Goal: Task Accomplishment & Management: Manage account settings

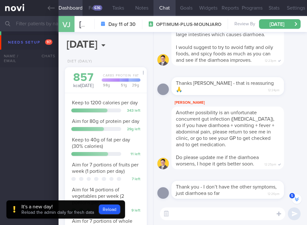
select select "8"
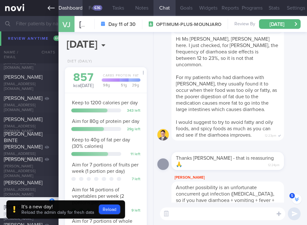
click at [49, 9] on icon at bounding box center [51, 8] width 7 height 4
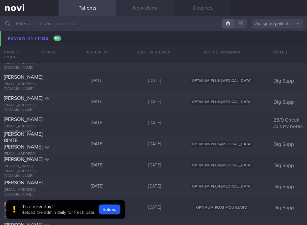
click at [141, 12] on link "New Users" at bounding box center [145, 8] width 58 height 16
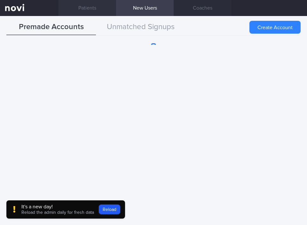
click at [89, 10] on link "Patients" at bounding box center [88, 8] width 58 height 16
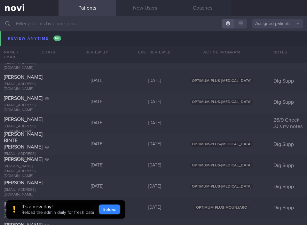
click at [108, 213] on button "Reload" at bounding box center [109, 210] width 21 height 10
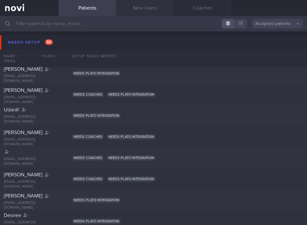
click at [147, 8] on link "New Users" at bounding box center [145, 8] width 58 height 16
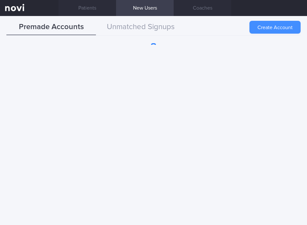
click at [266, 27] on button "Create Account" at bounding box center [275, 27] width 51 height 13
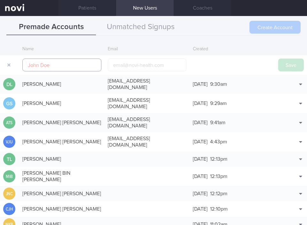
paste input "[PERSON_NAME]"
type input "[PERSON_NAME]"
click at [289, 65] on button "Save" at bounding box center [292, 65] width 26 height 13
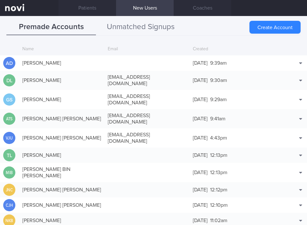
click at [114, 27] on button "Unmatched Signups" at bounding box center [141, 27] width 90 height 16
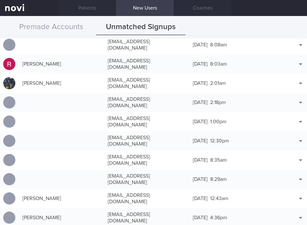
scroll to position [2421, 0]
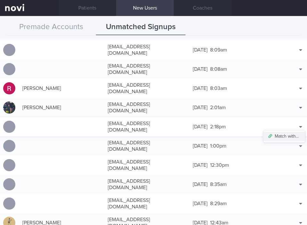
click at [291, 132] on button "Match with..." at bounding box center [285, 137] width 42 height 10
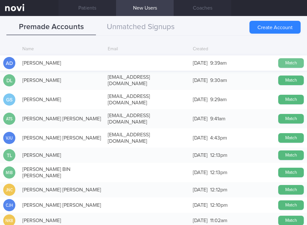
click at [280, 63] on button "Match" at bounding box center [292, 63] width 26 height 10
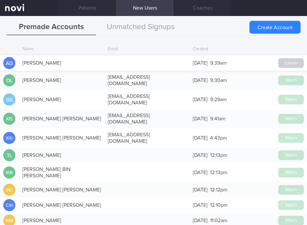
scroll to position [2420, 0]
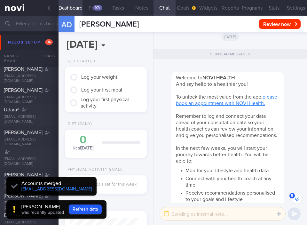
scroll to position [34, 68]
click at [92, 211] on button "Refresh data" at bounding box center [85, 210] width 33 height 10
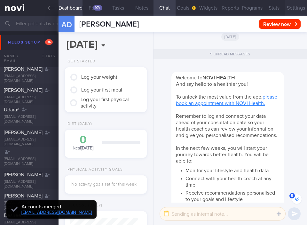
click at [294, 6] on button "Settings" at bounding box center [296, 8] width 22 height 16
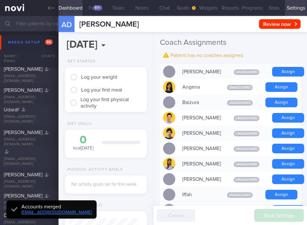
scroll to position [192, 0]
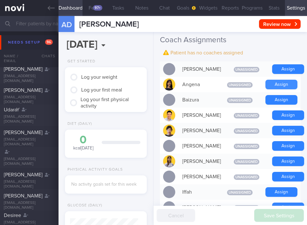
click at [270, 89] on button "Assign" at bounding box center [282, 85] width 32 height 10
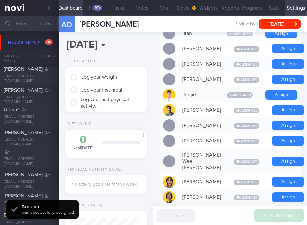
scroll to position [338, 0]
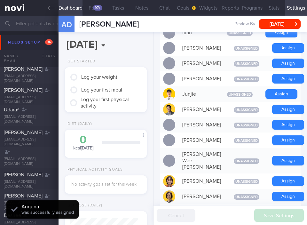
click at [280, 99] on button "Assign" at bounding box center [282, 94] width 32 height 10
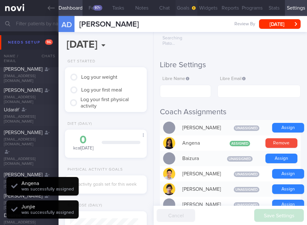
scroll to position [34, 68]
click at [186, 8] on button "Goals" at bounding box center [187, 8] width 22 height 16
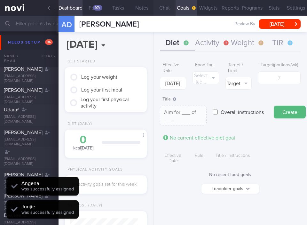
click at [166, 11] on button "Chat" at bounding box center [165, 8] width 22 height 16
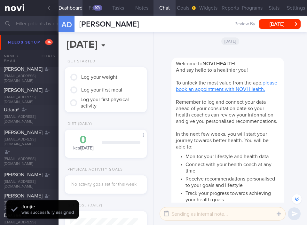
click at [167, 213] on button "button" at bounding box center [167, 214] width 12 height 12
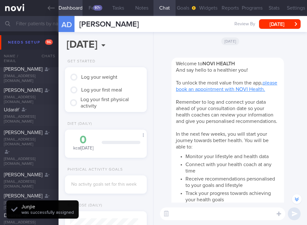
click at [177, 214] on textarea at bounding box center [223, 214] width 126 height 13
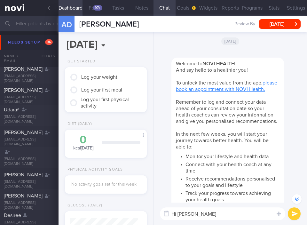
type textarea "Hi [PERSON_NAME]!"
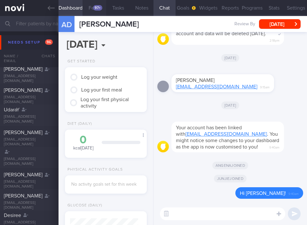
click at [96, 5] on div "97+" at bounding box center [97, 7] width 9 height 5
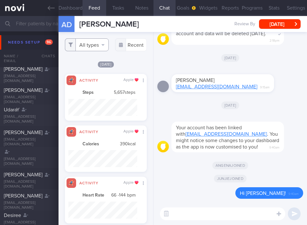
click at [94, 45] on button "All types" at bounding box center [87, 44] width 44 height 13
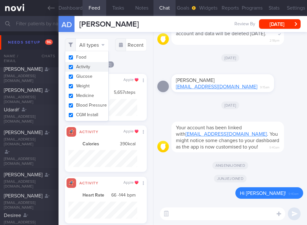
click at [90, 66] on button "Activity" at bounding box center [86, 67] width 43 height 10
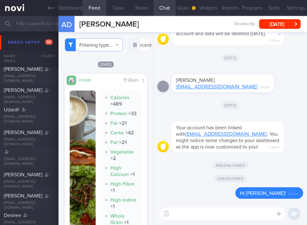
click at [139, 68] on div "[DATE]" at bounding box center [106, 64] width 82 height 7
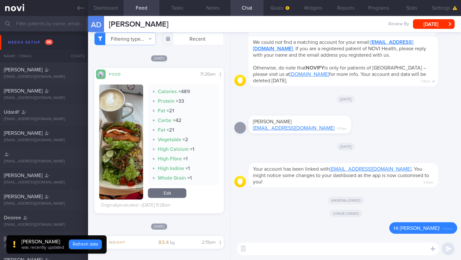
click at [98, 225] on button "Refresh data" at bounding box center [85, 245] width 33 height 10
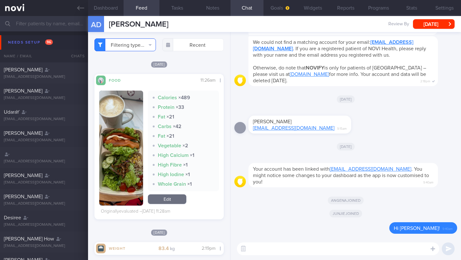
click at [139, 51] on button "Filtering type..." at bounding box center [124, 44] width 61 height 13
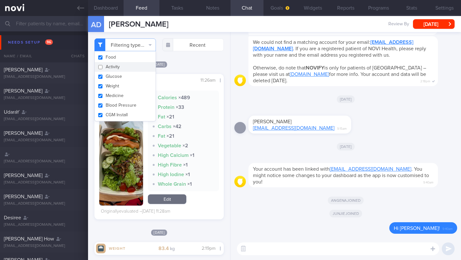
click at [115, 69] on button "Activity" at bounding box center [125, 67] width 61 height 10
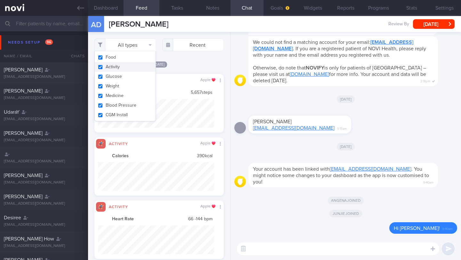
click at [126, 66] on button "Activity" at bounding box center [125, 67] width 61 height 10
checkbox input "false"
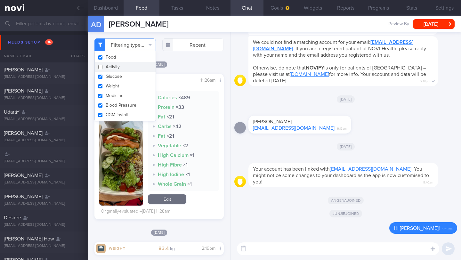
click at [193, 66] on div "Filtering type... Food Activity Glucose Weight Medicine [MEDICAL_DATA] [MEDICAL…" at bounding box center [159, 146] width 142 height 228
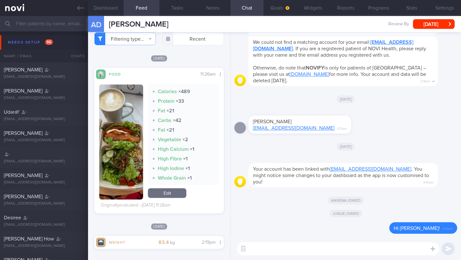
click at [126, 144] on button "button" at bounding box center [121, 142] width 44 height 115
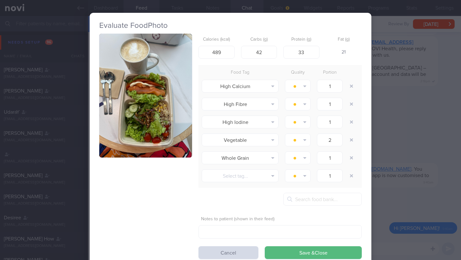
click at [145, 132] on button "button" at bounding box center [145, 96] width 93 height 124
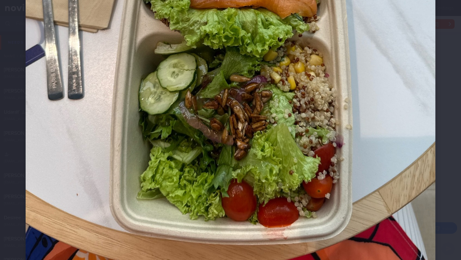
click at [307, 148] on div at bounding box center [230, 16] width 461 height 598
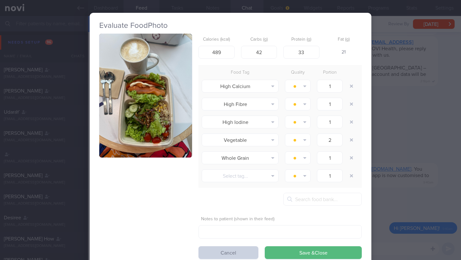
click at [224, 225] on button "Cancel" at bounding box center [229, 252] width 60 height 13
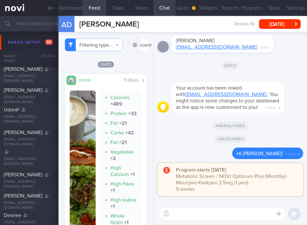
drag, startPoint x: 78, startPoint y: 25, endPoint x: 151, endPoint y: 25, distance: 73.0
click at [151, 25] on div "AD [PERSON_NAME] [PERSON_NAME] Dotcenko [EMAIL_ADDRESS][DOMAIN_NAME] Review By …" at bounding box center [183, 24] width 249 height 16
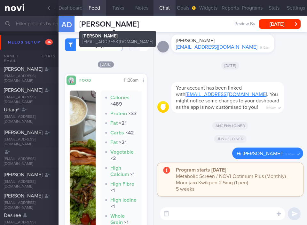
copy span "[PERSON_NAME]"
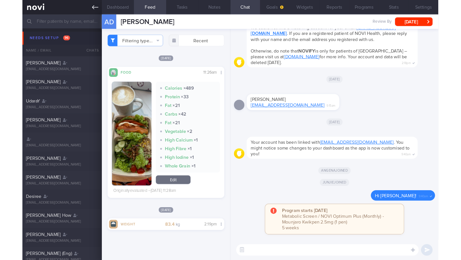
scroll to position [56, 113]
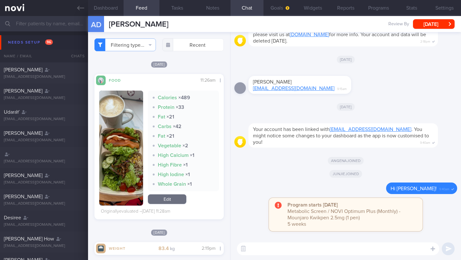
click at [127, 172] on button "button" at bounding box center [121, 148] width 44 height 115
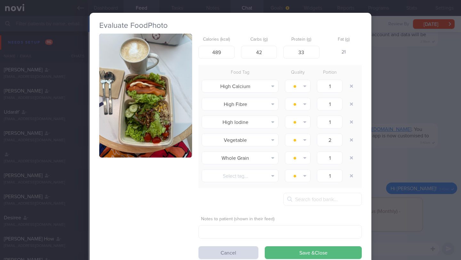
click at [144, 141] on button "button" at bounding box center [145, 96] width 93 height 124
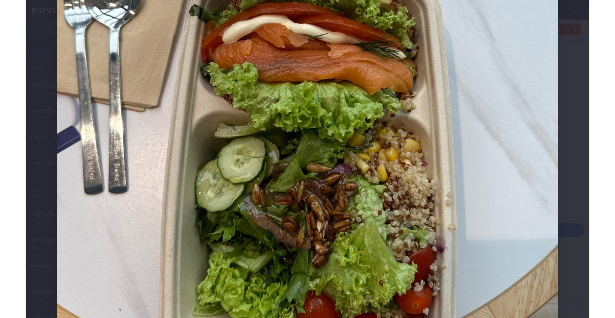
scroll to position [320237, 320205]
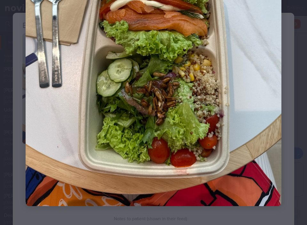
click at [300, 76] on div at bounding box center [153, 35] width 307 height 393
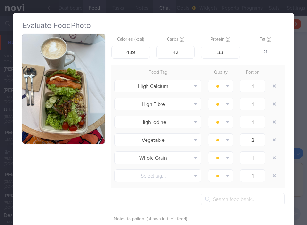
click at [298, 75] on div "Evaluate Food Photo Calories (kcal) 489 Carbs (g) 42 Protein (g) 33 Fat (g) 21 …" at bounding box center [153, 112] width 307 height 225
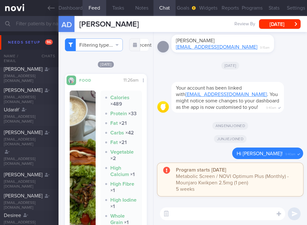
click at [81, 138] on img "button" at bounding box center [83, 167] width 26 height 153
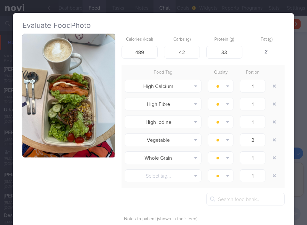
click at [302, 83] on div "Evaluate Food Photo Calories (kcal) 489 Carbs (g) 42 Protein (g) 33 Fat (g) 21 …" at bounding box center [153, 112] width 307 height 225
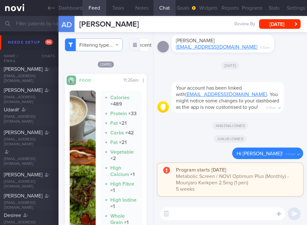
click at [294, 87] on div "Your account has been linked with [EMAIL_ADDRESS][DOMAIN_NAME] . You might noti…" at bounding box center [238, 93] width 132 height 38
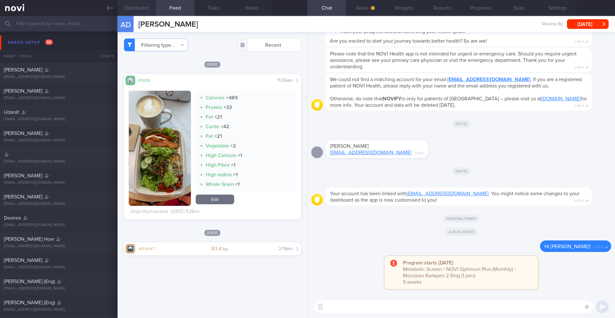
scroll to position [90, 0]
click at [307, 225] on textarea at bounding box center [453, 306] width 279 height 13
paste textarea "Hi [patient’s name], this is your health coach, [PERSON_NAME]. It was nice spea…"
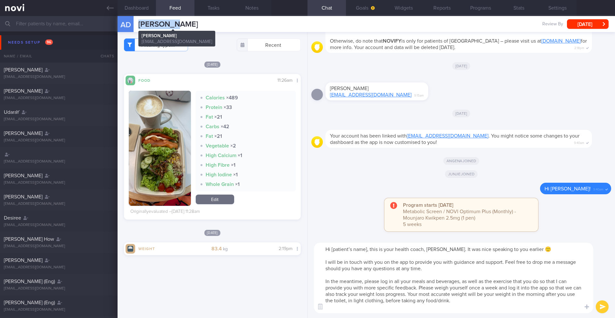
drag, startPoint x: 171, startPoint y: 25, endPoint x: 139, endPoint y: 24, distance: 32.0
click at [139, 24] on span "[PERSON_NAME]" at bounding box center [168, 24] width 60 height 8
copy span "[PERSON_NAME]"
drag, startPoint x: 357, startPoint y: 249, endPoint x: 331, endPoint y: 249, distance: 26.3
click at [307, 225] on textarea "Hi [patient’s name], this is your health coach, [PERSON_NAME]. It was nice spea…" at bounding box center [453, 277] width 279 height 70
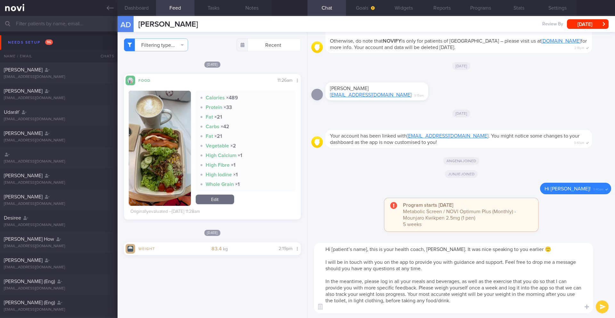
paste textarea "[PERSON_NAME]"
click at [307, 225] on textarea "Hi [PERSON_NAME], this is your health coach, [PERSON_NAME]. It was nice speakin…" at bounding box center [453, 277] width 279 height 70
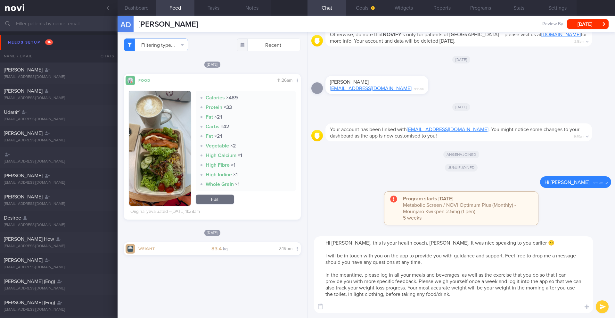
paste textarea "- To ensure you don't miss notifications, please go to the "Settings" section o…"
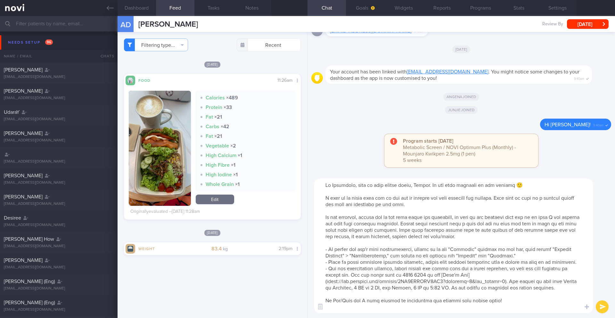
click at [307, 225] on textarea at bounding box center [453, 245] width 279 height 135
type textarea "Lo Ipsumdolo, sita co adip elitse doeiu, Tempor. In utl etdo magnaali en adm ve…"
click at [307, 225] on button "submit" at bounding box center [602, 306] width 13 height 13
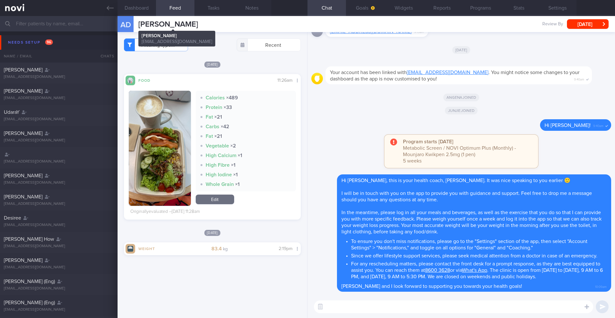
drag, startPoint x: 207, startPoint y: 25, endPoint x: 140, endPoint y: 26, distance: 66.6
click at [140, 26] on div "AD [PERSON_NAME] [PERSON_NAME] Dotcenko [EMAIL_ADDRESS][DOMAIN_NAME] Review By …" at bounding box center [366, 24] width 497 height 16
copy span "[PERSON_NAME]"
click at [307, 8] on button "Widgets" at bounding box center [403, 8] width 38 height 16
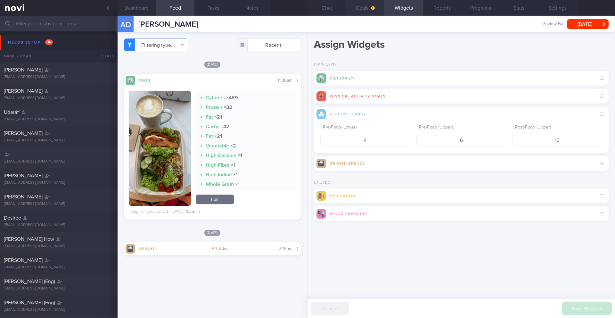
click at [307, 9] on span "button" at bounding box center [372, 7] width 5 height 5
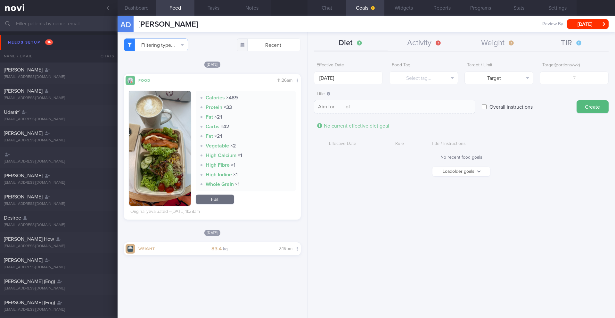
click at [307, 46] on button "TIR" at bounding box center [572, 43] width 74 height 16
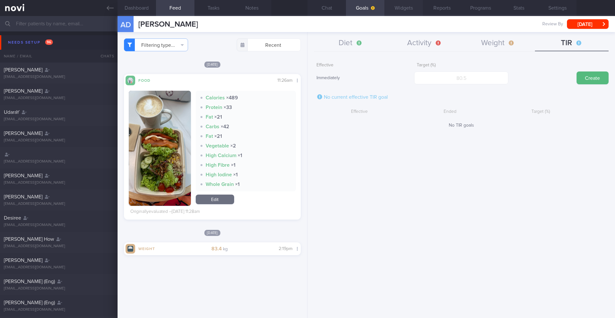
click at [307, 12] on button "Widgets" at bounding box center [403, 8] width 38 height 16
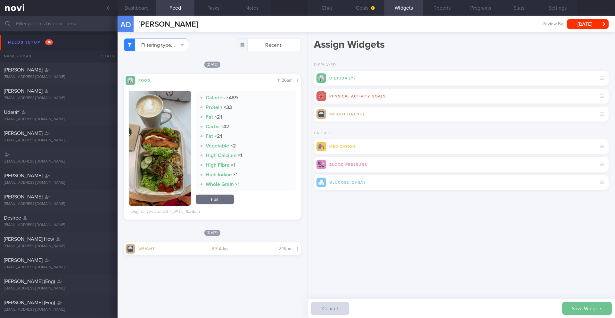
click at [307, 225] on button "Save Widgets" at bounding box center [587, 308] width 50 height 13
click at [307, 13] on button "Goals" at bounding box center [365, 8] width 38 height 16
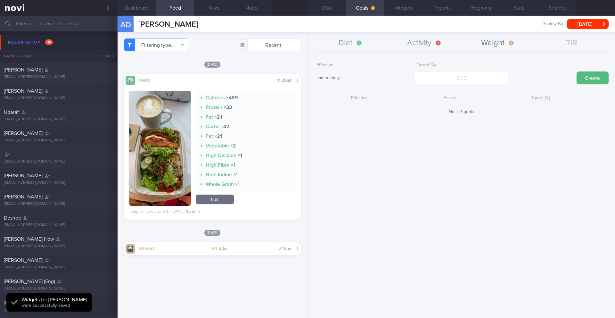
click at [307, 45] on button "Weight" at bounding box center [498, 43] width 74 height 16
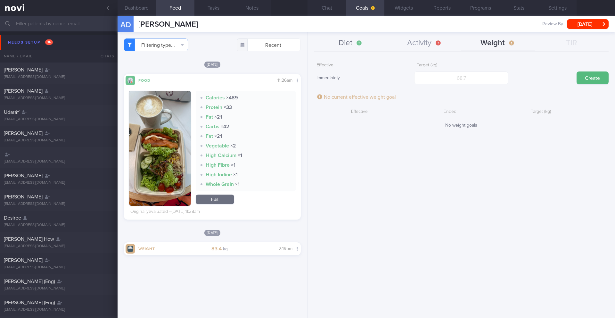
click at [307, 49] on button "Diet" at bounding box center [351, 43] width 74 height 16
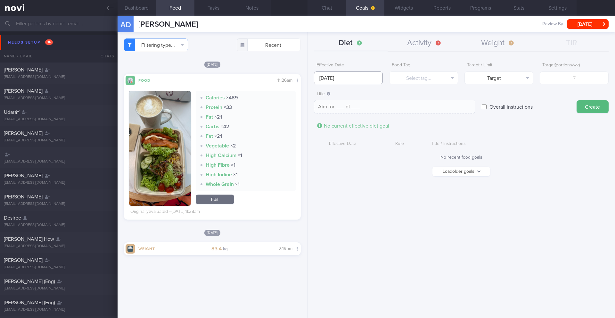
click at [307, 74] on input "[DATE]" at bounding box center [348, 77] width 69 height 13
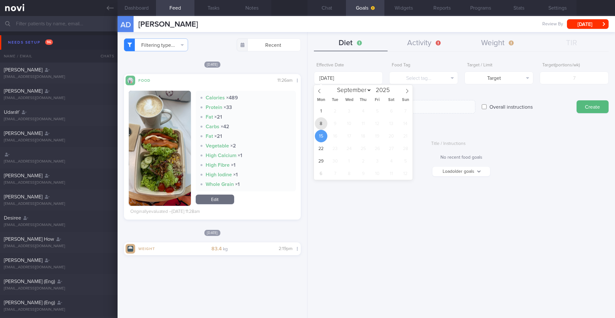
click at [307, 122] on span "8" at bounding box center [321, 123] width 12 height 12
type input "[DATE]"
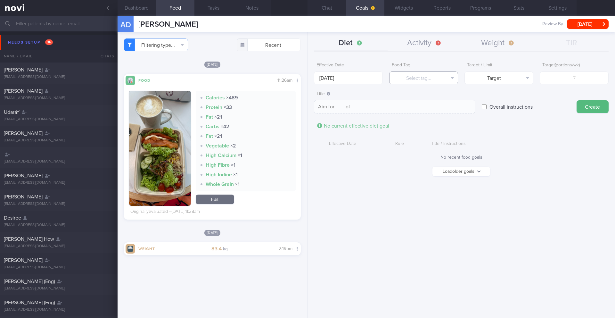
click at [307, 77] on button "Select tag..." at bounding box center [423, 77] width 69 height 13
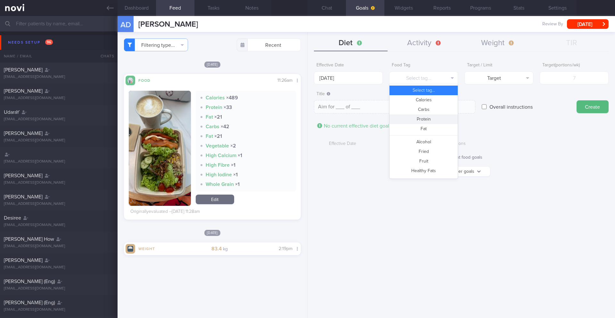
click at [307, 121] on button "Protein" at bounding box center [423, 119] width 68 height 10
type textarea "Aim for __g of protein per day"
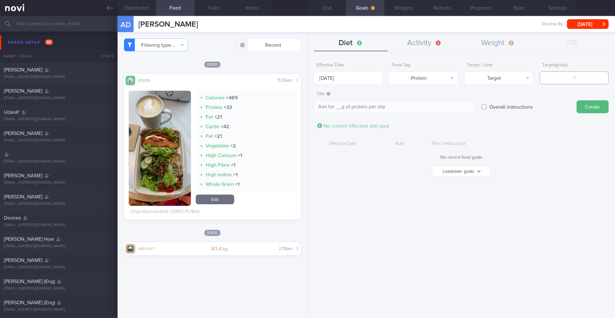
click at [307, 82] on input "number" at bounding box center [574, 77] width 69 height 13
type input "2"
type textarea "Aim for 2g of protein per day"
type textarea "Aim for __g of protein per day"
type input "1"
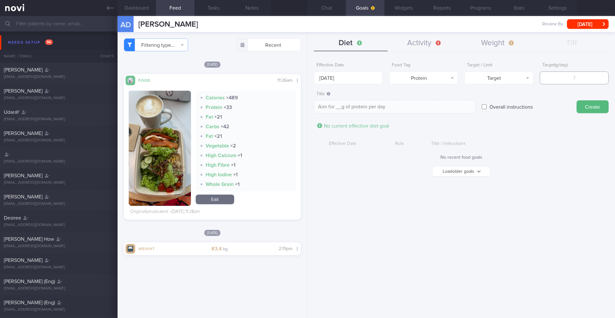
type textarea "Aim for 1g of protein per day"
type input "10"
type textarea "Aim for 10g of protein per day"
type input "100"
type textarea "Aim for 100g of protein per day"
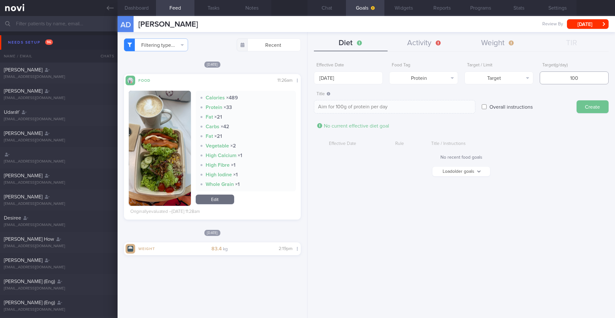
type input "100"
click at [307, 111] on button "Create" at bounding box center [592, 106] width 32 height 13
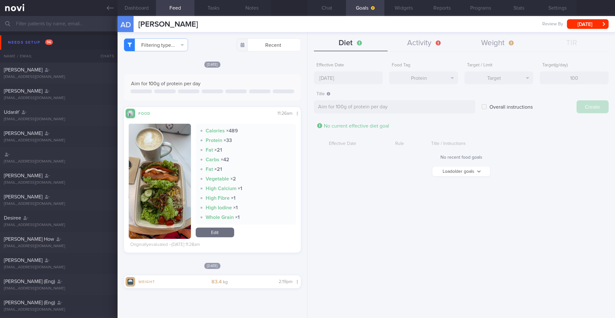
click at [307, 78] on div "Effective Date [DATE] Food Tag Protein Select tag... Calories Carbs Protein Fat…" at bounding box center [460, 185] width 307 height 263
type input "[DATE]"
type textarea "Aim for ___ of ___"
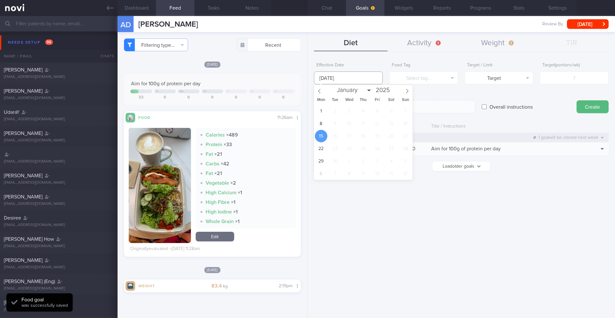
click at [307, 80] on input "[DATE]" at bounding box center [348, 77] width 69 height 13
click at [307, 128] on span "8" at bounding box center [321, 123] width 12 height 12
type input "[DATE]"
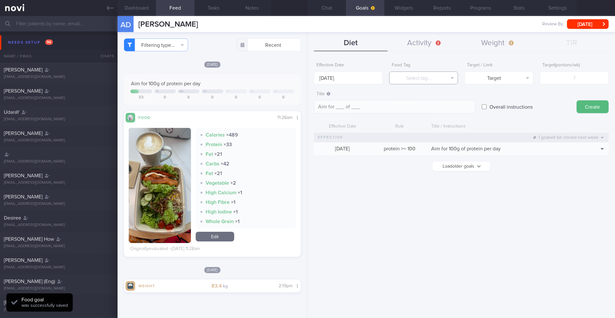
click at [307, 72] on button "Select tag..." at bounding box center [423, 77] width 69 height 13
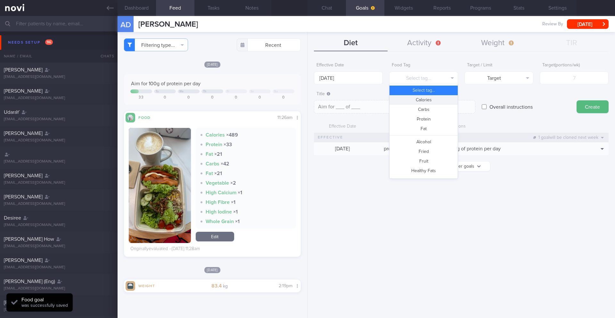
drag, startPoint x: 439, startPoint y: 101, endPoint x: 454, endPoint y: 96, distance: 16.2
click at [307, 101] on button "Calories" at bounding box center [423, 100] width 68 height 10
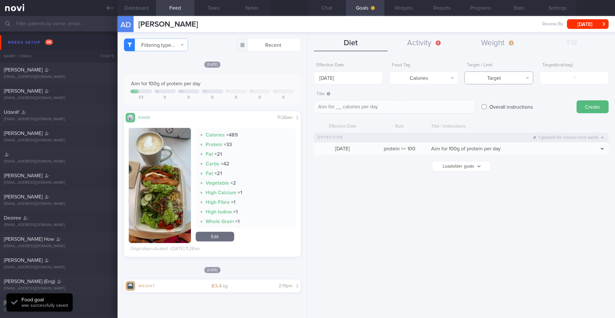
click at [307, 78] on button "Target" at bounding box center [498, 77] width 69 height 13
click at [307, 97] on button "Limit" at bounding box center [499, 100] width 68 height 10
type textarea "Keep to __ calories per day"
click at [307, 75] on input "number" at bounding box center [574, 77] width 69 height 13
type input "1"
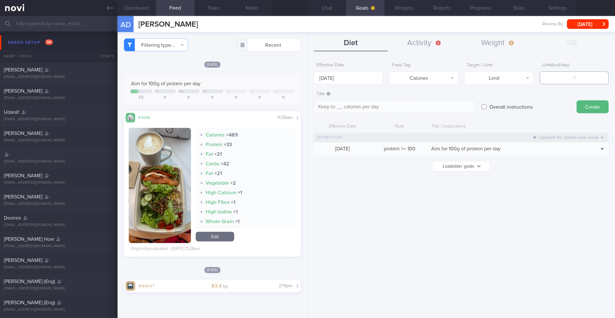
type textarea "Keep to 1 calories per day"
type input "16"
type textarea "Keep to 16 calories per day"
type input "1"
type textarea "Keep to 1 calories per day"
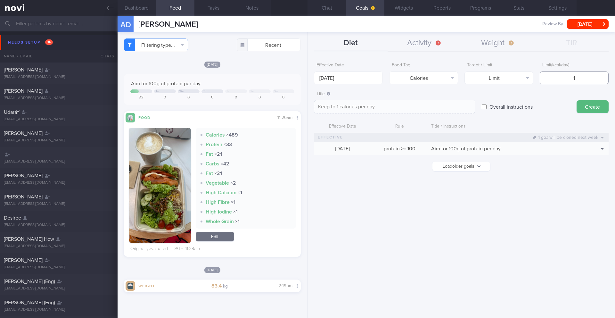
type input "16"
type textarea "Keep to 16 calories per day"
type input "160"
type textarea "Keep to 160 calories per day"
type input "1600"
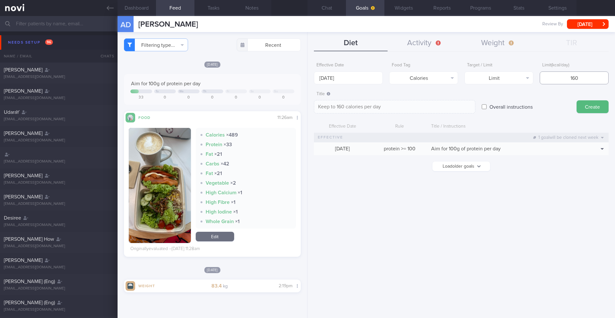
type textarea "Keep to 1600 calories per day"
type input "1600"
click at [307, 107] on button "Create" at bounding box center [592, 106] width 32 height 13
type input "[DATE]"
type textarea "Aim for ___ of ___"
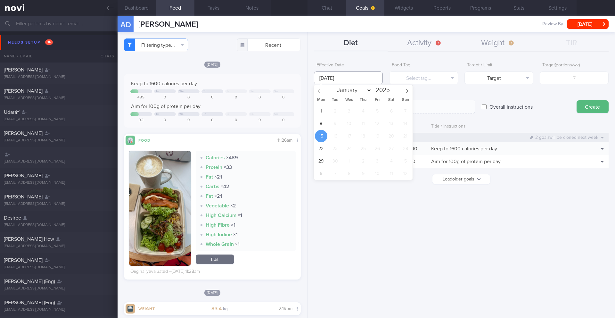
click at [307, 79] on input "[DATE]" at bounding box center [348, 77] width 69 height 13
click at [307, 127] on span "8" at bounding box center [321, 123] width 12 height 12
type input "[DATE]"
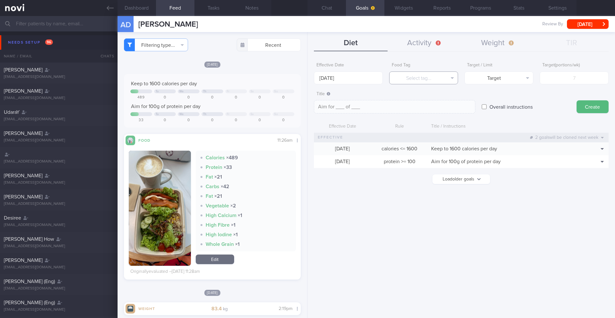
click at [307, 83] on button "Select tag..." at bounding box center [423, 77] width 69 height 13
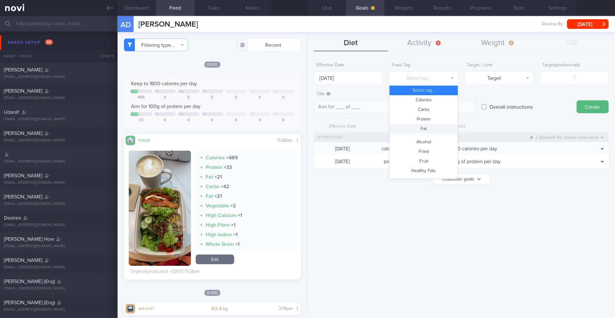
click at [307, 126] on button "Fat" at bounding box center [423, 129] width 68 height 10
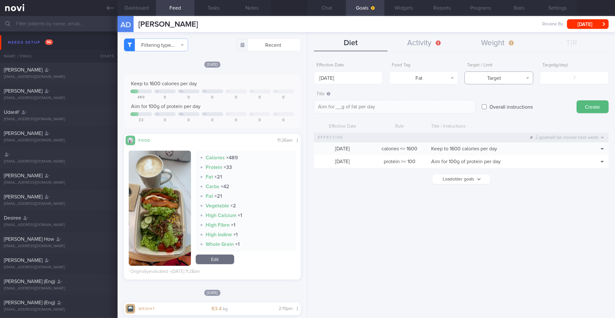
click at [307, 81] on button "Target" at bounding box center [498, 77] width 69 height 13
click at [307, 101] on button "Limit" at bounding box center [499, 100] width 68 height 10
type textarea "Keep to __g of fat per day"
click at [307, 83] on input "number" at bounding box center [574, 77] width 69 height 13
type input "5"
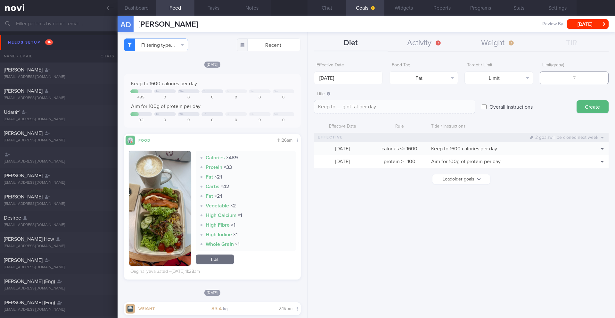
type textarea "Keep to 5g of fat per day"
type input "53"
type textarea "Keep to 53g of fat per day"
type input "53"
click at [307, 109] on textarea "Keep to 53g of fat per day" at bounding box center [394, 106] width 161 height 13
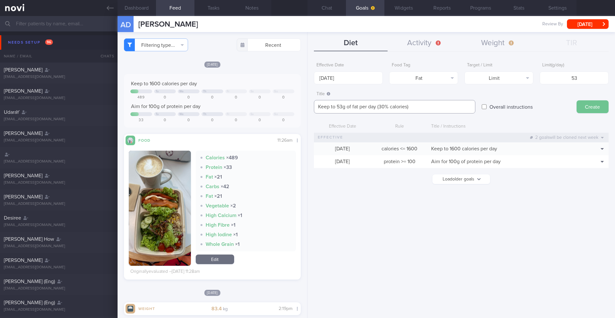
type textarea "Keep to 53g of fat per day (30% calories)"
click at [307, 109] on button "Create" at bounding box center [592, 106] width 32 height 13
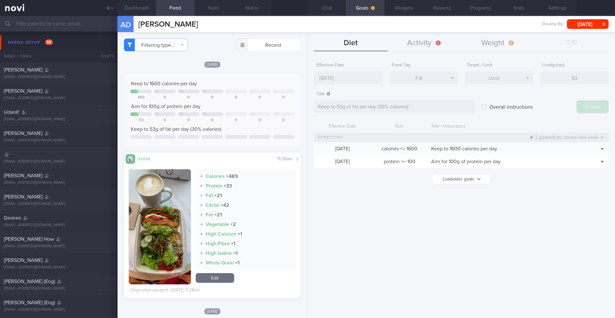
type input "[DATE]"
type textarea "Aim for ___ of ___"
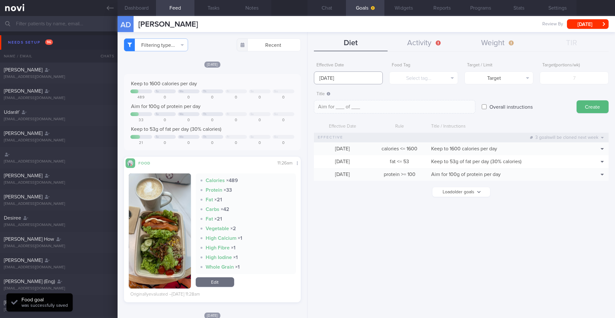
click at [307, 79] on input "[DATE]" at bounding box center [348, 77] width 69 height 13
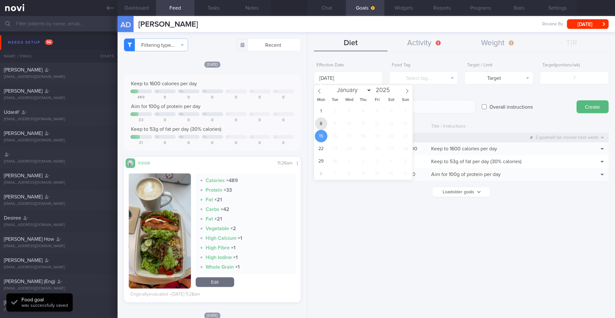
click at [307, 121] on span "8" at bounding box center [321, 123] width 12 height 12
type input "[DATE]"
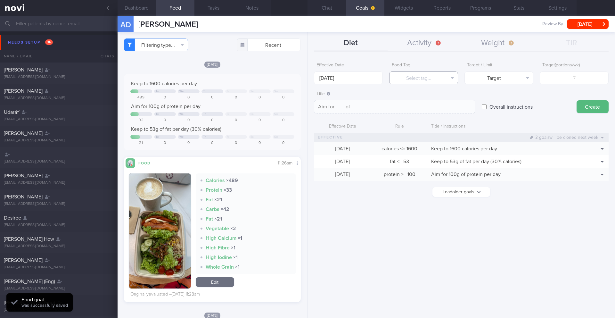
click at [307, 76] on button "Select tag..." at bounding box center [423, 77] width 69 height 13
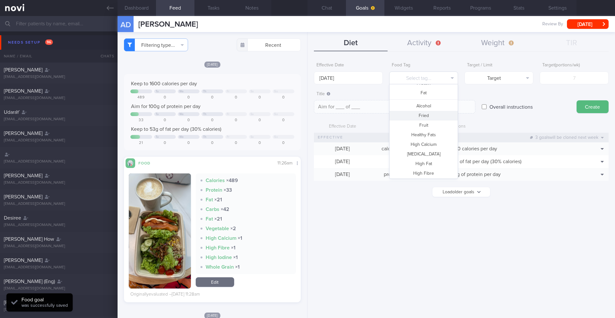
scroll to position [36, 0]
click at [307, 126] on button "Fruit" at bounding box center [423, 125] width 68 height 10
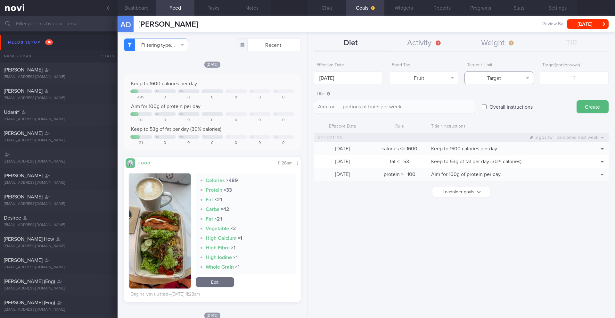
click at [307, 78] on button "Target" at bounding box center [498, 77] width 69 height 13
drag, startPoint x: 510, startPoint y: 100, endPoint x: 541, endPoint y: 80, distance: 37.3
click at [307, 100] on button "Limit" at bounding box center [499, 100] width 68 height 10
type textarea "Keep to __ portions of fruits per week"
click at [307, 76] on input "number" at bounding box center [574, 77] width 69 height 13
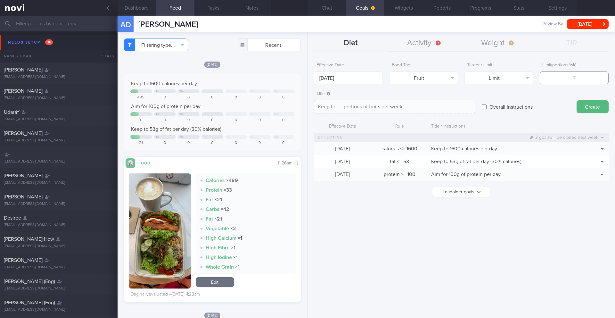
type input "1"
type textarea "Keep to 1 portions of fruits per week"
type input "14"
type textarea "Keep to 14 portions of fruits per week"
type input "14"
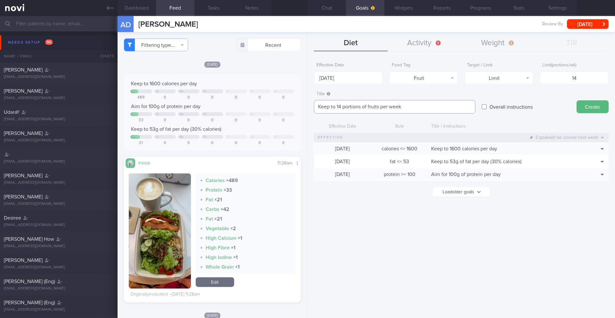
click at [307, 102] on textarea "Keep to 14 portions of fruits per week" at bounding box center [394, 106] width 161 height 13
click at [307, 106] on textarea "Keep to 14 portions of fruits per week" at bounding box center [394, 106] width 161 height 13
type textarea "Keep to 14 portions of fruits per week (2 potions per day)"
click at [307, 106] on button "Create" at bounding box center [592, 106] width 32 height 13
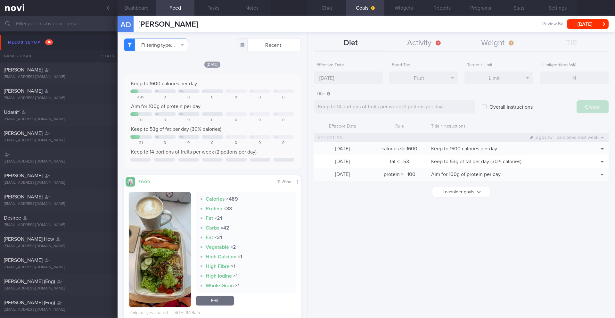
type input "[DATE]"
type textarea "Aim for ___ of ___"
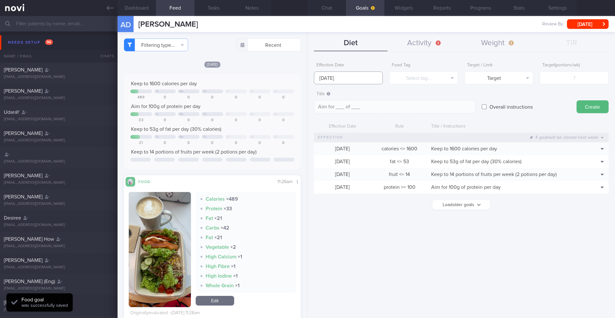
click at [307, 77] on input "[DATE]" at bounding box center [348, 77] width 69 height 13
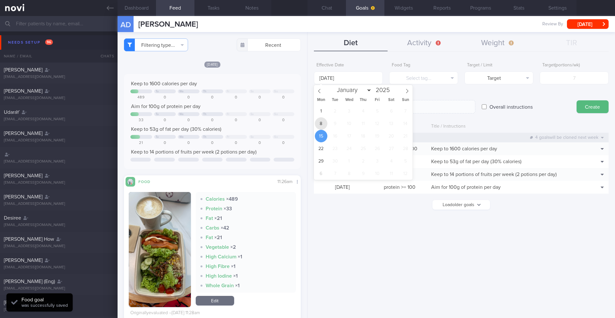
drag, startPoint x: 317, startPoint y: 120, endPoint x: 324, endPoint y: 118, distance: 7.5
click at [307, 120] on span "8" at bounding box center [321, 123] width 12 height 12
type input "[DATE]"
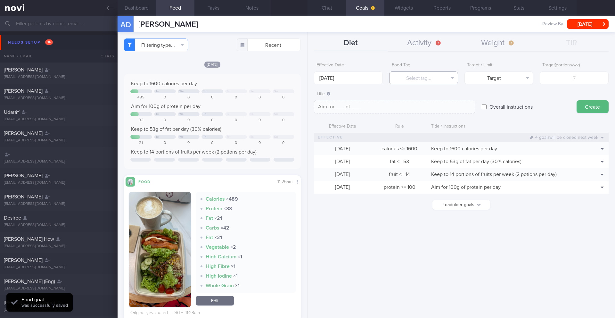
click at [307, 74] on button "Select tag..." at bounding box center [423, 77] width 69 height 13
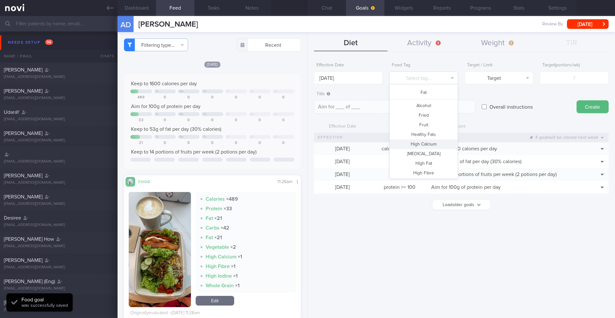
scroll to position [191, 0]
click at [307, 154] on button "Vegetable" at bounding box center [423, 153] width 68 height 10
type textarea "Aim for __ portions of vegetables per week"
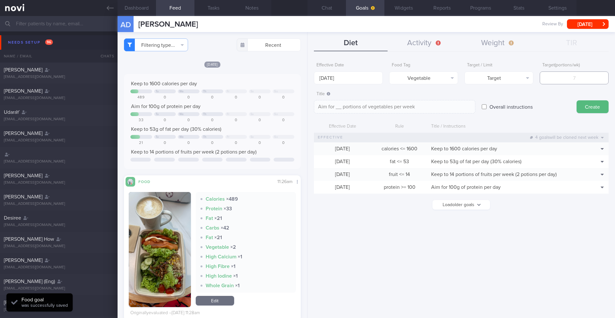
click at [307, 78] on input "number" at bounding box center [574, 77] width 69 height 13
type input "1"
type textarea "Aim for 1 portions of vegetables per week"
type input "14"
type textarea "Aim for 14 portions of vegetables per week"
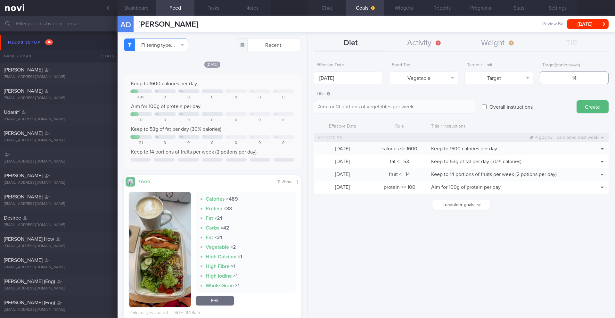
type input "14"
click at [307, 110] on textarea "Aim for 14 portions of vegetables per week" at bounding box center [394, 106] width 161 height 13
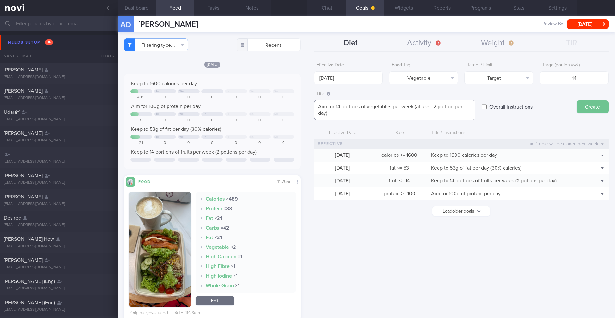
type textarea "Aim for 14 portions of vegetables per week (at least 2 portion per day)"
click at [307, 105] on button "Create" at bounding box center [592, 106] width 32 height 13
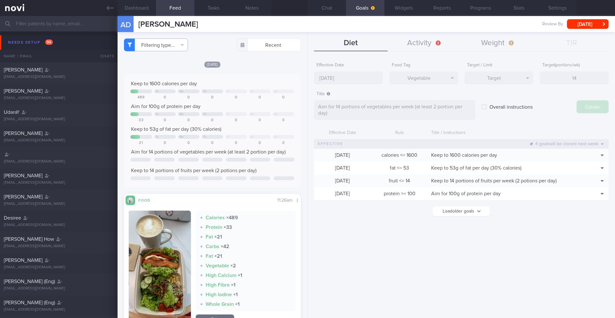
type input "[DATE]"
type textarea "Aim for ___ of ___"
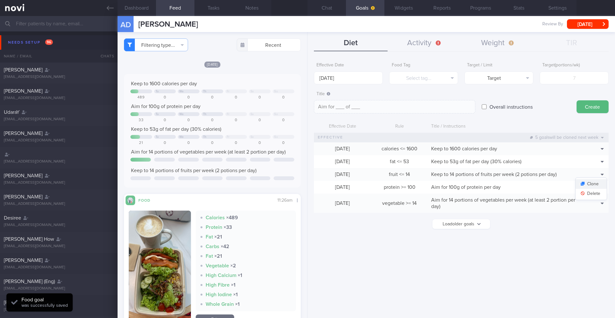
click at [307, 184] on button "Clone" at bounding box center [591, 184] width 31 height 10
type input "14"
type textarea "Keep to 14 portions of fruits per week (2 potions per day)"
click at [307, 193] on button "Delete" at bounding box center [591, 194] width 31 height 10
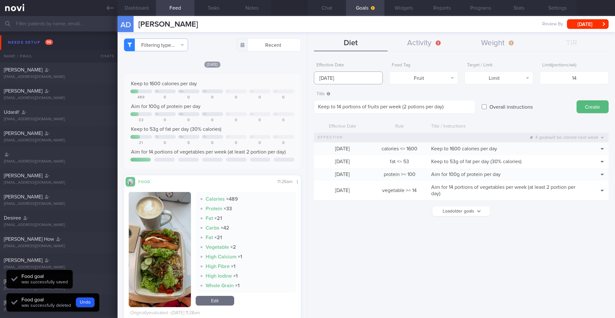
click at [307, 79] on input "[DATE]" at bounding box center [348, 77] width 69 height 13
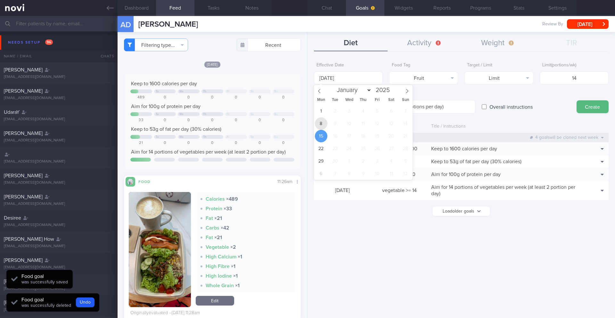
click at [307, 122] on span "8" at bounding box center [321, 123] width 12 height 12
type input "[DATE]"
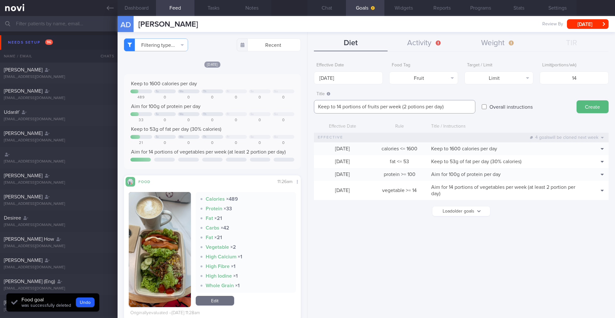
click at [307, 108] on textarea "Keep to 14 portions of fruits per week (2 potions per day)" at bounding box center [394, 106] width 161 height 13
type textarea "Keep to 14 portions of fruits per week (2 portions per day)"
click at [307, 109] on button "Create" at bounding box center [592, 106] width 32 height 13
type input "[DATE]"
type textarea "Aim for ___ of ___"
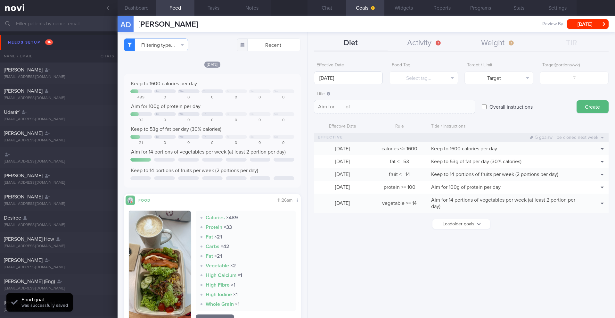
drag, startPoint x: 330, startPoint y: 70, endPoint x: 331, endPoint y: 74, distance: 4.4
click at [307, 71] on div "Effective Date [DATE]" at bounding box center [348, 71] width 69 height 25
click at [307, 76] on input "[DATE]" at bounding box center [348, 77] width 69 height 13
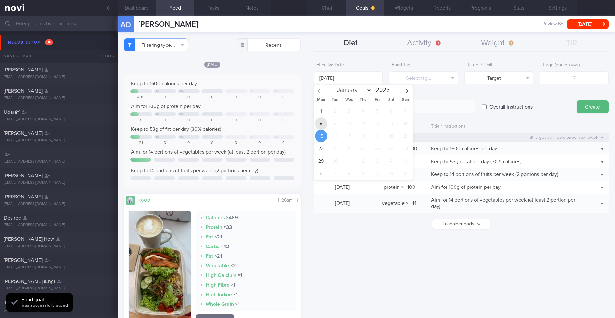
click at [307, 120] on span "8" at bounding box center [321, 123] width 12 height 12
type input "[DATE]"
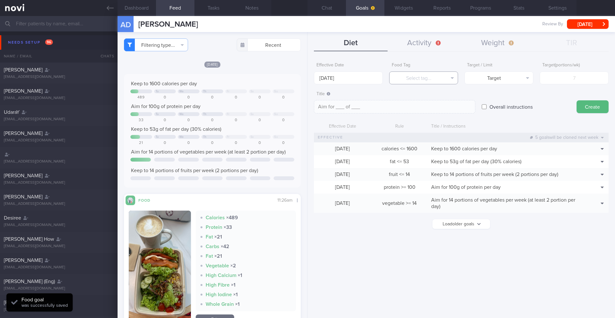
click at [307, 83] on button "Select tag..." at bounding box center [423, 77] width 69 height 13
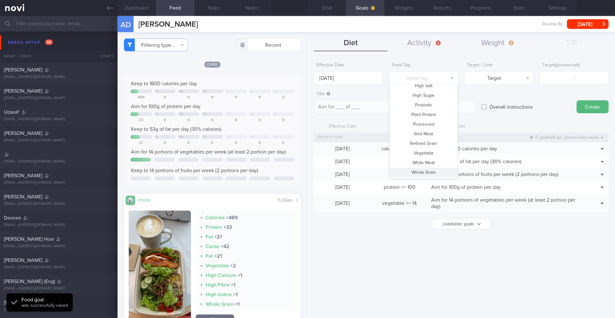
click at [307, 170] on button "Whole Grain" at bounding box center [423, 173] width 68 height 10
type textarea "Aim for __ portions of whole grains per week"
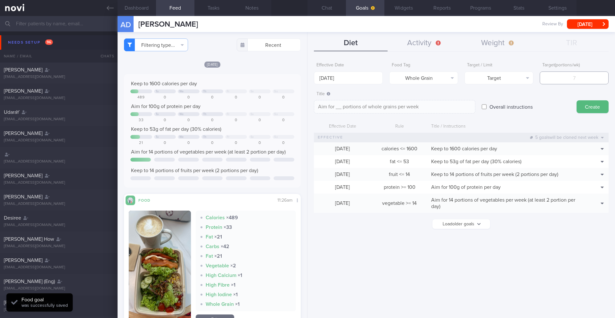
click at [307, 79] on input "number" at bounding box center [574, 77] width 69 height 13
type input "7"
type textarea "Aim for 7 portions of whole grains per week"
type input "7"
click at [307, 105] on textarea "Aim for 7 portions of whole grains per week" at bounding box center [394, 106] width 161 height 13
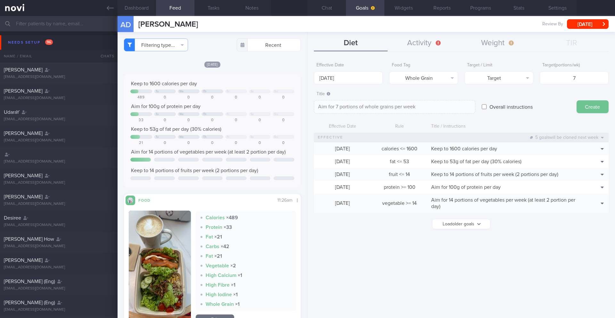
click at [307, 112] on button "Create" at bounding box center [592, 106] width 32 height 13
type input "[DATE]"
type textarea "Aim for ___ of ___"
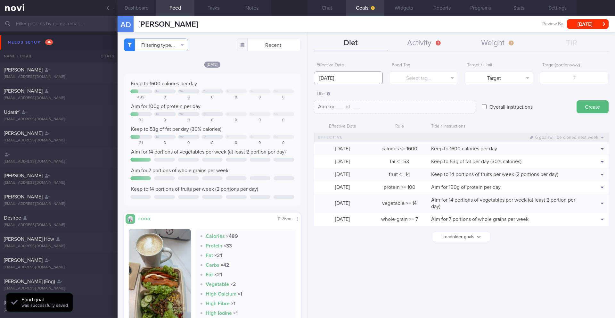
click at [307, 79] on input "[DATE]" at bounding box center [348, 77] width 69 height 13
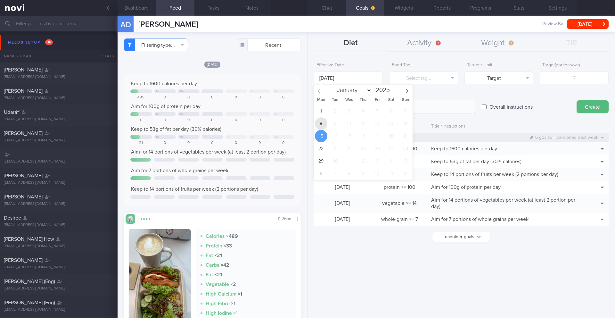
click at [307, 124] on span "8" at bounding box center [321, 123] width 12 height 12
type input "[DATE]"
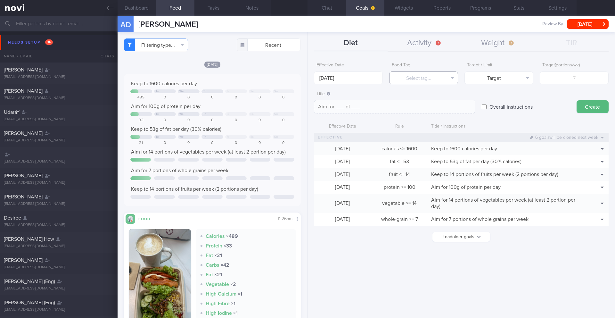
click at [307, 78] on button "Select tag..." at bounding box center [423, 77] width 69 height 13
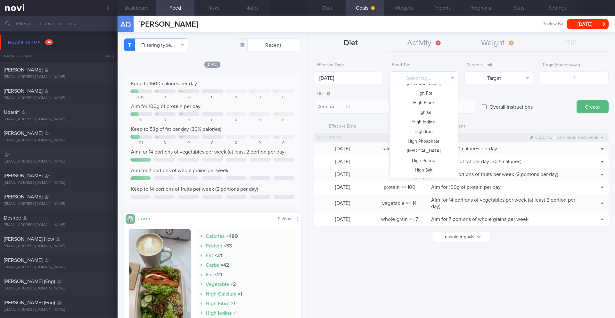
scroll to position [115, 0]
click at [307, 172] on button "High Sugar" at bounding box center [423, 171] width 68 height 10
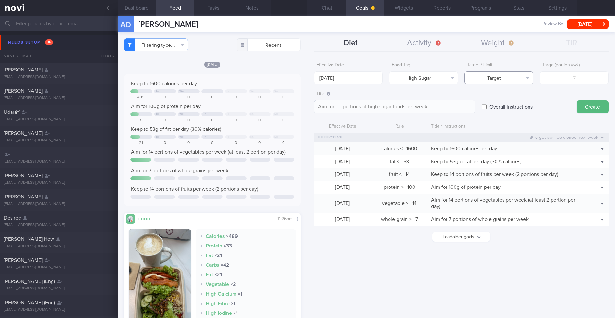
click at [307, 80] on button "Target" at bounding box center [498, 77] width 69 height 13
click at [307, 98] on button "Limit" at bounding box center [499, 100] width 68 height 10
type textarea "Keep to __ portions of high sugar foods per week"
click at [307, 82] on input "number" at bounding box center [574, 77] width 69 height 13
type input "2"
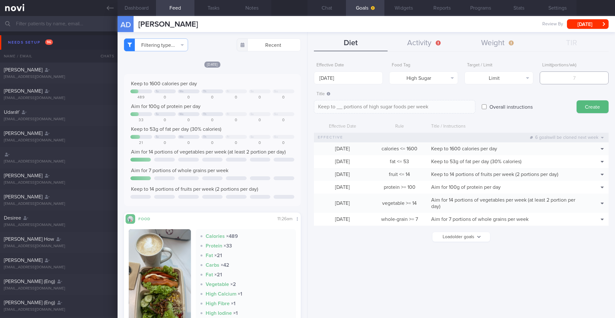
type textarea "Keep to 2 portions of high sugar foods per week"
type input "2"
click at [307, 109] on button "Create" at bounding box center [592, 106] width 32 height 13
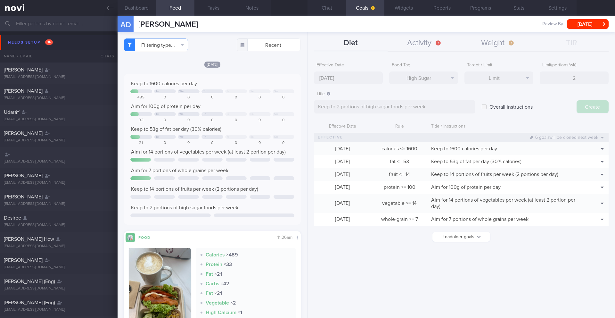
type input "[DATE]"
type textarea "Aim for ___ of ___"
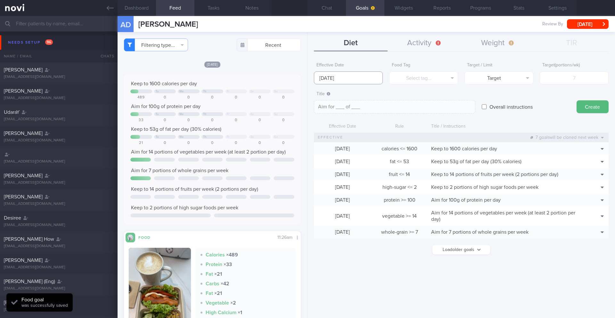
click at [307, 77] on input "[DATE]" at bounding box center [348, 77] width 69 height 13
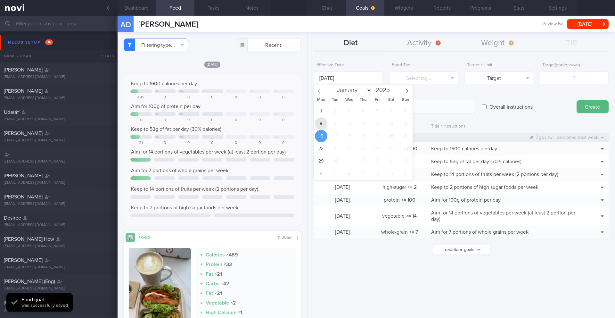
click at [307, 125] on span "8" at bounding box center [321, 123] width 12 height 12
type input "[DATE]"
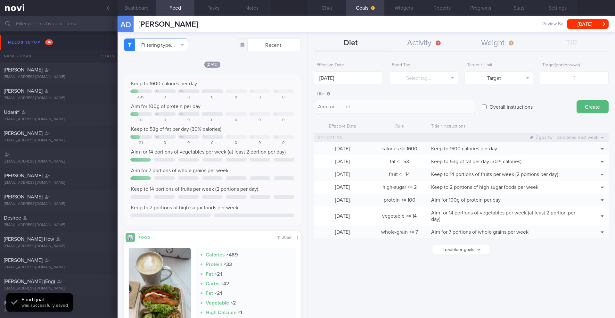
click at [307, 109] on label "Overall instructions" at bounding box center [511, 106] width 50 height 13
click at [307, 109] on input "Overall instructions" at bounding box center [484, 106] width 5 height 13
checkbox input "true"
click at [307, 105] on textarea at bounding box center [394, 106] width 161 height 13
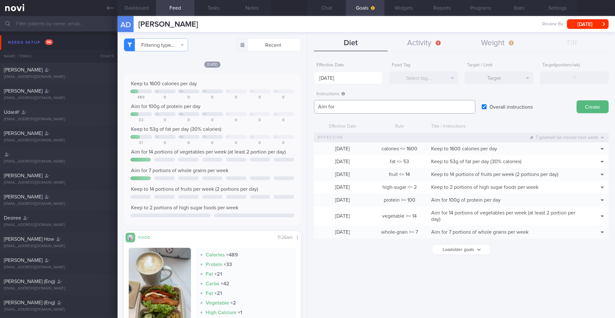
paste textarea "2.5L fluids (preferably water) per day"
click at [307, 107] on textarea "Aim for 2.5L fluids (preferably water) per day" at bounding box center [394, 106] width 161 height 13
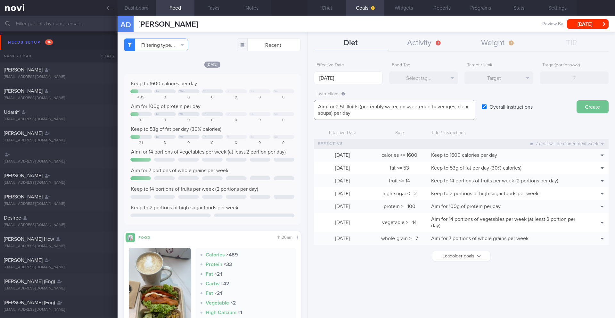
type textarea "Aim for 2.5L fluids (preferably water, unsweetened beverages, clear soups) per …"
click at [307, 108] on button "Create" at bounding box center [592, 106] width 32 height 13
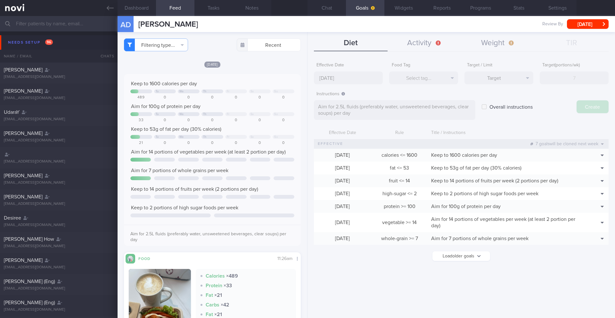
type input "[DATE]"
type textarea "Aim for ___ of ___"
checkbox input "false"
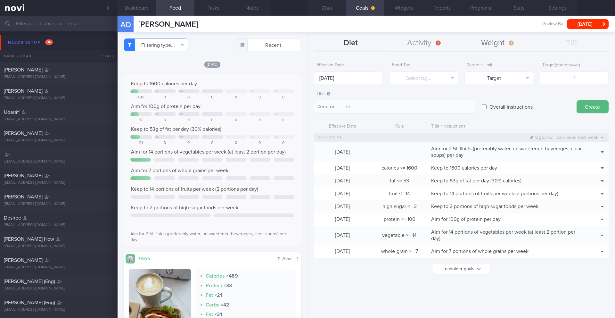
click at [307, 47] on button "Weight" at bounding box center [498, 43] width 74 height 16
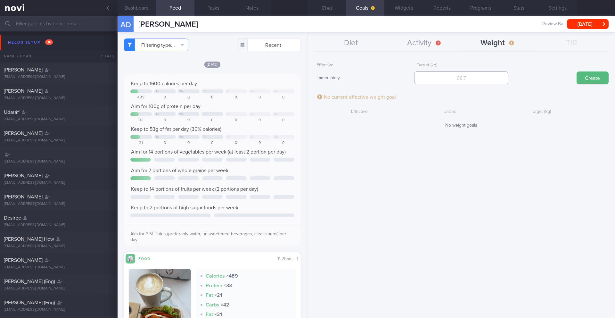
click at [307, 76] on input "number" at bounding box center [461, 77] width 94 height 13
type input "79"
click at [307, 77] on button "Create" at bounding box center [592, 77] width 32 height 13
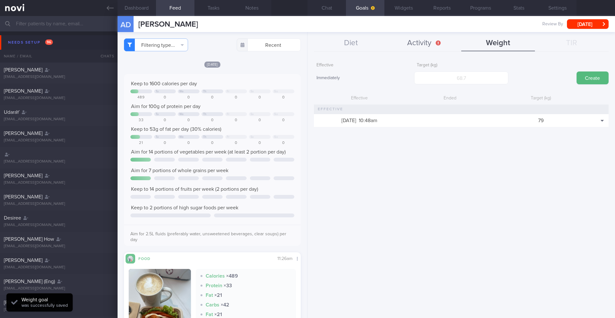
click at [307, 45] on button "Activity" at bounding box center [425, 43] width 74 height 16
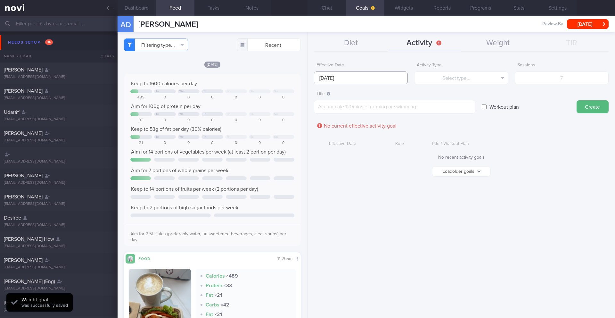
click at [307, 78] on input "[DATE]" at bounding box center [361, 77] width 94 height 13
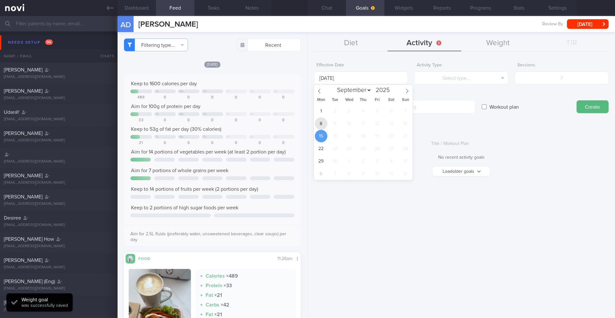
click at [307, 119] on span "8" at bounding box center [321, 123] width 12 height 12
type input "[DATE]"
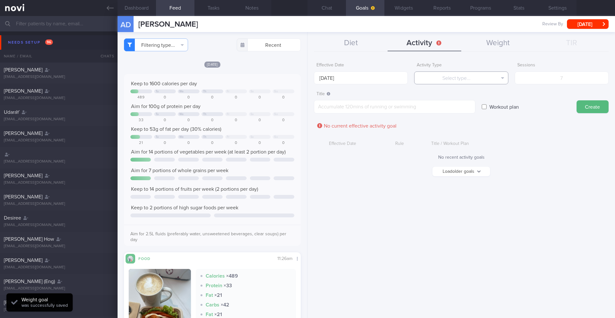
click at [307, 80] on button "Select type..." at bounding box center [461, 77] width 94 height 13
click at [307, 120] on button "Steps" at bounding box center [460, 119] width 93 height 10
click at [307, 86] on form "Effective Date [DATE] Activity Type Steps Select type... Duration Sessions Step…" at bounding box center [461, 120] width 295 height 123
click at [307, 77] on input "number" at bounding box center [562, 77] width 94 height 13
type input "49000"
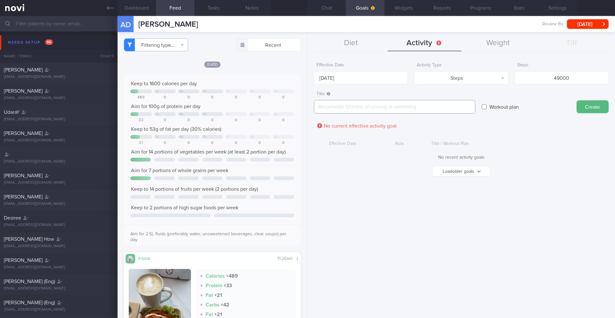
paste textarea "Aim for a minimum of 7,000 steps per day"
click at [307, 105] on textarea "Aim for a minimum of 7,000 steps per day" at bounding box center [394, 106] width 161 height 13
click at [307, 108] on textarea "Aim for a minimum of 49,000 steps per day" at bounding box center [394, 106] width 161 height 13
type textarea "Aim for a minimum of 49,000 steps per week (7,000 steps per day)"
click at [307, 106] on button "Create" at bounding box center [592, 106] width 32 height 13
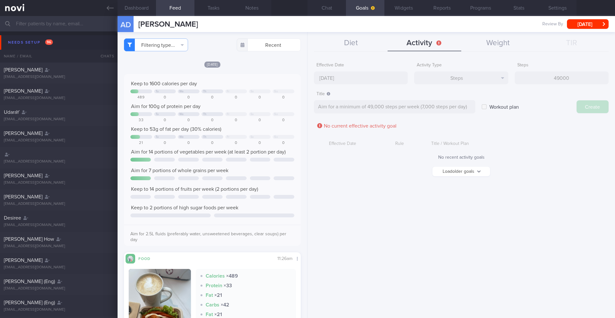
type input "[DATE]"
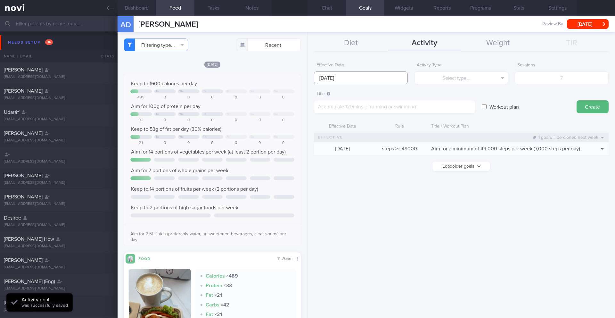
click at [307, 78] on input "[DATE]" at bounding box center [361, 77] width 94 height 13
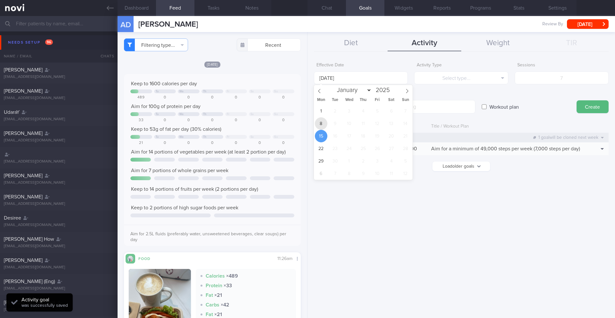
click at [307, 122] on span "8" at bounding box center [321, 123] width 12 height 12
type input "[DATE]"
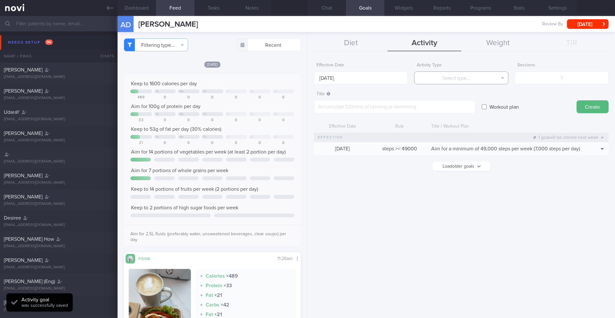
click at [307, 80] on button "Select type..." at bounding box center [461, 77] width 94 height 13
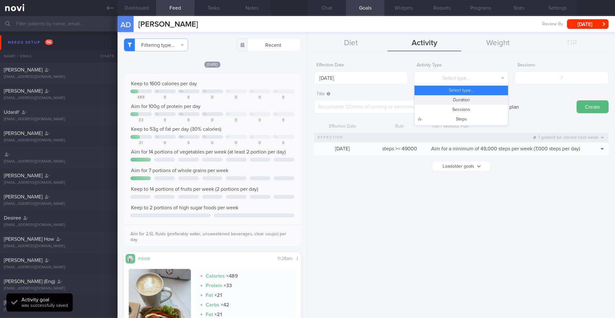
click at [307, 103] on button "Duration" at bounding box center [460, 100] width 93 height 10
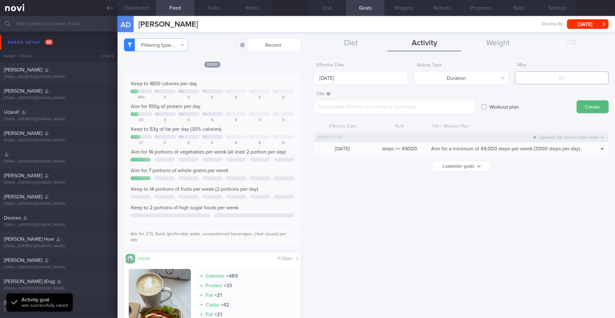
click at [307, 78] on input "number" at bounding box center [562, 77] width 94 height 13
type input "225"
click at [307, 105] on textarea at bounding box center [394, 106] width 161 height 13
type textarea "i"
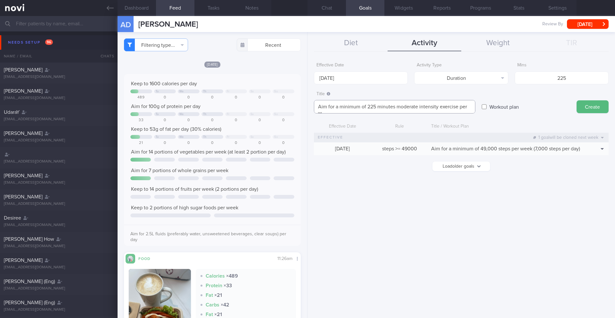
scroll to position [0, 0]
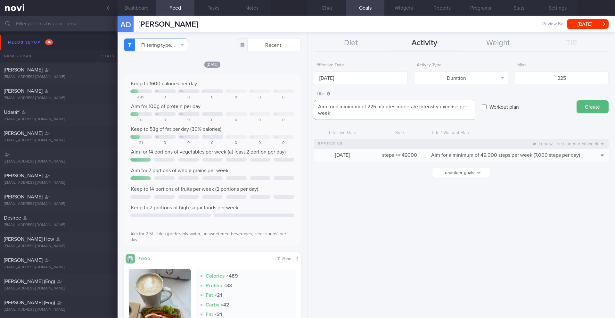
click at [307, 105] on textarea "Aim for a minimum of 225 minutes moderate intensity exercise per week" at bounding box center [394, 110] width 161 height 20
click at [307, 108] on textarea "Aim for a minimum of 225 minutes moderate intensity exercise ( per week" at bounding box center [394, 110] width 161 height 20
paste textarea "112-131bpm)"
type textarea "Aim for a minimum of 225 minutes moderate intensity exercise (112-131bpm) per w…"
click at [307, 107] on button "Create" at bounding box center [592, 106] width 32 height 13
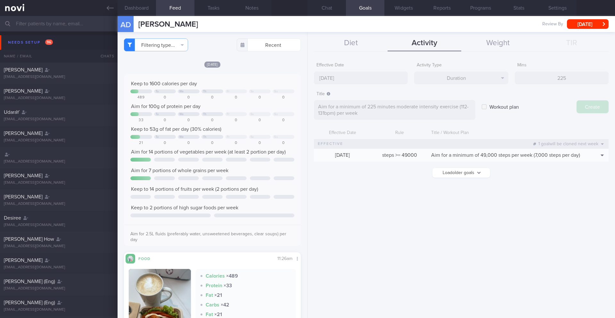
type input "[DATE]"
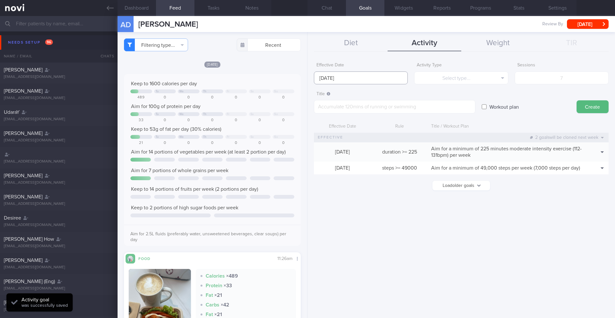
click at [307, 78] on input "[DATE]" at bounding box center [361, 77] width 94 height 13
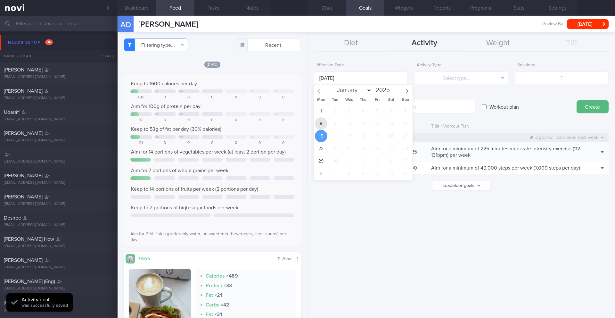
click at [307, 125] on span "8" at bounding box center [321, 123] width 12 height 12
type input "[DATE]"
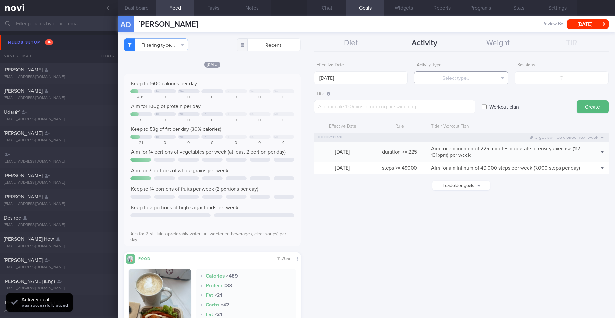
click at [307, 79] on button "Select type..." at bounding box center [461, 77] width 94 height 13
click at [307, 110] on button "Sessions" at bounding box center [460, 110] width 93 height 10
click at [307, 88] on div "Title Formatting: *Bold* - List items 1. Ordered items [click here]([URL][DOMAI…" at bounding box center [461, 101] width 295 height 26
click at [307, 78] on input "number" at bounding box center [562, 77] width 94 height 13
type input "5"
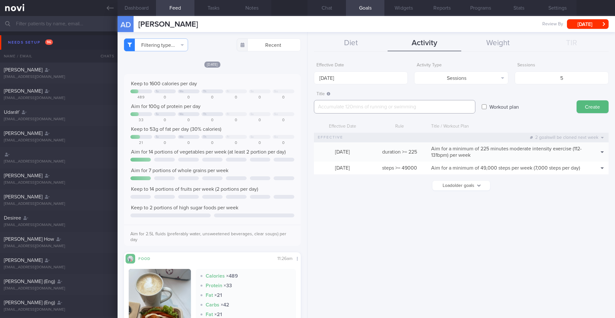
paste textarea "Workout at least 5x per week (on top of steps) 2-3 workouts to focus on full-bo…"
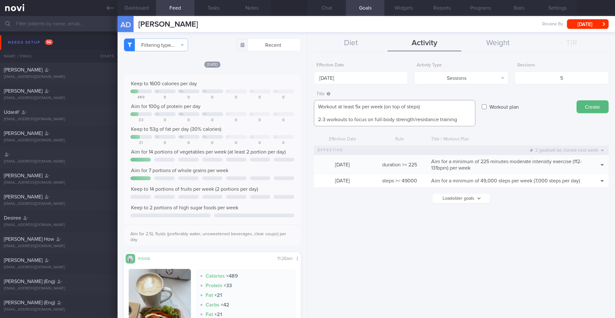
click at [307, 112] on textarea "Workout at least 5x per week (on top of steps) 2-3 workouts to focus on full-bo…" at bounding box center [394, 113] width 161 height 26
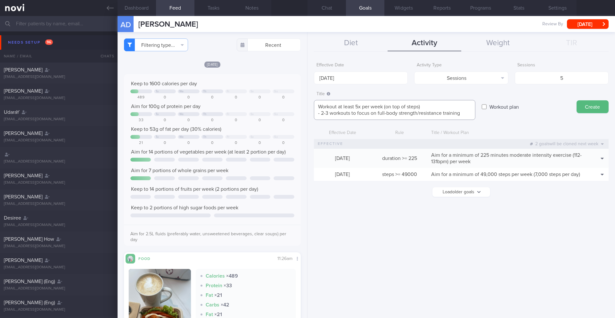
drag, startPoint x: 421, startPoint y: 105, endPoint x: 386, endPoint y: 106, distance: 34.6
click at [307, 106] on textarea "Workout at least 5x per week (on top of steps) - 2-3 workouts to focus on full-…" at bounding box center [394, 110] width 161 height 20
click at [307, 112] on textarea "Workout at least 5x per week - 2-3 workouts to focus on full-body strength/resi…" at bounding box center [394, 110] width 161 height 20
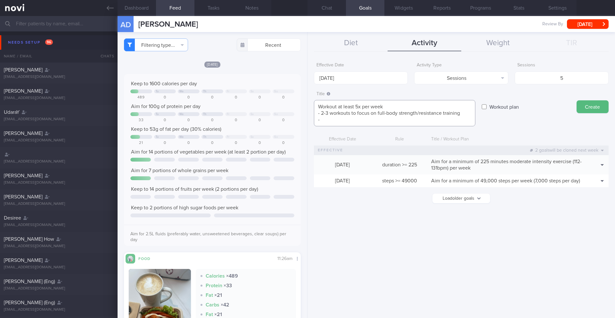
paste textarea "3 workouts to focus on Zone 2 (112-131bpm) cardio per week"
click at [307, 119] on textarea "Workout at least 5x per week - 2-3 workouts to focus on full-body strength/resi…" at bounding box center [394, 113] width 161 height 26
type textarea "Workout at least 5x per week - 2-3 workouts to focus on full-body strength/resi…"
click at [307, 108] on button "Create" at bounding box center [592, 106] width 32 height 13
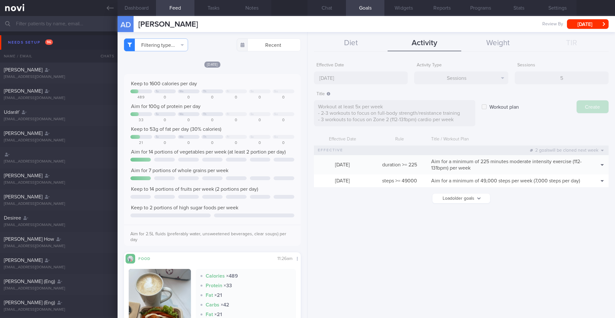
type input "[DATE]"
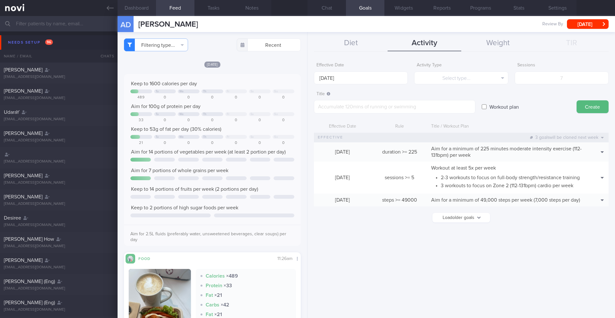
click at [143, 12] on button "Dashboard" at bounding box center [137, 8] width 38 height 16
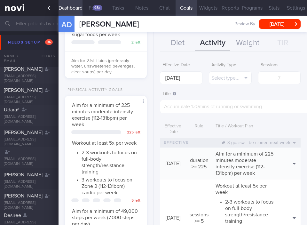
scroll to position [100, 0]
click at [48, 10] on icon at bounding box center [51, 7] width 7 height 7
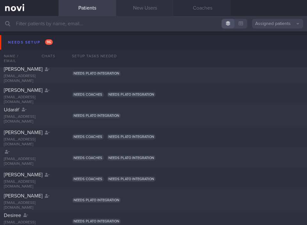
click at [153, 12] on link "New Users" at bounding box center [145, 8] width 58 height 16
click at [152, 11] on link "New Users" at bounding box center [145, 8] width 58 height 16
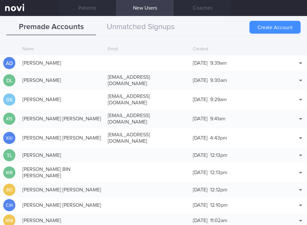
click at [290, 30] on button "Create Account" at bounding box center [275, 27] width 51 height 13
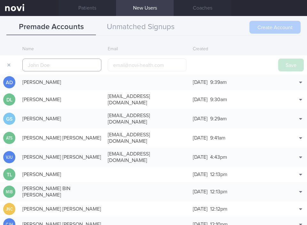
scroll to position [15, 0]
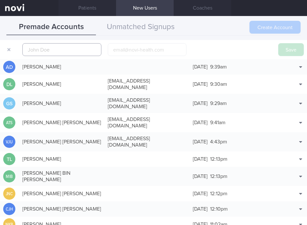
paste input "[PERSON_NAME][MEDICAL_DATA] [PERSON_NAME]"
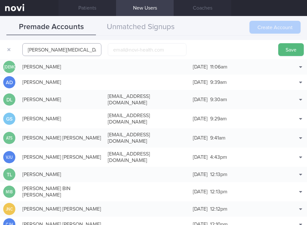
scroll to position [46, 0]
type input "[PERSON_NAME][MEDICAL_DATA] [PERSON_NAME]"
click at [291, 52] on button "Save" at bounding box center [292, 49] width 26 height 13
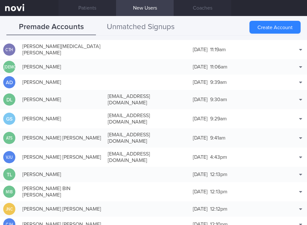
click at [157, 29] on button "Unmatched Signups" at bounding box center [141, 27] width 90 height 16
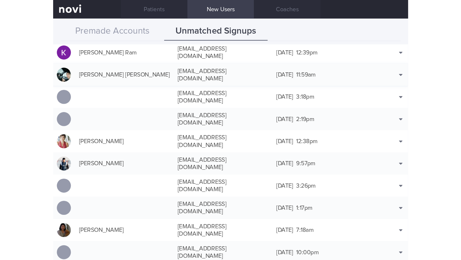
scroll to position [90, 0]
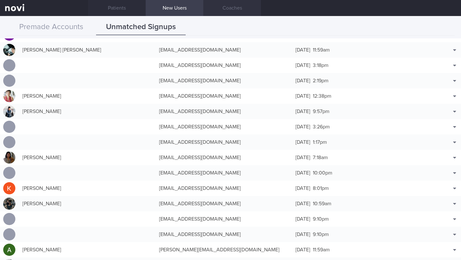
click at [239, 10] on link "Coaches" at bounding box center [232, 8] width 58 height 16
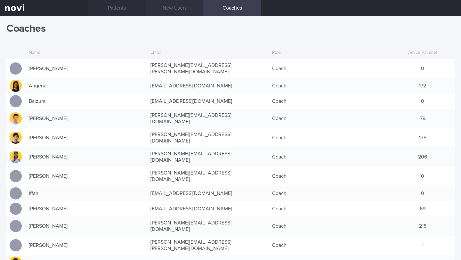
click at [191, 8] on link "New Users" at bounding box center [175, 8] width 58 height 16
click at [124, 10] on link "Patients" at bounding box center [117, 8] width 58 height 16
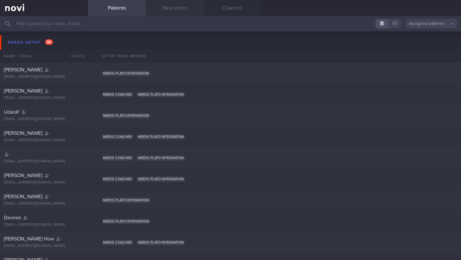
click at [161, 9] on link "New Users" at bounding box center [175, 8] width 58 height 16
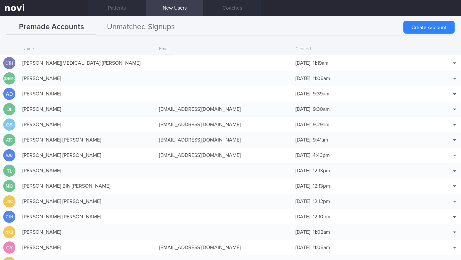
click at [155, 28] on button "Unmatched Signups" at bounding box center [141, 27] width 90 height 16
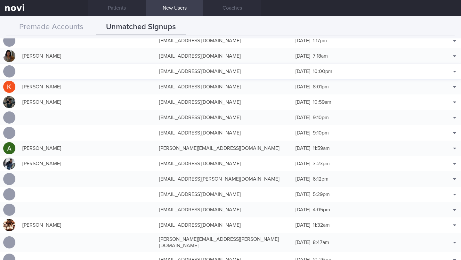
scroll to position [219, 0]
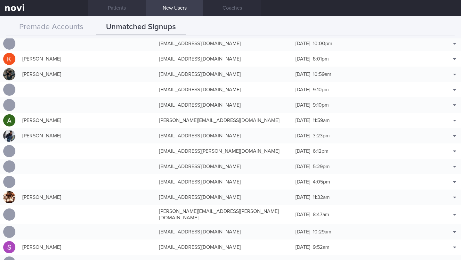
click at [123, 12] on link "Patients" at bounding box center [117, 8] width 58 height 16
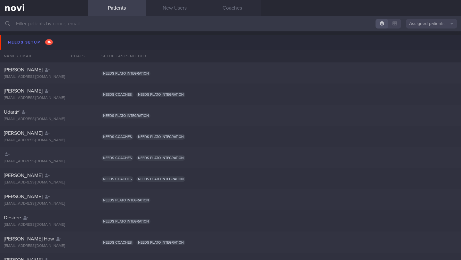
click at [307, 27] on button "Assigned patients" at bounding box center [431, 24] width 51 height 10
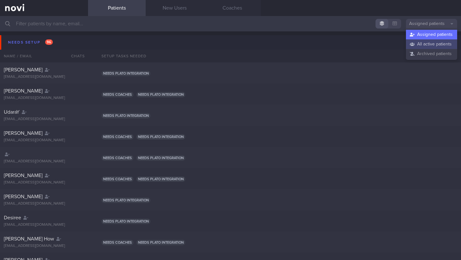
click at [307, 45] on button "All active patients" at bounding box center [431, 44] width 51 height 10
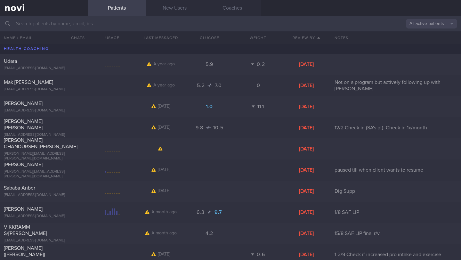
click at [307, 28] on input "text" at bounding box center [230, 23] width 461 height 15
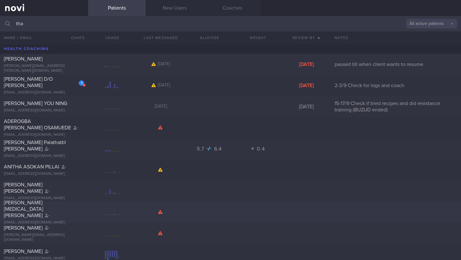
type input "tha"
click at [45, 215] on div "[PERSON_NAME][MEDICAL_DATA] [PERSON_NAME]" at bounding box center [43, 209] width 79 height 19
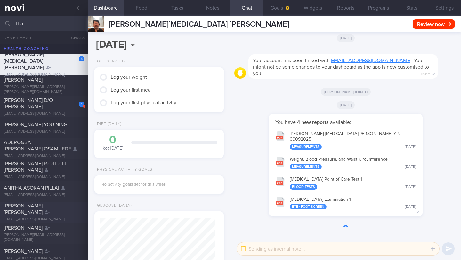
scroll to position [-215, 0]
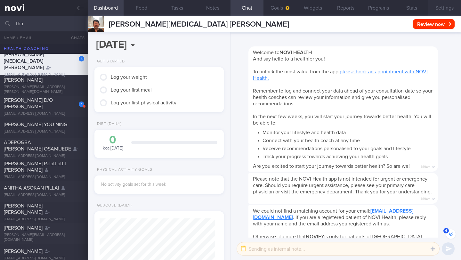
click at [307, 12] on button "Settings" at bounding box center [444, 8] width 33 height 16
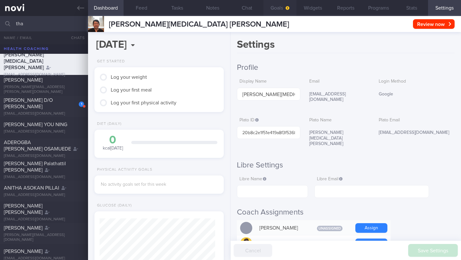
click at [279, 7] on button "Goals" at bounding box center [280, 8] width 33 height 16
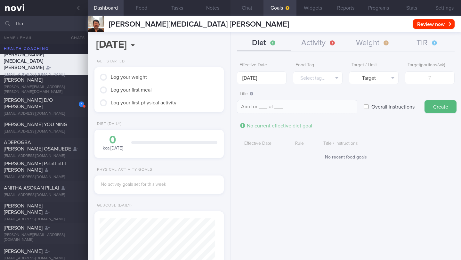
click at [246, 11] on button "Chat" at bounding box center [247, 8] width 33 height 16
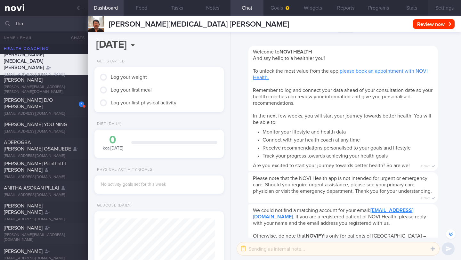
click at [307, 7] on button "Settings" at bounding box center [444, 8] width 33 height 16
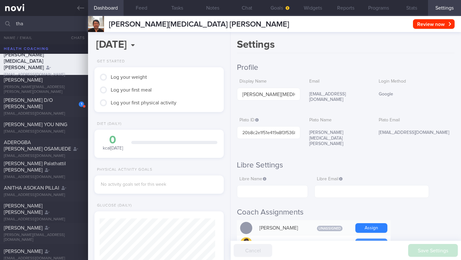
click at [307, 225] on button "Assign" at bounding box center [371, 244] width 32 height 10
click at [264, 12] on button "Goals" at bounding box center [280, 8] width 33 height 16
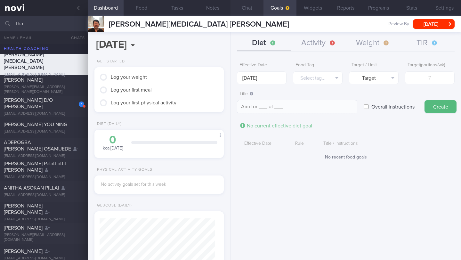
click at [249, 10] on button "Chat" at bounding box center [247, 8] width 33 height 16
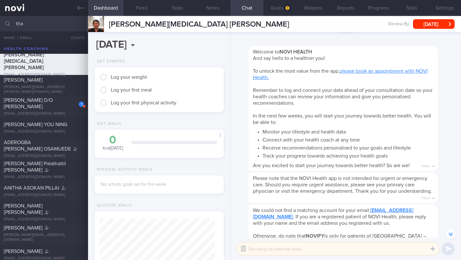
click at [241, 225] on button "button" at bounding box center [244, 249] width 12 height 12
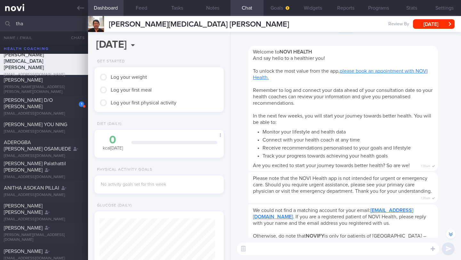
click at [259, 225] on textarea at bounding box center [338, 248] width 202 height 13
type textarea "Hi [PERSON_NAME][MEDICAL_DATA]!"
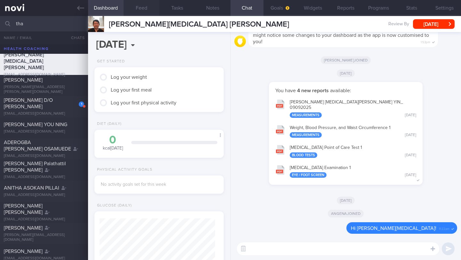
click at [143, 9] on button "Feed" at bounding box center [142, 8] width 36 height 16
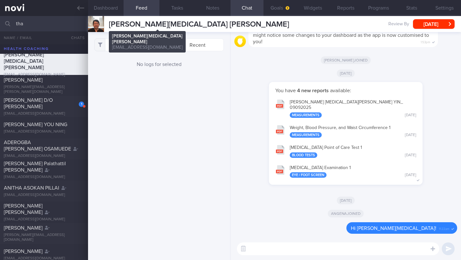
click at [174, 24] on span "[PERSON_NAME][MEDICAL_DATA] [PERSON_NAME]" at bounding box center [199, 24] width 180 height 8
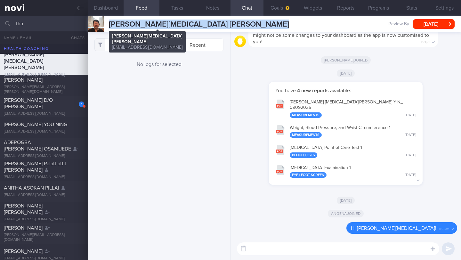
click at [174, 24] on span "[PERSON_NAME][MEDICAL_DATA] [PERSON_NAME]" at bounding box center [199, 24] width 180 height 8
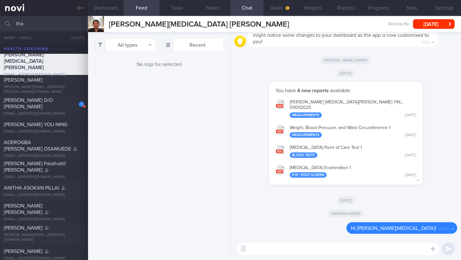
click at [182, 169] on div "All types Food Activity Glucose Weight Medicine [MEDICAL_DATA] [MEDICAL_DATA] I…" at bounding box center [159, 146] width 142 height 228
click at [114, 7] on button "Dashboard" at bounding box center [106, 8] width 36 height 16
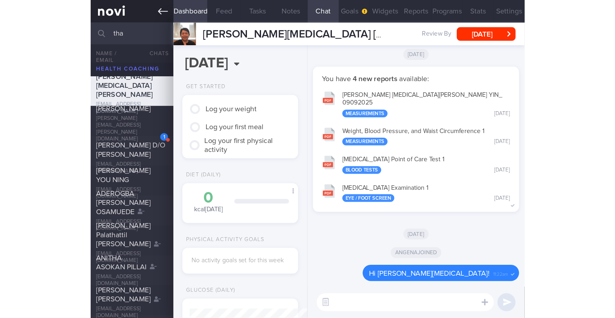
scroll to position [320237, 320205]
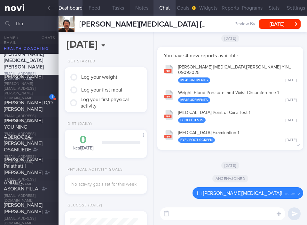
click at [141, 10] on button "Notes" at bounding box center [142, 8] width 24 height 16
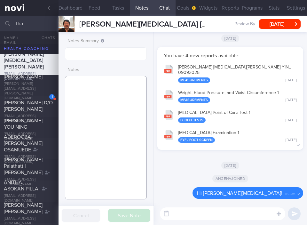
click at [119, 119] on textarea at bounding box center [106, 138] width 82 height 124
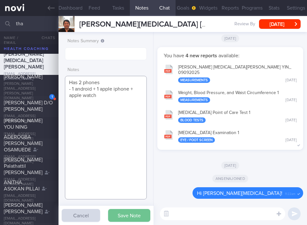
type textarea "Has 2 phones - 1 android + 1 apple iphone + apple watch"
click at [134, 215] on button "Save Note" at bounding box center [129, 215] width 42 height 13
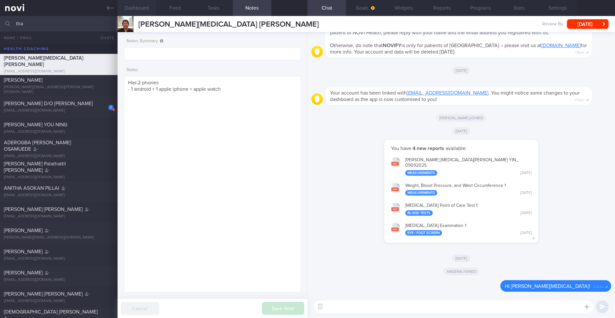
scroll to position [80, 161]
paste textarea "Lo ____, ipsu do Sitame, con adipiscin. El sed doeiu tempori utl etdol 🙂 Ma ali…"
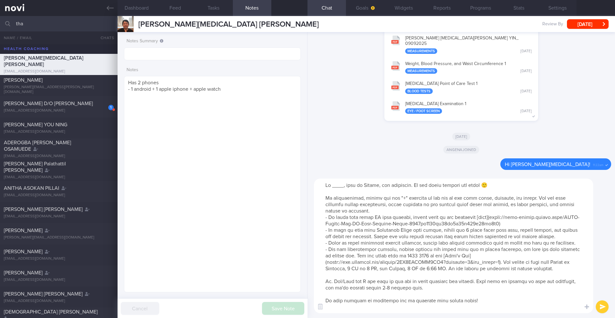
scroll to position [0, 0]
drag, startPoint x: 343, startPoint y: 187, endPoint x: 329, endPoint y: 187, distance: 13.8
click at [307, 187] on textarea at bounding box center [453, 245] width 279 height 135
drag, startPoint x: 398, startPoint y: 187, endPoint x: 333, endPoint y: 188, distance: 65.0
click at [307, 188] on textarea at bounding box center [453, 245] width 279 height 135
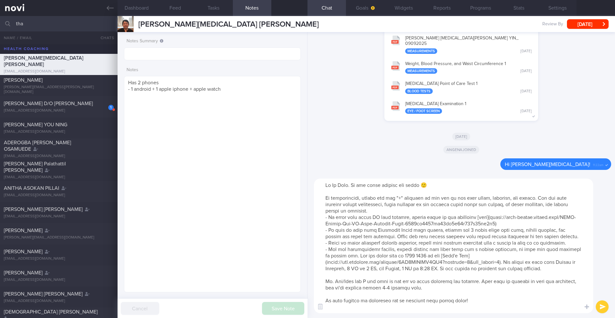
drag, startPoint x: 438, startPoint y: 187, endPoint x: 368, endPoint y: 184, distance: 69.9
click at [307, 184] on textarea at bounding box center [453, 245] width 279 height 135
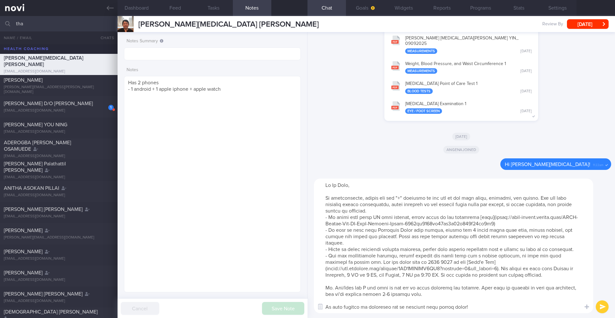
click at [307, 210] on textarea at bounding box center [453, 245] width 279 height 135
drag, startPoint x: 576, startPoint y: 236, endPoint x: 321, endPoint y: 232, distance: 254.7
click at [307, 225] on textarea at bounding box center [453, 245] width 279 height 135
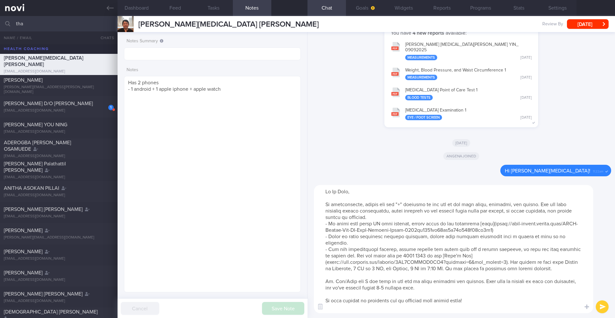
click at [307, 225] on textarea at bounding box center [453, 249] width 279 height 128
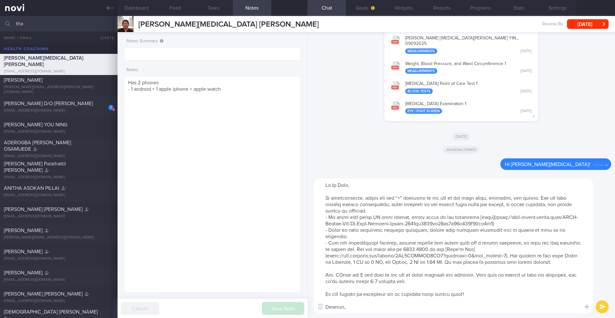
scroll to position [6, 0]
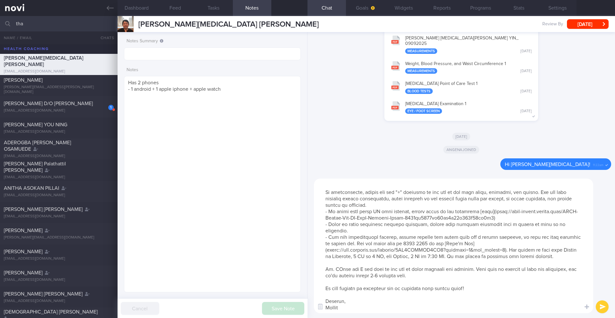
type textarea "Hi [PERSON_NAME][MEDICAL_DATA], As demonstrated, please use the "+" function in…"
click at [307, 225] on button "submit" at bounding box center [602, 306] width 13 height 13
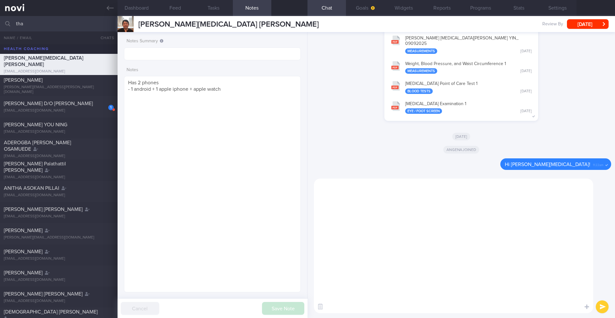
scroll to position [0, 0]
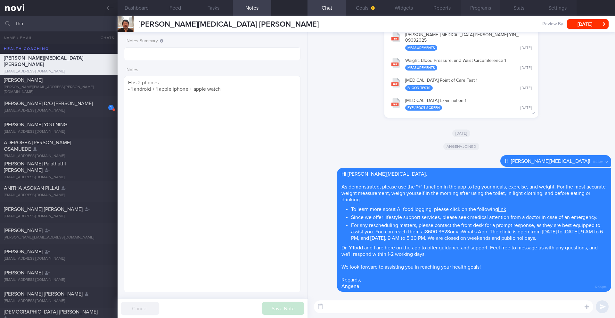
click at [307, 7] on button "Programs" at bounding box center [480, 8] width 38 height 16
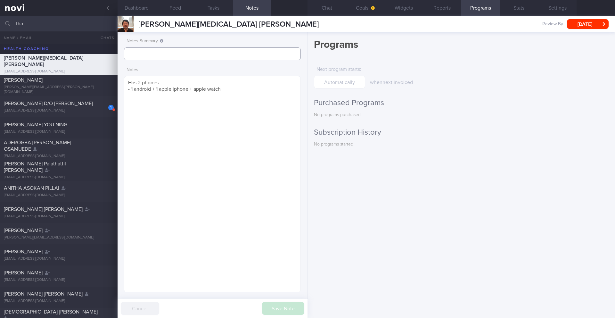
click at [176, 55] on input "text" at bounding box center [212, 53] width 177 height 13
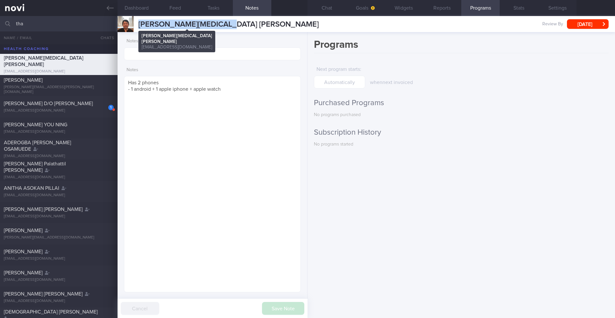
drag, startPoint x: 139, startPoint y: 24, endPoint x: 261, endPoint y: 21, distance: 122.1
click at [261, 21] on div "[PERSON_NAME][MEDICAL_DATA] [PERSON_NAME] [PERSON_NAME][MEDICAL_DATA] [PERSON_N…" at bounding box center [366, 24] width 497 height 16
copy span "[PERSON_NAME][MEDICAL_DATA] [PERSON_NAME]"
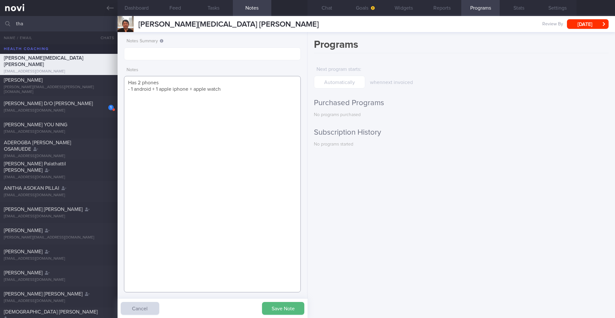
paste textarea "- [DEMOGRAPHIC_DATA] [DEMOGRAPHIC_DATA] [DEMOGRAPHIC_DATA] - Financial consulta…"
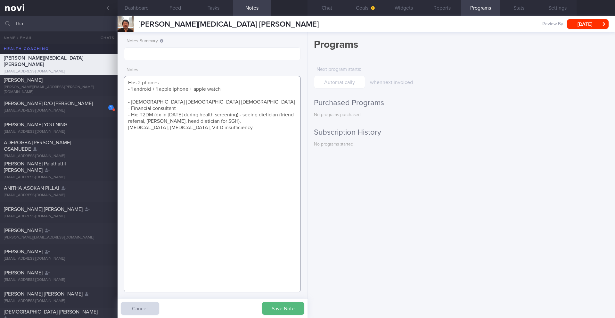
click at [217, 151] on textarea "Has 2 phones - 1 android + 1 apple iphone + apple watch - [DEMOGRAPHIC_DATA] [D…" at bounding box center [212, 184] width 177 height 216
paste textarea "Sources of CHO Examples of lean protein, whole grain, healthy fats Starchy and …"
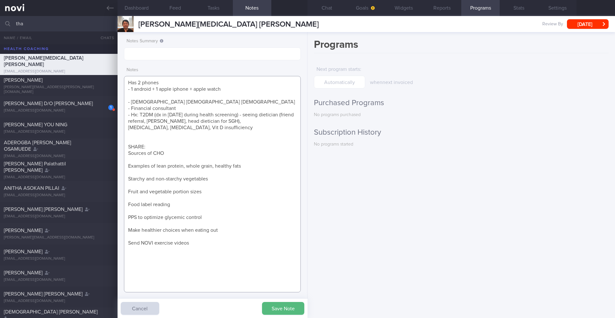
click at [194, 158] on textarea "Has 2 phones - 1 android + 1 apple iphone + apple watch - [DEMOGRAPHIC_DATA] [D…" at bounding box center [212, 184] width 177 height 216
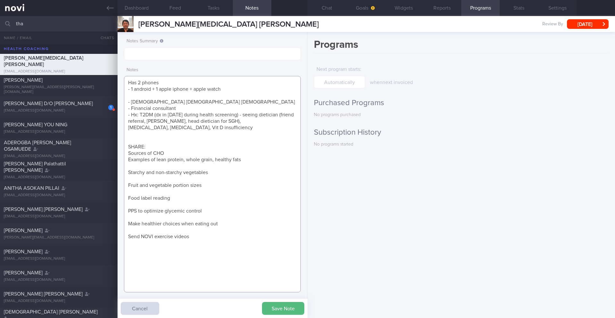
click at [187, 164] on textarea "Has 2 phones - 1 android + 1 apple iphone + apple watch - [DEMOGRAPHIC_DATA] [D…" at bounding box center [212, 184] width 177 height 216
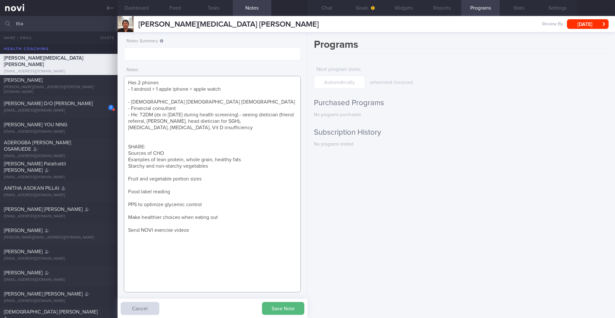
click at [184, 173] on textarea "Has 2 phones - 1 android + 1 apple iphone + apple watch - [DEMOGRAPHIC_DATA] [D…" at bounding box center [212, 184] width 177 height 216
click at [181, 178] on textarea "Has 2 phones - 1 android + 1 apple iphone + apple watch - [DEMOGRAPHIC_DATA] [D…" at bounding box center [212, 184] width 177 height 216
click at [179, 186] on textarea "Has 2 phones - 1 android + 1 apple iphone + apple watch - [DEMOGRAPHIC_DATA] [D…" at bounding box center [212, 184] width 177 height 216
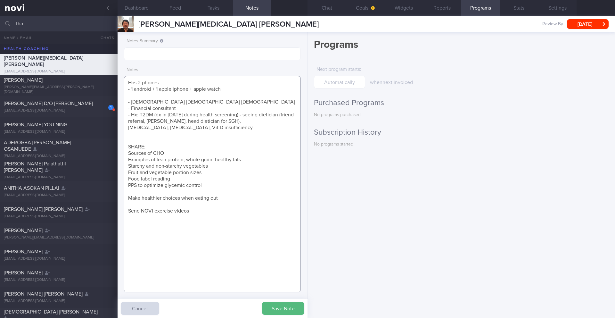
click at [179, 193] on textarea "Has 2 phones - 1 android + 1 apple iphone + apple watch - [DEMOGRAPHIC_DATA] [D…" at bounding box center [212, 184] width 177 height 216
click at [177, 199] on textarea "Has 2 phones - 1 android + 1 apple iphone + apple watch - [DEMOGRAPHIC_DATA] [D…" at bounding box center [212, 184] width 177 height 216
type textarea "Has 2 phones - 1 android + 1 apple iphone + apple watch - [DEMOGRAPHIC_DATA] [D…"
click at [277, 225] on button "Save Note" at bounding box center [283, 308] width 42 height 13
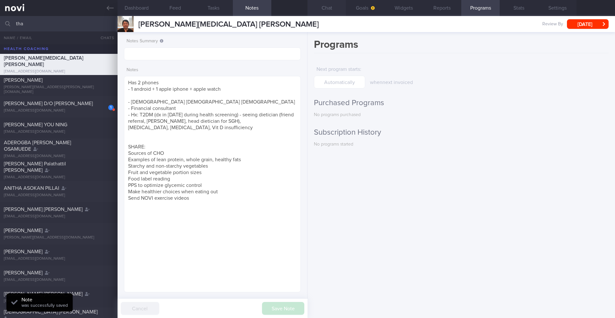
click at [307, 12] on button "Chat" at bounding box center [326, 8] width 38 height 16
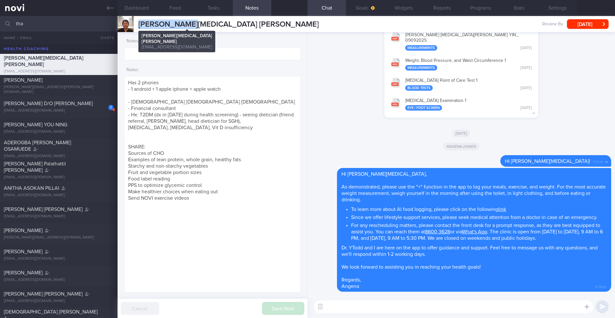
drag, startPoint x: 140, startPoint y: 27, endPoint x: 198, endPoint y: 27, distance: 58.3
click at [198, 27] on span "[PERSON_NAME][MEDICAL_DATA] [PERSON_NAME]" at bounding box center [228, 24] width 180 height 8
copy span "[PERSON_NAME][MEDICAL_DATA]"
click at [146, 9] on button "Dashboard" at bounding box center [137, 8] width 38 height 16
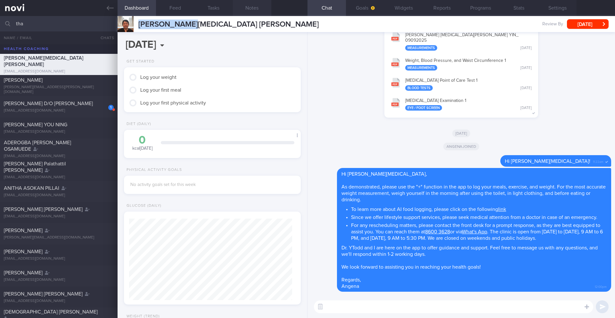
click at [266, 8] on button "Notes" at bounding box center [252, 8] width 38 height 16
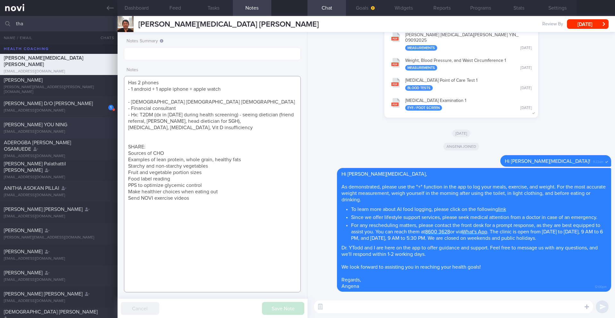
drag, startPoint x: 228, startPoint y: 128, endPoint x: 114, endPoint y: 129, distance: 113.7
click at [114, 129] on div "Patients New Users Coaches tha All active patients Assigned patients All active…" at bounding box center [307, 167] width 615 height 302
click at [307, 225] on textarea at bounding box center [453, 306] width 279 height 13
type textarea "May I check what was the calorie, protein, carbohydrate, and fat targets set by…"
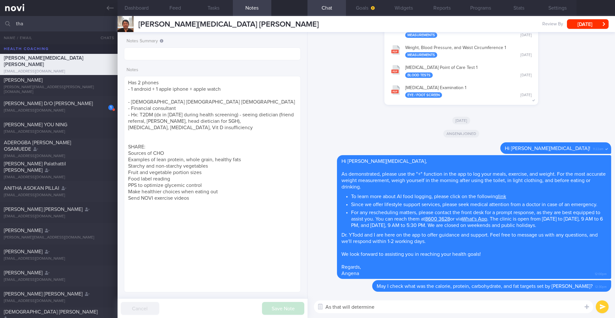
type textarea "As that will determine"
click at [307, 225] on textarea "As that will determine" at bounding box center [453, 306] width 279 height 13
click at [307, 10] on button "Goals" at bounding box center [365, 8] width 38 height 16
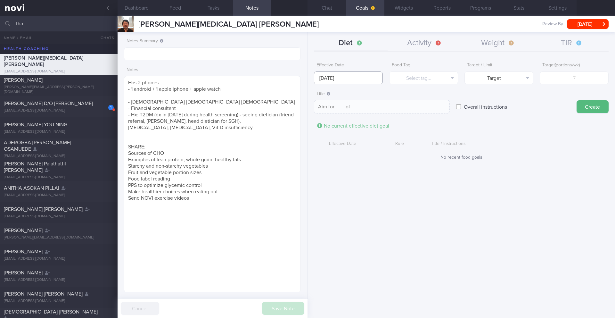
click at [307, 80] on input "[DATE]" at bounding box center [348, 77] width 69 height 13
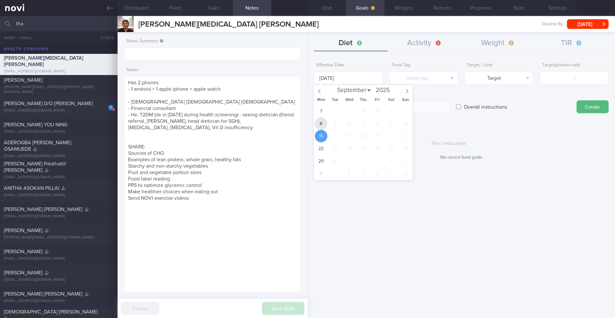
click at [307, 122] on span "8" at bounding box center [321, 123] width 12 height 12
type input "[DATE]"
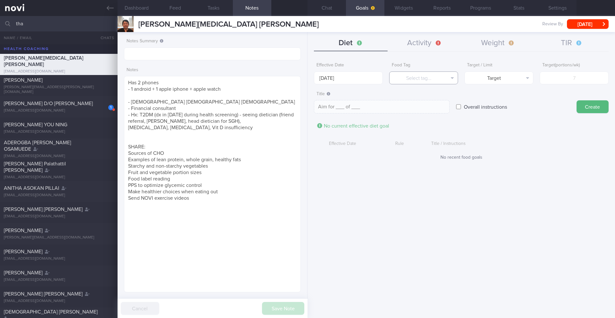
click at [307, 84] on button "Select tag..." at bounding box center [423, 77] width 69 height 13
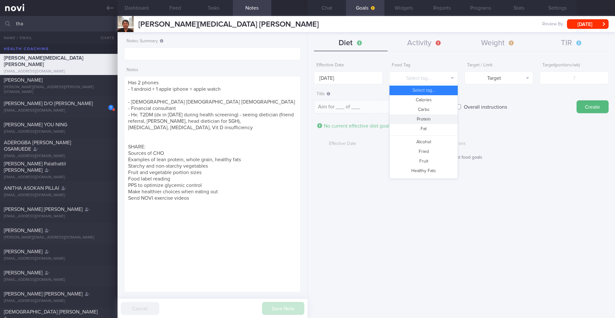
click at [307, 115] on button "Protein" at bounding box center [423, 119] width 68 height 10
type textarea "Aim for __g of protein per day"
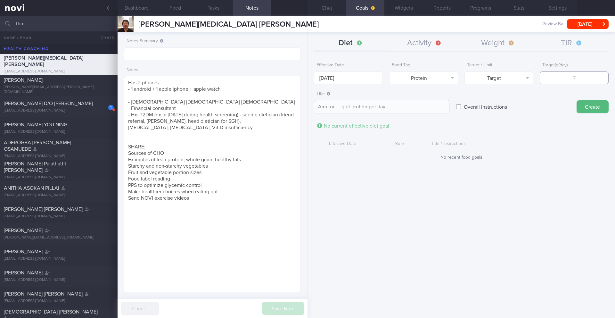
click at [307, 82] on input "number" at bounding box center [574, 77] width 69 height 13
type input "8"
type textarea "Aim for 8g of protein per day"
type input "80"
type textarea "Aim for 80g of protein per day"
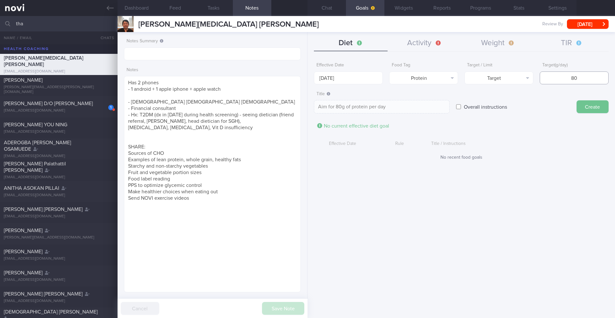
type input "80"
click at [307, 100] on button "Create" at bounding box center [592, 106] width 32 height 13
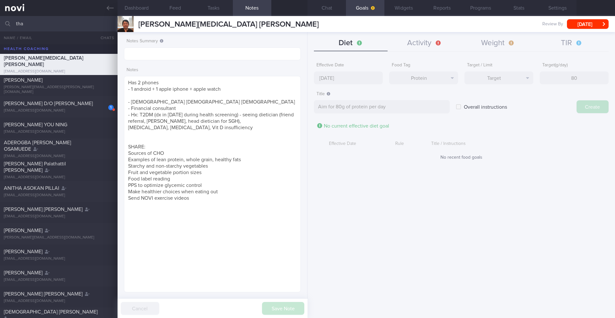
type input "[DATE]"
type textarea "Aim for ___ of ___"
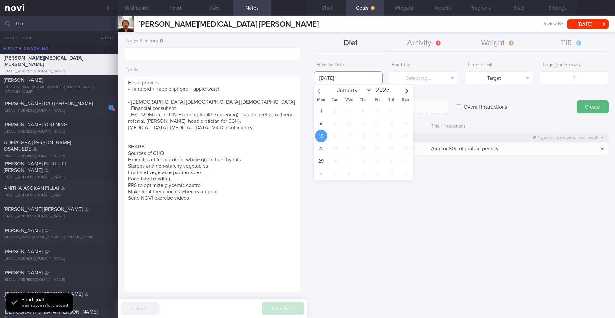
click at [307, 81] on input "[DATE]" at bounding box center [348, 77] width 69 height 13
click at [307, 125] on span "8" at bounding box center [321, 123] width 12 height 12
type input "[DATE]"
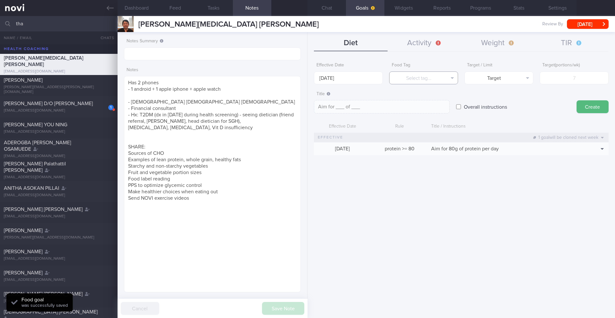
click at [307, 84] on button "Select tag..." at bounding box center [423, 77] width 69 height 13
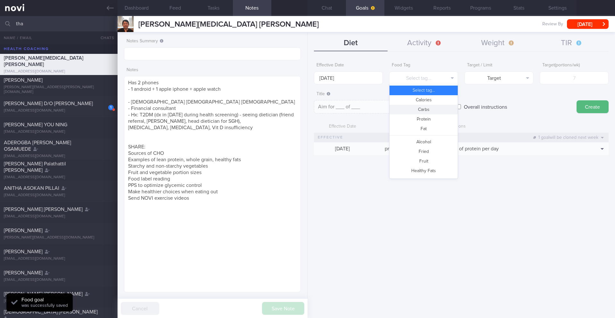
click at [307, 105] on button "Carbs" at bounding box center [423, 110] width 68 height 10
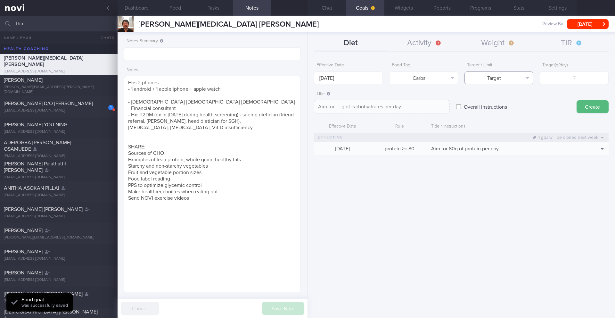
click at [307, 79] on button "Target" at bounding box center [498, 77] width 69 height 13
click at [307, 98] on button "Limit" at bounding box center [499, 100] width 68 height 10
type textarea "Keep to __g of carbohydrates per day"
click at [307, 79] on input "number" at bounding box center [574, 77] width 69 height 13
type input "1"
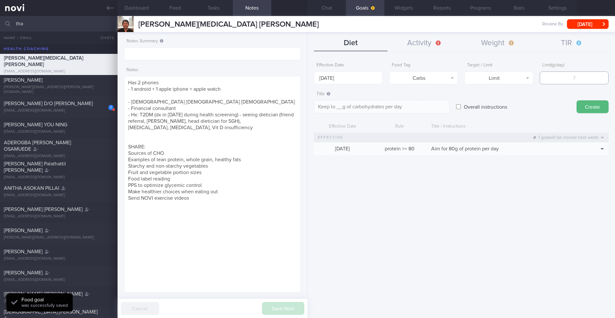
type textarea "Keep to 1g of carbohydrates per day"
type input "15"
type textarea "Keep to 15g of carbohydrates per day"
type input "1"
type textarea "Keep to 1g of carbohydrates per day"
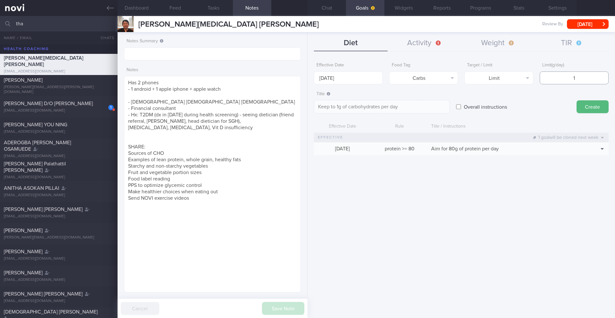
type input "16"
type textarea "Keep to 16g of carbohydrates per day"
type input "160"
type textarea "Keep to 160g of carbohydrates per day"
type input "1600"
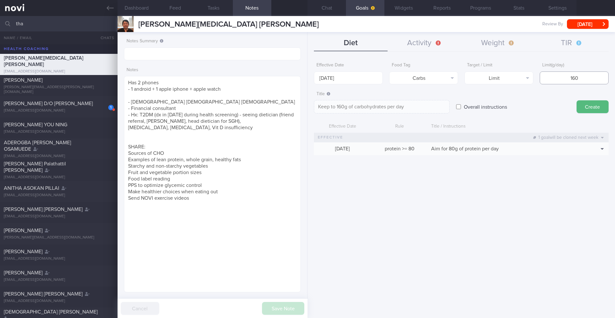
type textarea "Keep to 1600g of carbohydrates per day"
type input "1600"
click at [307, 83] on button "Carbs" at bounding box center [423, 77] width 69 height 13
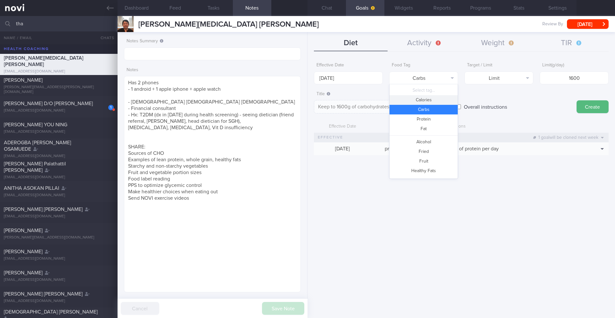
click at [307, 98] on button "Calories" at bounding box center [423, 100] width 68 height 10
type textarea "Keep to 1600 calories per day"
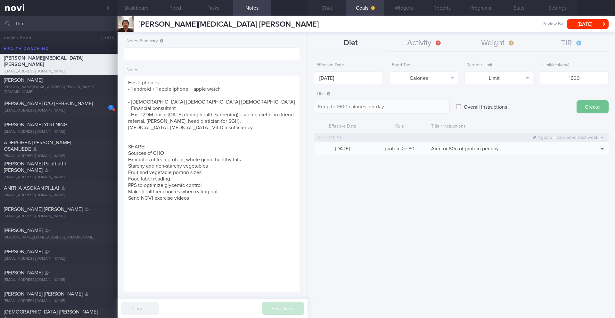
click at [307, 103] on button "Create" at bounding box center [592, 106] width 32 height 13
type input "[DATE]"
type textarea "Aim for ___ of ___"
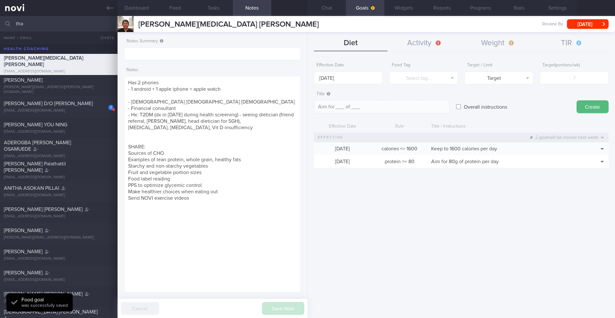
click at [307, 86] on form "Effective Date [DATE] Food Tag Select tag... Select tag... Calories Carbs Prote…" at bounding box center [461, 116] width 295 height 115
click at [307, 82] on body "You are offline! Some functionality will be unavailable Patients New Users Coac…" at bounding box center [307, 159] width 615 height 318
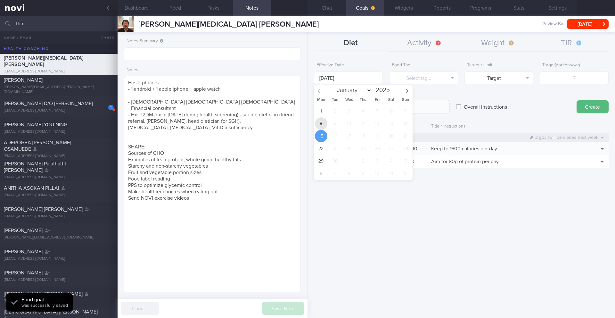
click at [307, 123] on span "8" at bounding box center [321, 123] width 12 height 12
type input "[DATE]"
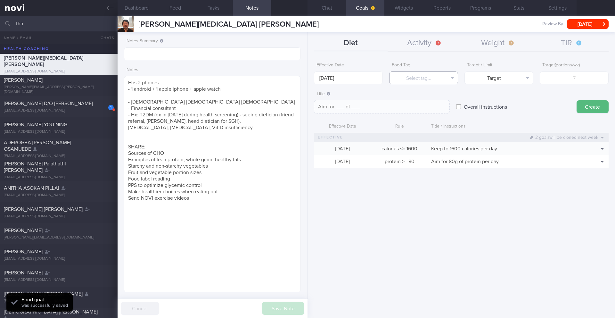
click at [307, 77] on button "Select tag..." at bounding box center [423, 77] width 69 height 13
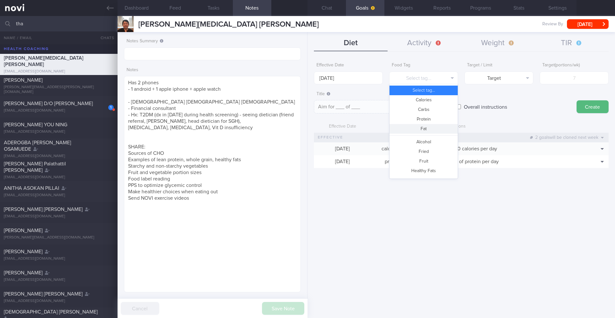
click at [307, 127] on button "Fat" at bounding box center [423, 129] width 68 height 10
type textarea "Aim for __g of fat per day"
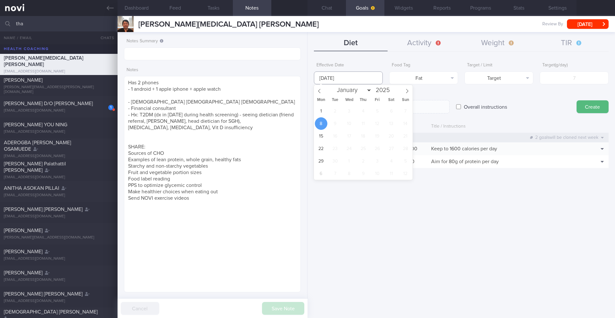
click at [307, 77] on input "[DATE]" at bounding box center [348, 77] width 69 height 13
click at [307, 132] on div "Effective Date Rule Title / Instructions 2 goals will be cloned next week Clone…" at bounding box center [461, 143] width 295 height 47
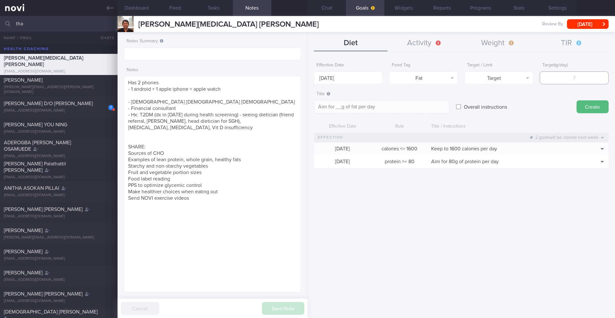
click at [307, 77] on input "number" at bounding box center [574, 77] width 69 height 13
type input "9"
type textarea "Aim for 9g of fat per day"
type input "90"
type textarea "Aim for 90g of fat per day"
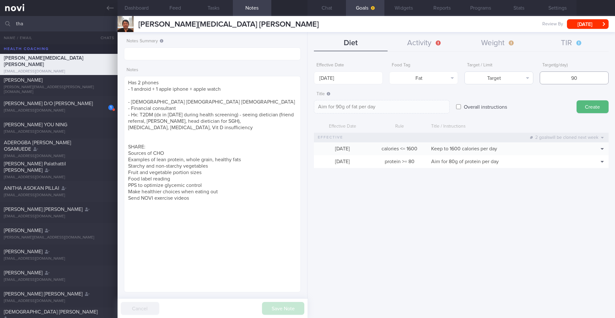
type input "90"
click at [307, 80] on button "Target" at bounding box center [498, 77] width 69 height 13
click at [307, 100] on button "Limit" at bounding box center [499, 100] width 68 height 10
click at [137, 8] on button "Dashboard" at bounding box center [137, 8] width 38 height 16
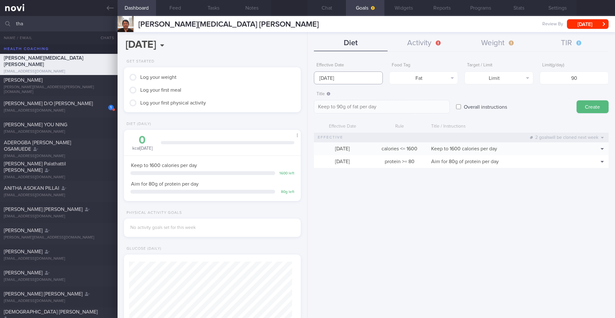
click at [307, 74] on input "[DATE]" at bounding box center [348, 77] width 69 height 13
click at [307, 78] on button "Fat" at bounding box center [423, 77] width 69 height 13
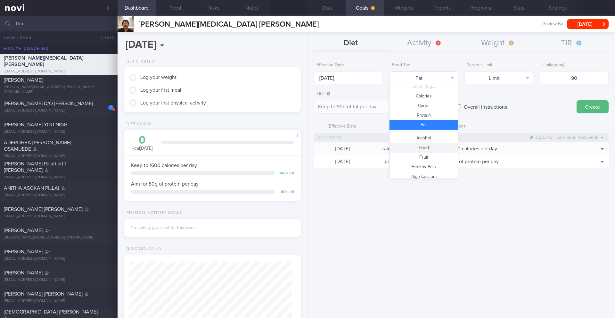
scroll to position [2, 0]
click at [307, 117] on button "Protein" at bounding box center [423, 117] width 68 height 10
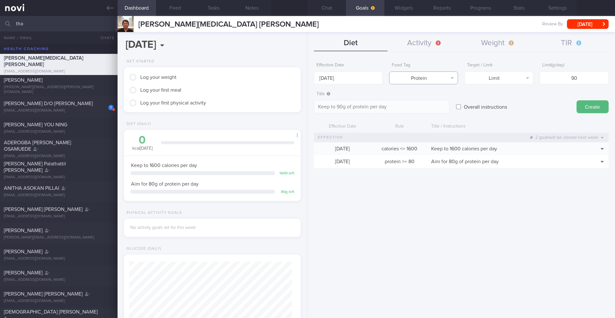
click at [307, 79] on button "Protein" at bounding box center [423, 77] width 69 height 13
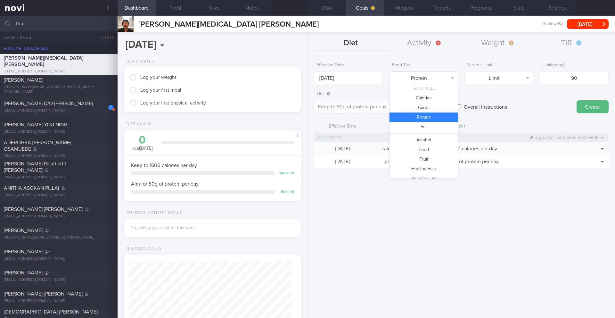
scroll to position [30, 0]
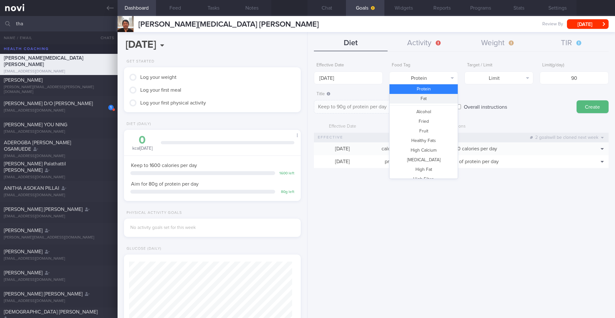
click at [307, 102] on button "Fat" at bounding box center [423, 99] width 68 height 10
type textarea "Keep to 90g of fat per day"
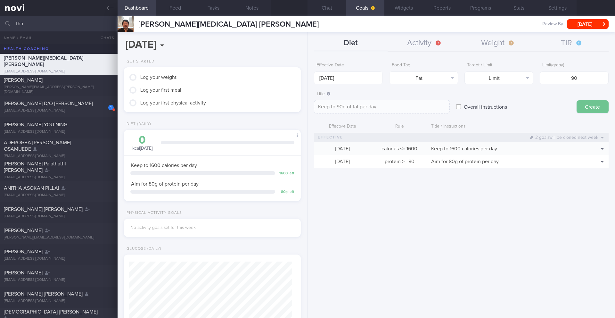
click at [307, 109] on button "Create" at bounding box center [592, 106] width 32 height 13
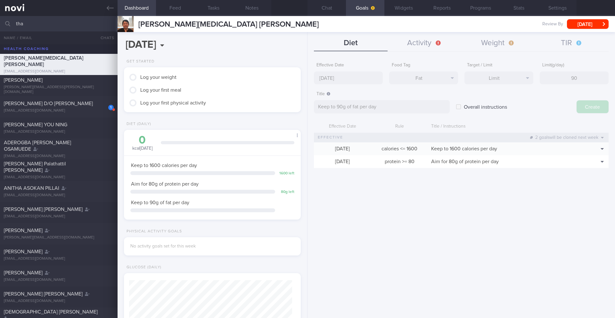
type input "[DATE]"
type textarea "Aim for ___ of ___"
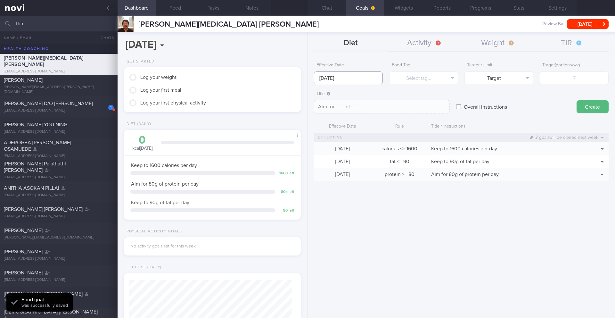
click at [307, 74] on input "[DATE]" at bounding box center [348, 77] width 69 height 13
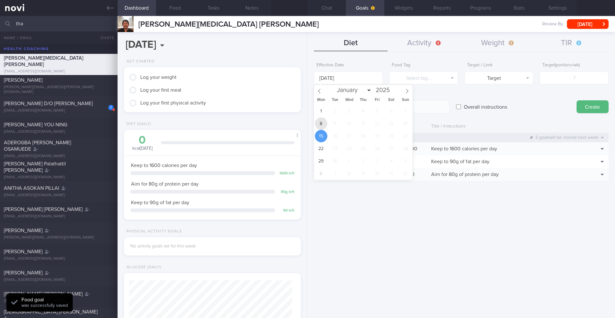
click at [307, 120] on span "8" at bounding box center [321, 123] width 12 height 12
type input "[DATE]"
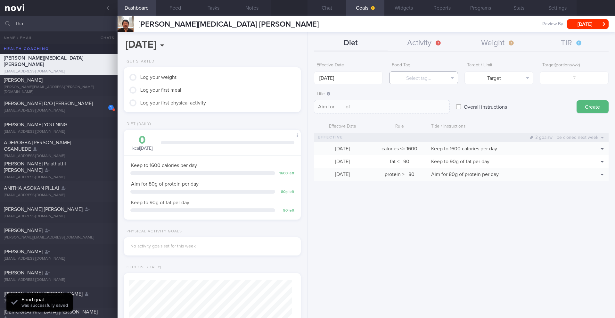
click at [307, 77] on button "Select tag..." at bounding box center [423, 77] width 69 height 13
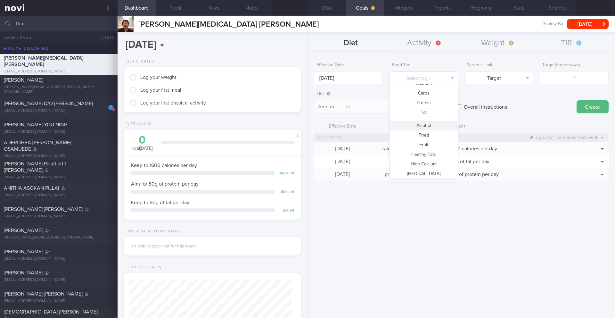
scroll to position [0, 0]
click at [307, 109] on button "Carbs" at bounding box center [423, 110] width 68 height 10
type textarea "Aim for __g of carbohydrates per day"
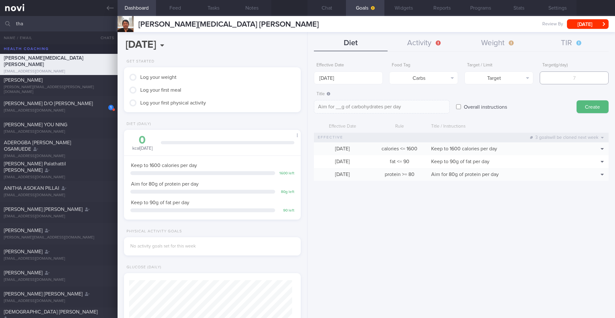
click at [307, 78] on input "number" at bounding box center [574, 77] width 69 height 13
type input "1"
type textarea "Aim for 1g of carbohydrates per day"
type input "12"
type textarea "Aim for 12g of carbohydrates per day"
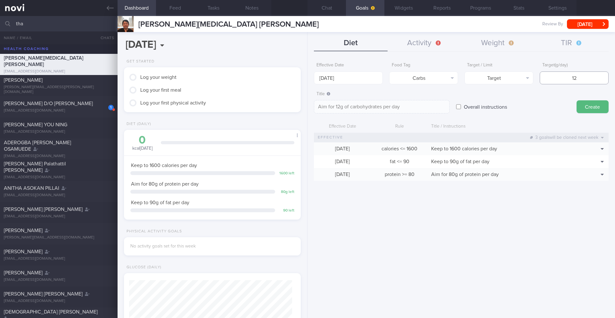
type input "120"
type textarea "Aim for 120g of carbohydrates per day"
type input "120"
drag, startPoint x: 584, startPoint y: 106, endPoint x: 505, endPoint y: 81, distance: 83.2
click at [307, 86] on form "Effective Date [DATE] Food Tag Carbs Select tag... Calories Carbs Protein Fat A…" at bounding box center [461, 123] width 295 height 128
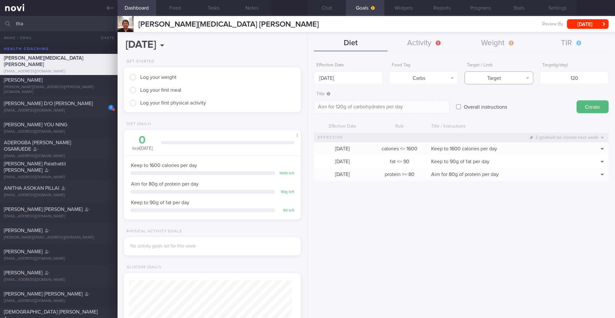
click at [307, 80] on button "Target" at bounding box center [498, 77] width 69 height 13
click at [307, 97] on button "Limit" at bounding box center [499, 100] width 68 height 10
type textarea "Keep to 120g of carbohydrates per day"
click at [307, 108] on button "Create" at bounding box center [592, 106] width 32 height 13
type input "[DATE]"
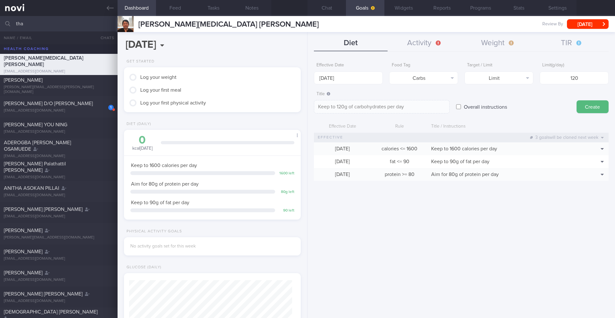
type textarea "Aim for ___ of ___"
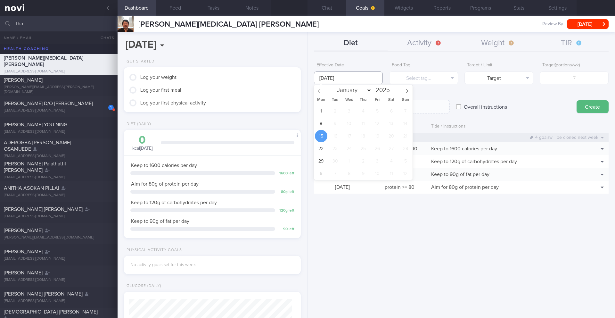
click at [307, 79] on input "[DATE]" at bounding box center [348, 77] width 69 height 13
click at [307, 121] on span "8" at bounding box center [321, 123] width 12 height 12
type input "[DATE]"
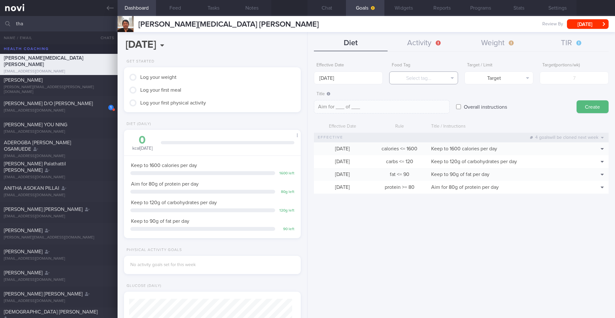
click at [307, 76] on button "Select tag..." at bounding box center [423, 77] width 69 height 13
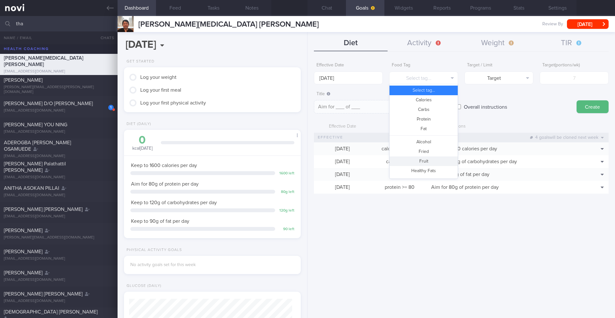
click at [307, 158] on button "Fruit" at bounding box center [423, 161] width 68 height 10
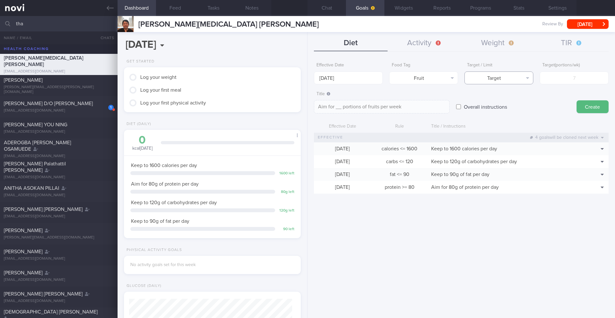
click at [307, 80] on button "Target" at bounding box center [498, 77] width 69 height 13
click at [307, 101] on button "Limit" at bounding box center [499, 100] width 68 height 10
type textarea "Keep to __ portions of fruits per week"
click at [307, 81] on input "number" at bounding box center [574, 77] width 69 height 13
type input "2"
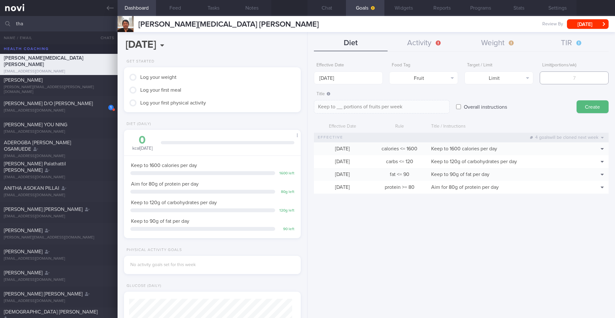
type textarea "Keep to 2 portions of fruits per week"
type input "2"
click at [307, 111] on textarea "Keep to 2 portions of fruits per week" at bounding box center [382, 106] width 136 height 13
type textarea "Keep to 2 portions of fruits per week ("
drag, startPoint x: 575, startPoint y: 77, endPoint x: 569, endPoint y: 79, distance: 6.5
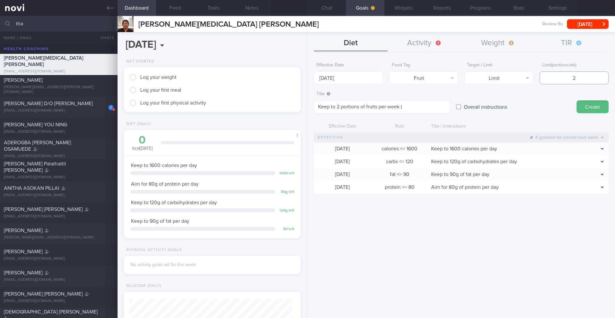
click at [307, 79] on input "2" at bounding box center [574, 77] width 69 height 13
type input "14"
click at [307, 107] on textarea "Keep to 2 portions of fruits per week (" at bounding box center [382, 106] width 136 height 13
click at [307, 99] on div "Title Formatting: *Bold* - List items 1. Ordered items [click here]([URL][DOMAI…" at bounding box center [382, 101] width 136 height 26
click at [307, 103] on textarea "Keep to 14 portions of fruits per week (" at bounding box center [382, 106] width 136 height 13
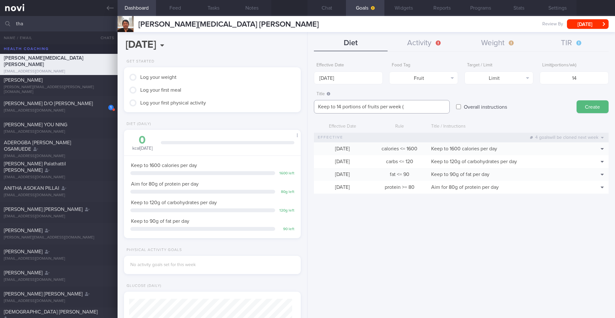
click at [307, 105] on textarea "Keep to 14 portions of fruits per week (" at bounding box center [382, 106] width 136 height 13
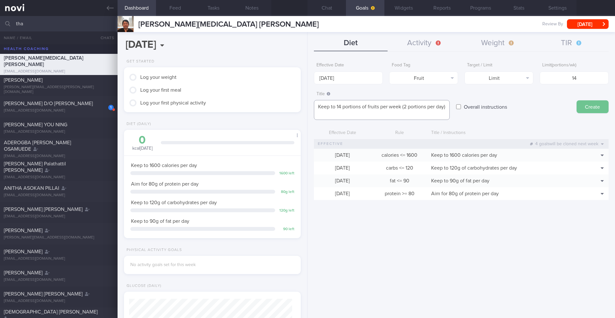
type textarea "Keep to 14 portions of fruits per week (2 portions per day)"
click at [307, 110] on button "Create" at bounding box center [592, 106] width 32 height 13
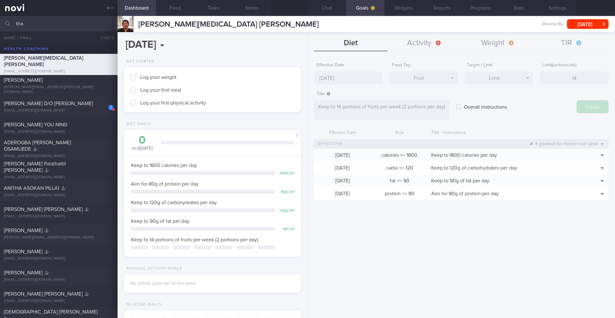
type input "[DATE]"
type textarea "Aim for ___ of ___"
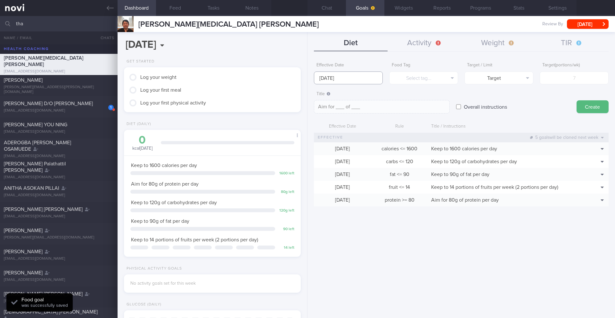
click at [307, 78] on input "[DATE]" at bounding box center [348, 77] width 69 height 13
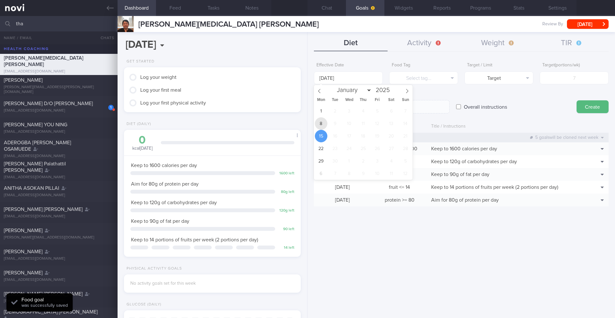
click at [307, 126] on span "8" at bounding box center [321, 123] width 12 height 12
type input "[DATE]"
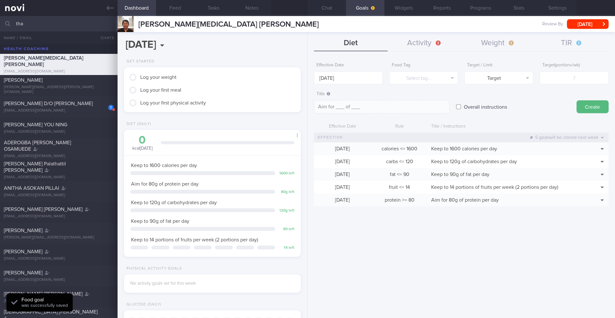
click at [307, 87] on form "Effective Date [DATE] Food Tag Select tag... Select tag... Calories Carbs Prote…" at bounding box center [461, 135] width 295 height 153
click at [307, 83] on button "Select tag..." at bounding box center [423, 77] width 69 height 13
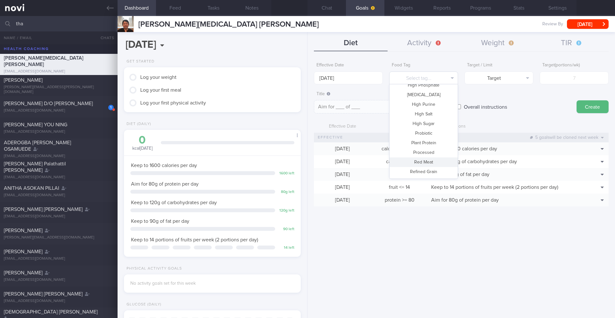
scroll to position [191, 0]
click at [307, 153] on button "Vegetable" at bounding box center [423, 153] width 68 height 10
type textarea "Aim for __ portions of vegetables per week"
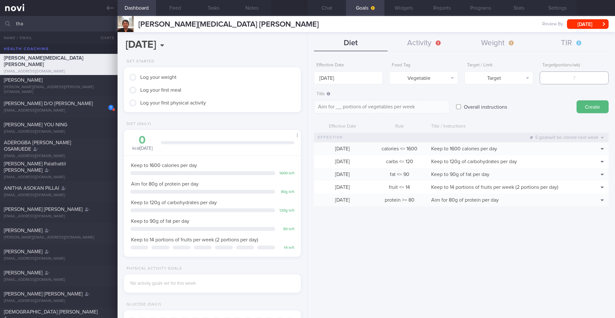
click at [307, 80] on input "number" at bounding box center [574, 77] width 69 height 13
type input "4"
type textarea "Aim for 4 portions of vegetables per week"
click at [307, 80] on input "4" at bounding box center [574, 77] width 69 height 13
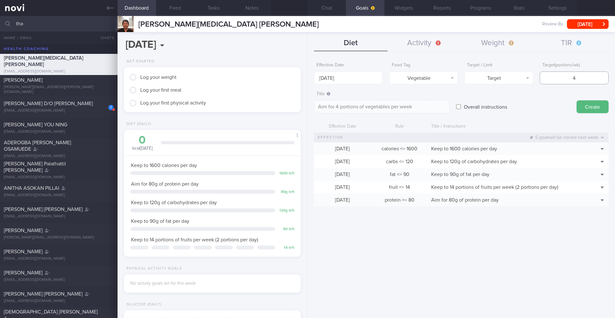
type input "14"
click at [307, 105] on textarea "Aim for 14 portions of vegetables per week" at bounding box center [382, 106] width 136 height 13
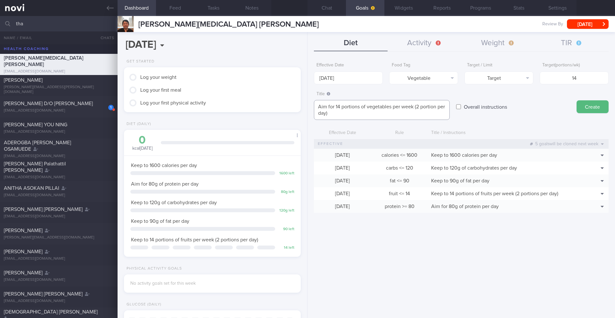
click at [307, 108] on textarea "Aim for 14 portions of vegetables per week (2 portion per day)" at bounding box center [382, 110] width 136 height 20
click at [307, 114] on textarea "Aim for 14 portions of non-starchy vegetables per week (2 portion per day)" at bounding box center [382, 110] width 136 height 20
click at [307, 110] on button "Create" at bounding box center [592, 106] width 32 height 13
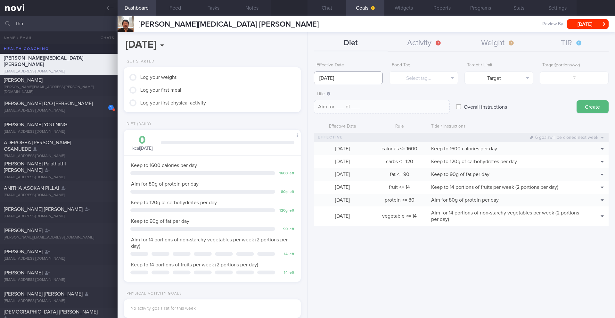
click at [307, 83] on body "You are offline! Some functionality will be unavailable Patients New Users Coac…" at bounding box center [307, 159] width 615 height 318
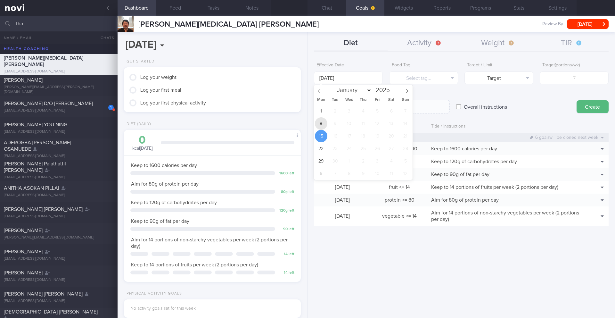
click at [307, 126] on span "8" at bounding box center [321, 123] width 12 height 12
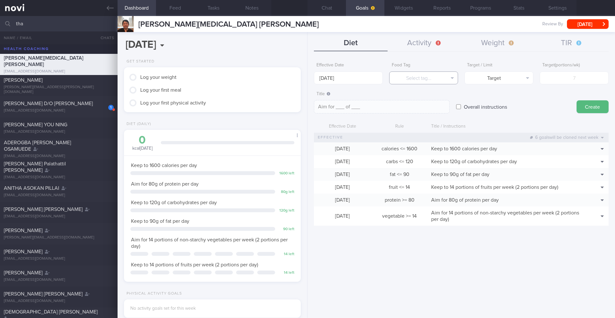
click at [307, 75] on button "Select tag..." at bounding box center [423, 77] width 69 height 13
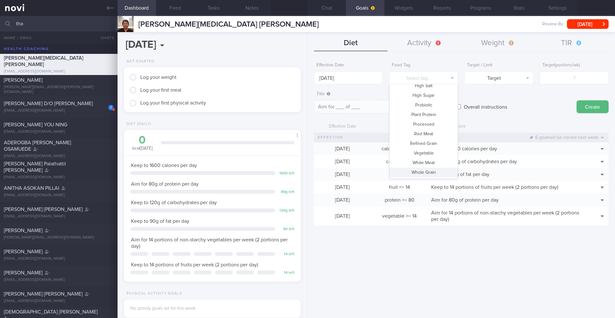
click at [307, 171] on button "Whole Grain" at bounding box center [423, 173] width 68 height 10
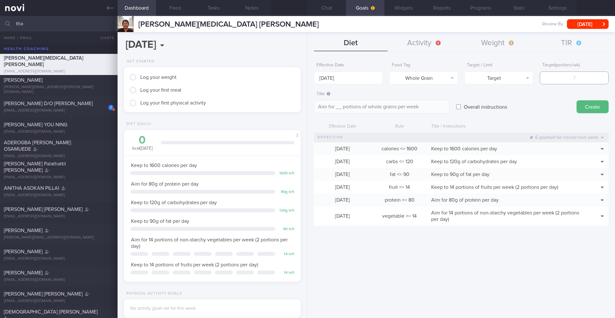
click at [307, 81] on input "number" at bounding box center [574, 77] width 69 height 13
click at [307, 107] on textarea "Aim for 7 portions of whole grains per week" at bounding box center [382, 106] width 136 height 13
click at [307, 108] on button "Create" at bounding box center [592, 106] width 32 height 13
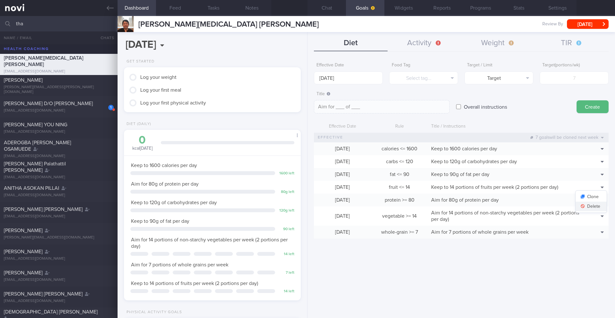
click at [307, 209] on button "Delete" at bounding box center [591, 206] width 31 height 10
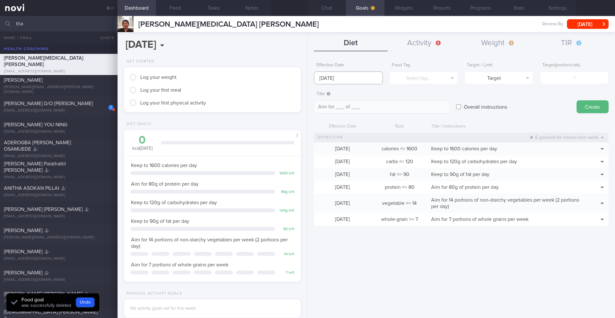
click at [307, 76] on input "[DATE]" at bounding box center [348, 77] width 69 height 13
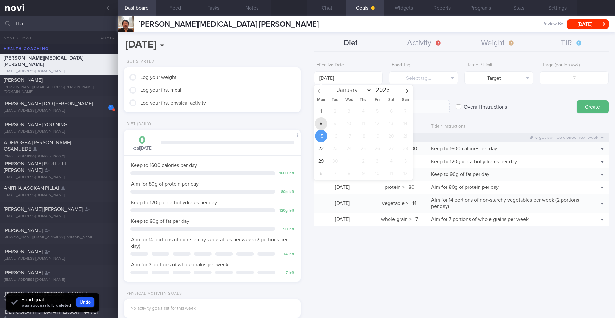
click at [307, 120] on span "8" at bounding box center [321, 123] width 12 height 12
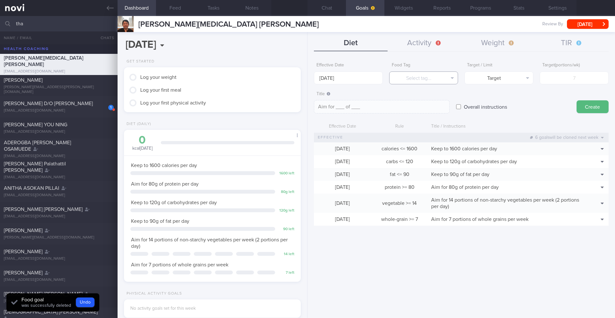
click at [307, 77] on button "Select tag..." at bounding box center [423, 77] width 69 height 13
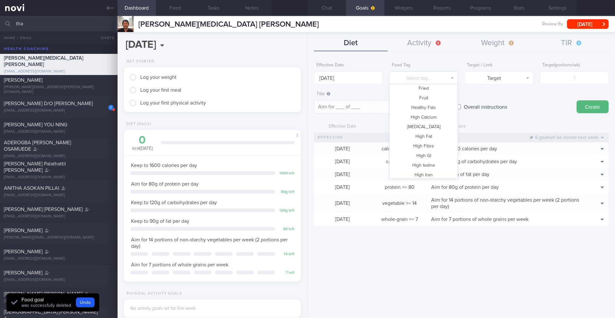
scroll to position [24, 0]
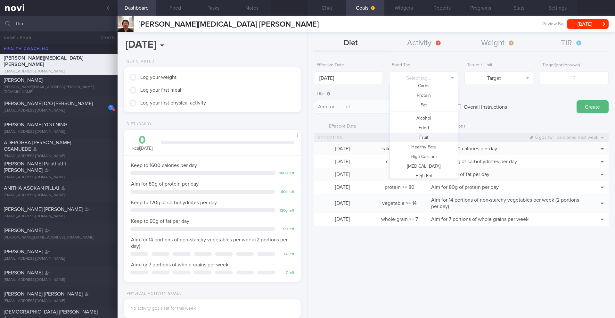
click at [307, 136] on button "Fruit" at bounding box center [423, 138] width 68 height 10
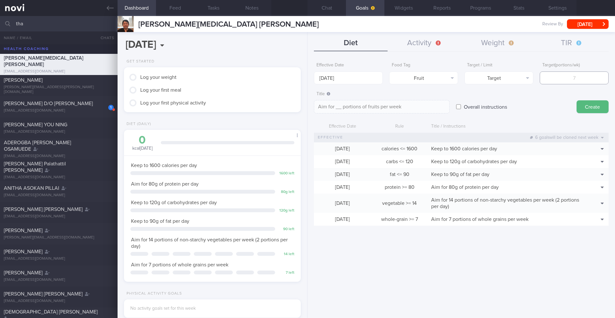
click at [307, 77] on input "number" at bounding box center [574, 77] width 69 height 13
click at [307, 110] on textarea "Aim for 7 portions of fruits per week" at bounding box center [382, 106] width 136 height 13
click at [307, 105] on button "Create" at bounding box center [592, 106] width 32 height 13
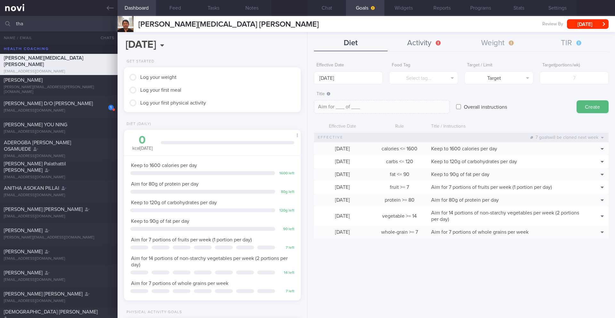
click at [307, 40] on button "Activity" at bounding box center [425, 43] width 74 height 16
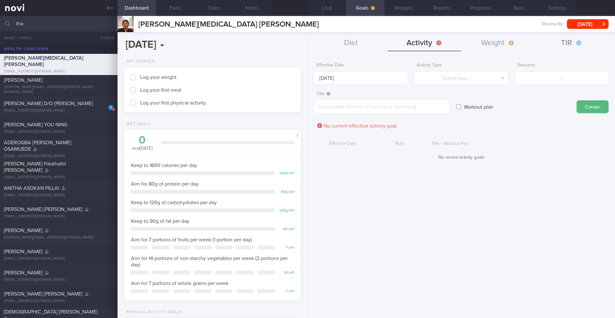
click at [307, 45] on button "TIR" at bounding box center [572, 43] width 74 height 16
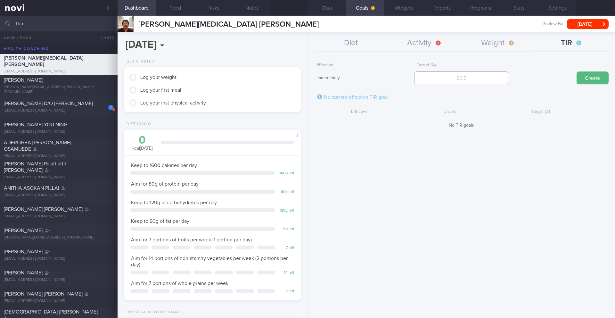
click at [307, 84] on input "number" at bounding box center [461, 77] width 94 height 13
click at [307, 78] on button "Create" at bounding box center [592, 77] width 32 height 13
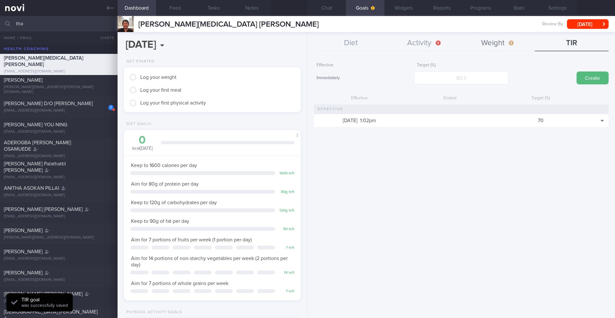
click at [307, 45] on button "Weight" at bounding box center [498, 43] width 74 height 16
click at [307, 80] on input "number" at bounding box center [461, 77] width 94 height 13
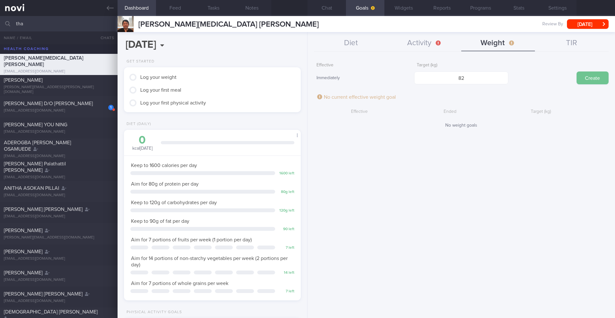
click at [307, 77] on button "Create" at bounding box center [592, 77] width 32 height 13
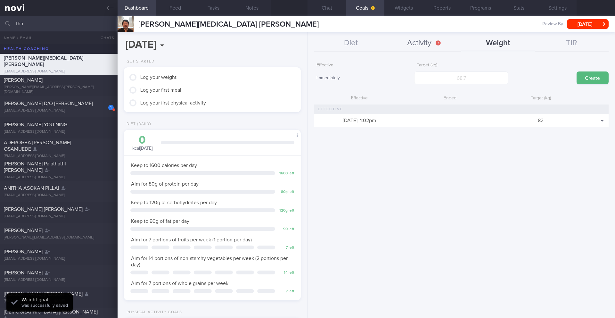
click at [307, 43] on button "Activity" at bounding box center [425, 43] width 74 height 16
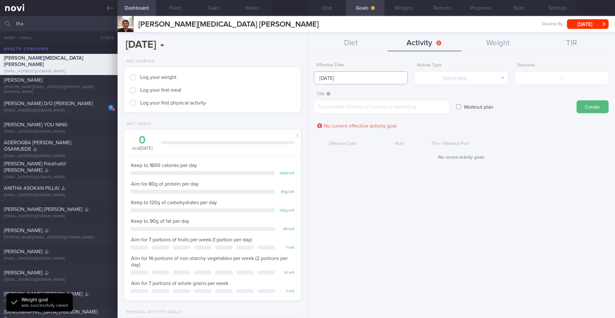
click at [307, 83] on body "You are offline! Some functionality will be unavailable Patients New Users Coac…" at bounding box center [307, 159] width 615 height 318
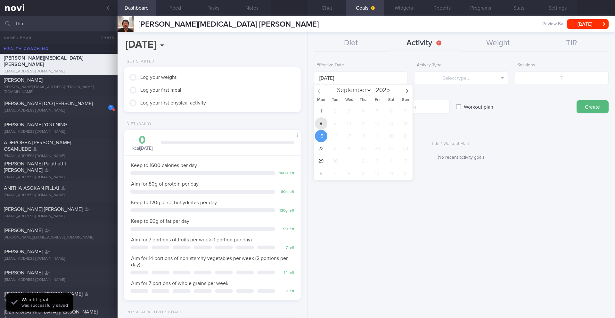
click at [307, 125] on span "8" at bounding box center [321, 123] width 12 height 12
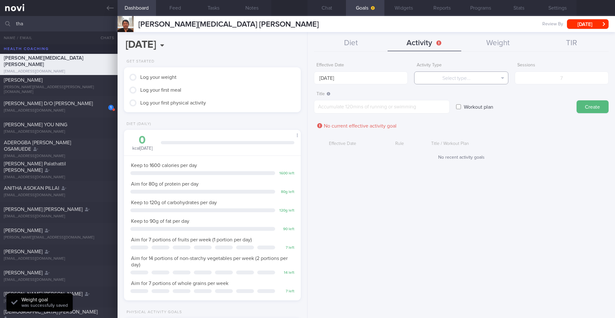
click at [307, 81] on button "Select type..." at bounding box center [461, 77] width 94 height 13
click at [307, 100] on button "Duration" at bounding box center [460, 100] width 93 height 10
click at [307, 75] on input "number" at bounding box center [562, 77] width 94 height 13
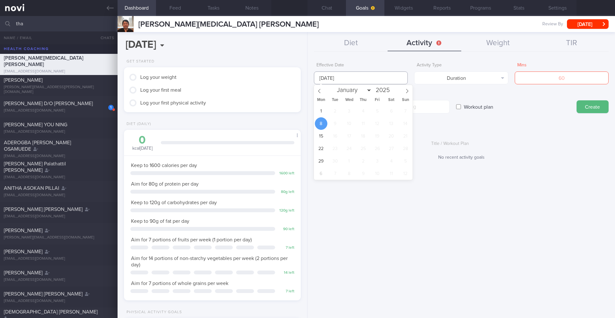
click at [307, 82] on body "You are offline! Some functionality will be unavailable Patients New Users Coac…" at bounding box center [307, 159] width 615 height 318
click at [307, 124] on span "8" at bounding box center [321, 123] width 12 height 12
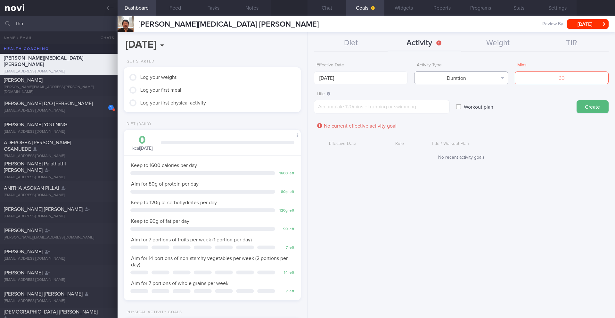
click at [307, 83] on button "Duration" at bounding box center [461, 77] width 94 height 13
click at [307, 111] on button "Sessions" at bounding box center [460, 110] width 93 height 10
click at [307, 82] on input "number" at bounding box center [562, 77] width 94 height 13
click at [307, 109] on textarea at bounding box center [382, 106] width 136 height 13
paste textarea "Workout at least 5x per week (on top of steps) 2 workouts to focus on full-body…"
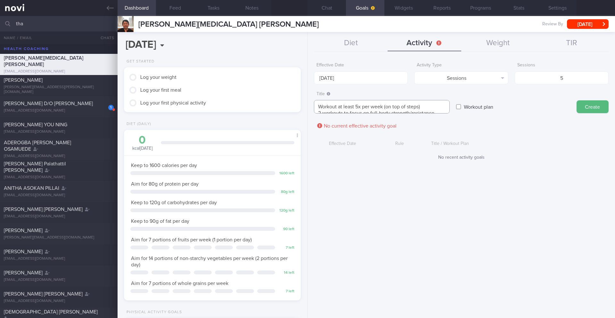
scroll to position [0, 0]
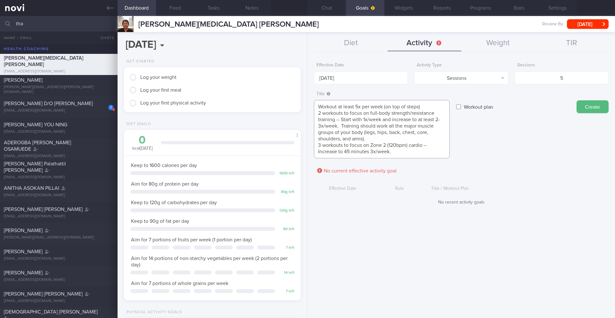
click at [307, 119] on textarea "Workout at least 5x per week (on top of steps) 2 workouts to focus on full-body…" at bounding box center [382, 129] width 136 height 58
click at [307, 114] on textarea "Workout at least 5x per week (on top of steps) 2 workouts to focus on full-body…" at bounding box center [382, 129] width 136 height 58
click at [307, 144] on textarea "Workout at least 5x per week (on top of steps) - 2 workouts to focus on full-bo…" at bounding box center [382, 129] width 136 height 58
drag, startPoint x: 368, startPoint y: 140, endPoint x: 341, endPoint y: 126, distance: 30.5
click at [307, 126] on textarea "Workout at least 5x per week (on top of steps) - 2 workouts to focus on full-bo…" at bounding box center [382, 129] width 136 height 58
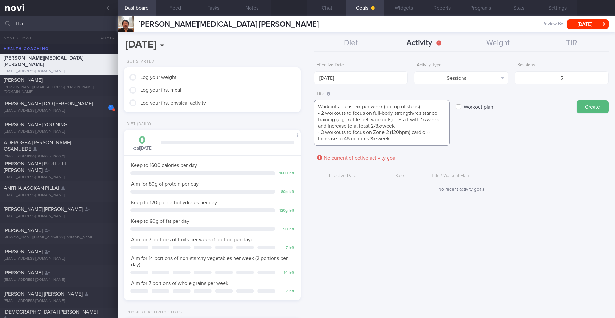
click at [307, 133] on textarea "Workout at least 5x per week (on top of steps) - 2 workouts to focus on full-bo…" at bounding box center [382, 122] width 136 height 45
click at [307, 132] on textarea "Workout at least 5x per week (on top of steps) - 2 workouts to focus on full-bo…" at bounding box center [382, 122] width 136 height 45
click at [307, 109] on button "Create" at bounding box center [592, 106] width 32 height 13
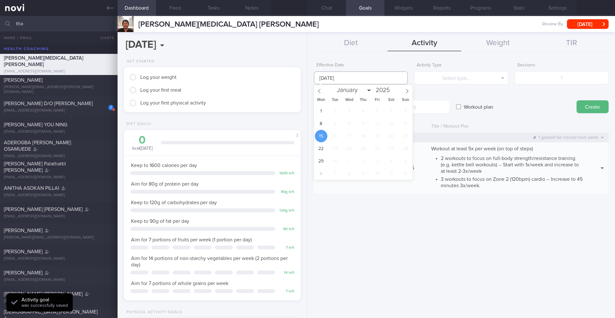
click at [307, 79] on input "[DATE]" at bounding box center [361, 77] width 94 height 13
drag, startPoint x: 319, startPoint y: 122, endPoint x: 336, endPoint y: 119, distance: 17.2
click at [307, 122] on span "8" at bounding box center [321, 123] width 12 height 12
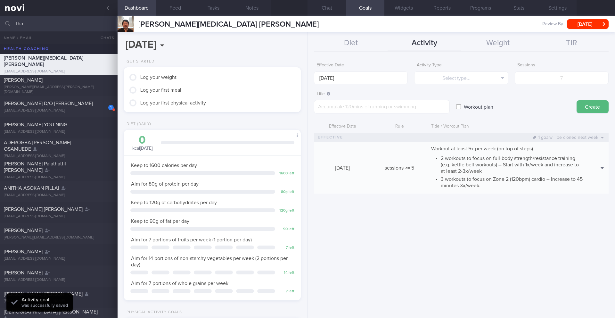
click at [307, 109] on input "Workout plan" at bounding box center [458, 106] width 5 height 13
paste textarea "**YouTube kettle bell workout videos** [Full body kettlebell workout - 15 min](…"
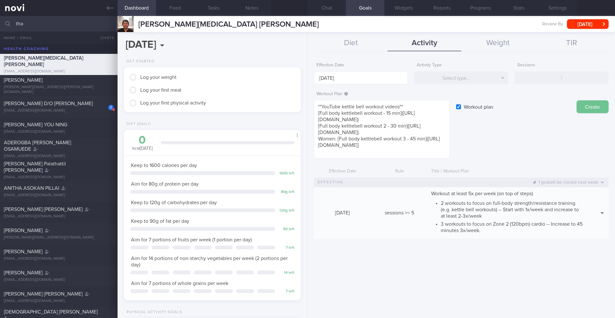
click at [307, 110] on button "Create" at bounding box center [592, 106] width 32 height 13
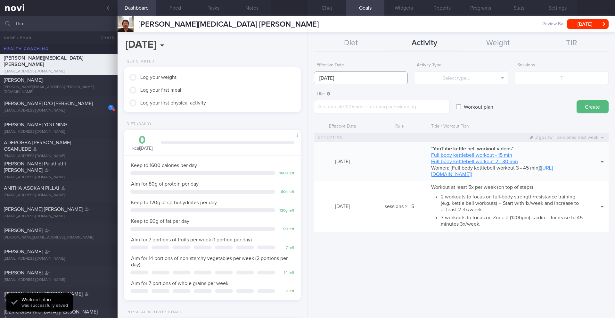
click at [307, 71] on input "[DATE]" at bounding box center [361, 77] width 94 height 13
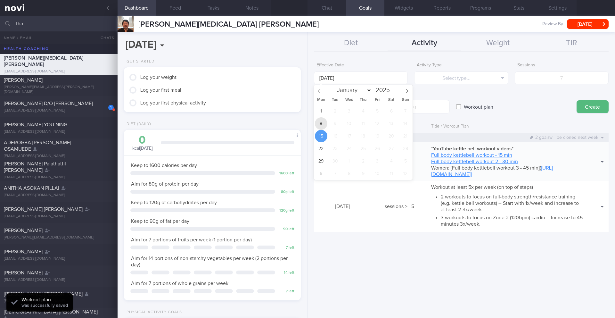
click at [307, 128] on span "8" at bounding box center [321, 123] width 12 height 12
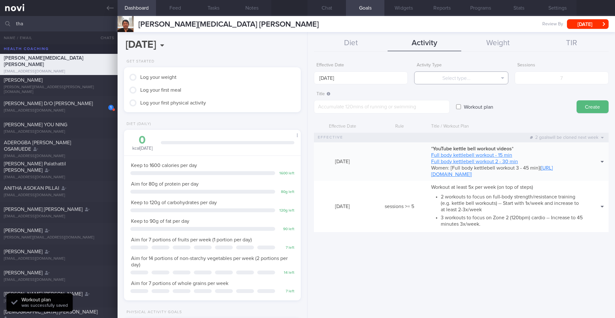
click at [307, 78] on button "Select type..." at bounding box center [461, 77] width 94 height 13
click at [307, 119] on button "Steps" at bounding box center [460, 119] width 93 height 10
click at [307, 88] on div "Workout plan" at bounding box center [513, 100] width 114 height 25
click at [307, 81] on input "number" at bounding box center [562, 77] width 94 height 13
paste textarea "Aim to increase up to a minimum of 5,000 steps per day"
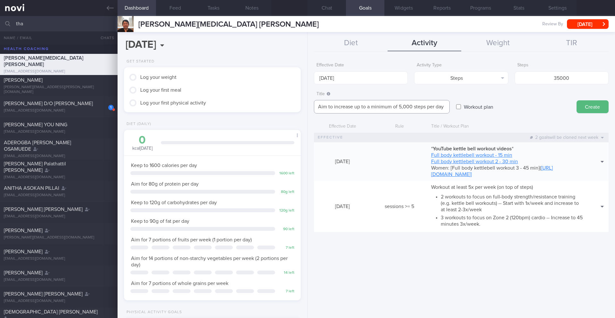
click at [307, 107] on textarea "Aim to increase up to a minimum of 5,000 steps per day" at bounding box center [382, 106] width 136 height 13
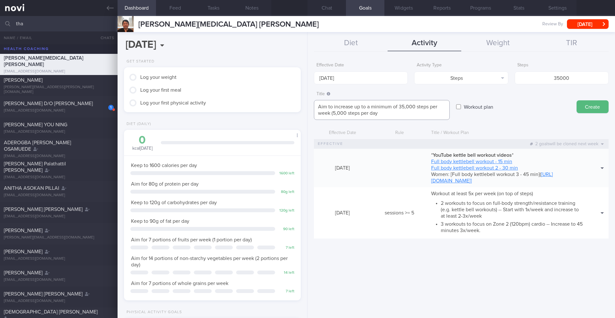
click at [307, 116] on textarea "Aim to increase up to a minimum of 35,000 steps per week (5,000 steps per day" at bounding box center [382, 110] width 136 height 20
click at [307, 108] on button "Create" at bounding box center [592, 106] width 32 height 13
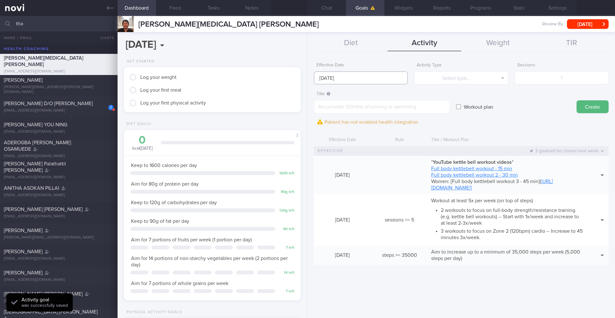
click at [307, 80] on input "[DATE]" at bounding box center [361, 77] width 94 height 13
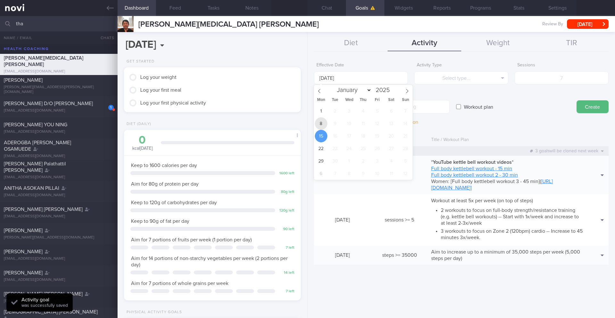
click at [307, 124] on span "8" at bounding box center [321, 123] width 12 height 12
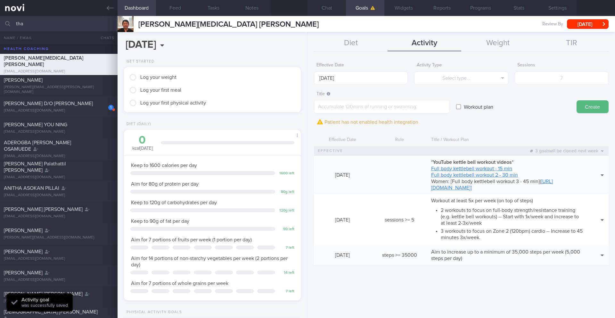
click at [307, 85] on form "Effective Date [DATE] Activity Type Select type... Select type... Duration Sess…" at bounding box center [461, 165] width 295 height 212
click at [307, 80] on button "Select type..." at bounding box center [461, 77] width 94 height 13
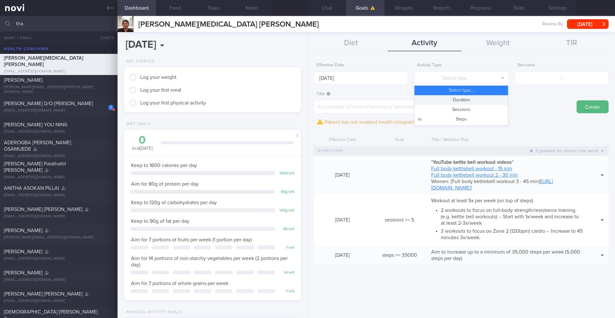
click at [307, 102] on button "Duration" at bounding box center [460, 100] width 93 height 10
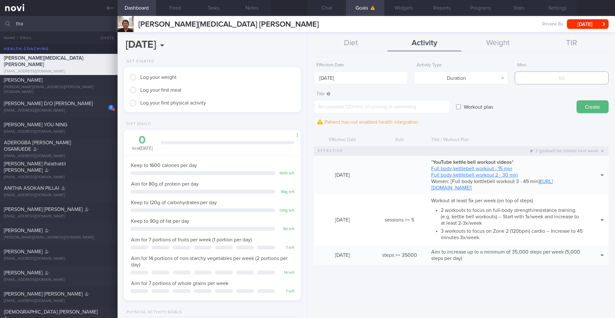
click at [307, 77] on input "number" at bounding box center [562, 77] width 94 height 13
click at [307, 106] on textarea at bounding box center [382, 106] width 136 height 13
paste textarea "Aim for at least 225 minutes of moderate intensity exercise per week"
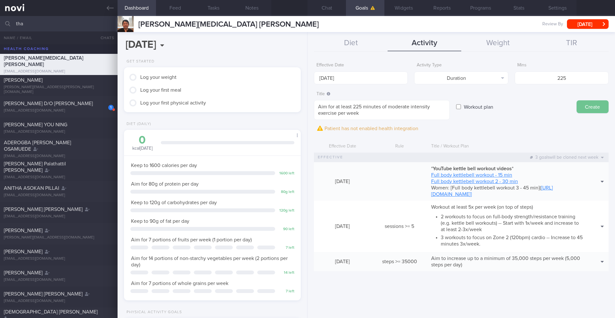
click at [307, 107] on button "Create" at bounding box center [592, 106] width 32 height 13
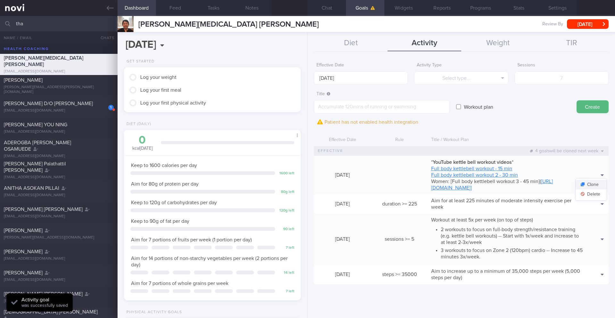
click at [307, 184] on button "Clone" at bounding box center [591, 185] width 31 height 10
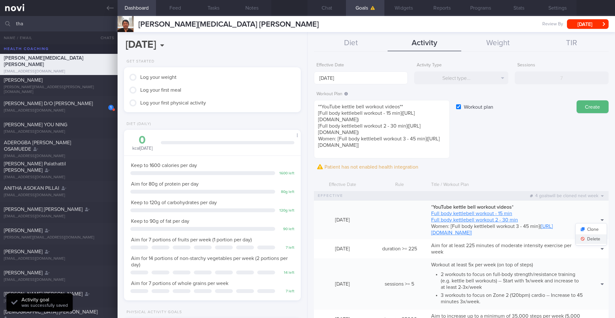
click at [307, 225] on button "Delete" at bounding box center [591, 239] width 31 height 10
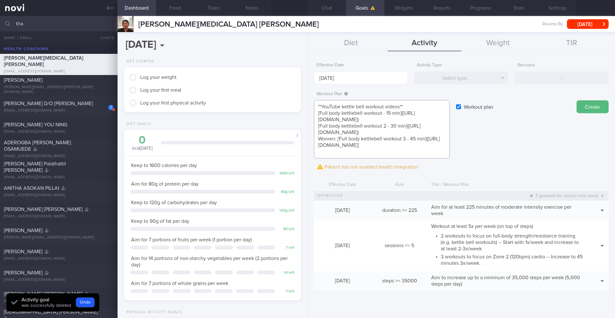
click at [307, 117] on textarea "**YouTube kettle bell workout videos** [Full body kettlebell workout - 15 min](…" at bounding box center [382, 129] width 136 height 58
click at [307, 126] on textarea "**YouTube kettle bell workout videos** [Full body kettlebell workout - 15 min](…" at bounding box center [382, 129] width 136 height 58
click at [307, 139] on textarea "**YouTube kettle bell workout videos** [Full body kettlebell workout - 15 min](…" at bounding box center [382, 129] width 136 height 58
drag, startPoint x: 338, startPoint y: 139, endPoint x: 311, endPoint y: 137, distance: 26.4
click at [307, 137] on div "Effective Date [DATE] Activity Type Select type... Select type... Duration Sess…" at bounding box center [460, 185] width 307 height 263
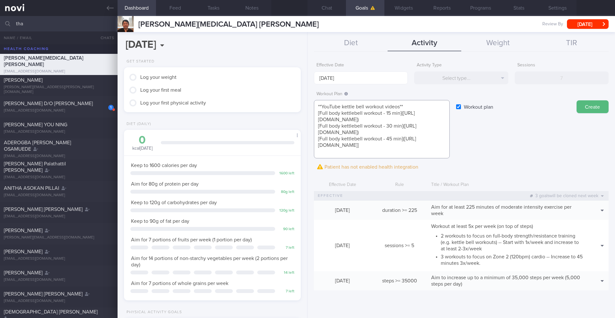
drag, startPoint x: 392, startPoint y: 138, endPoint x: 306, endPoint y: 111, distance: 90.9
click at [306, 111] on div "Dashboard Feed Tasks Notes Chat Goals Widgets Reports Programs Stats Settings […" at bounding box center [366, 167] width 497 height 302
click at [307, 141] on textarea "**YouTube kettle bell workout videos** [Full body kettlebell workout - 15 min](…" at bounding box center [382, 129] width 136 height 58
drag, startPoint x: 435, startPoint y: 146, endPoint x: 299, endPoint y: 95, distance: 145.7
click at [299, 95] on div "Dashboard Feed Tasks Notes Chat Goals Widgets Reports Programs Stats Settings […" at bounding box center [366, 167] width 497 height 302
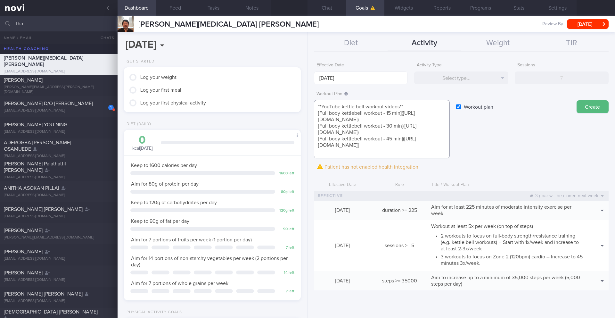
paste textarea "1 - 15 min]([URL][DOMAIN_NAME]) [Full body kettlebell workout 2 - 30 min]([URL]…"
drag, startPoint x: 338, startPoint y: 138, endPoint x: 304, endPoint y: 134, distance: 33.6
click at [304, 134] on div "Dashboard Feed Tasks Notes Chat Goals Widgets Reports Programs Stats Settings […" at bounding box center [366, 167] width 497 height 302
click at [307, 139] on textarea "**YouTube kettle bell workout videos** [Full body kettlebell workout 1 - 15 min…" at bounding box center [382, 129] width 136 height 58
drag, startPoint x: 338, startPoint y: 139, endPoint x: 316, endPoint y: 138, distance: 22.5
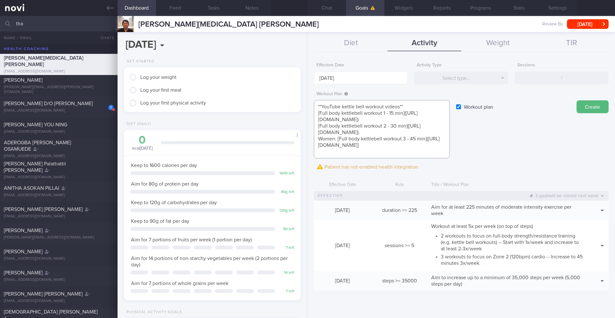
click at [307, 138] on textarea "**YouTube kettle bell workout videos** [Full body kettlebell workout 1 - 15 min…" at bounding box center [382, 129] width 136 height 58
click at [307, 83] on body "You are offline! Some functionality will be unavailable Patients New Users Coac…" at bounding box center [307, 159] width 615 height 318
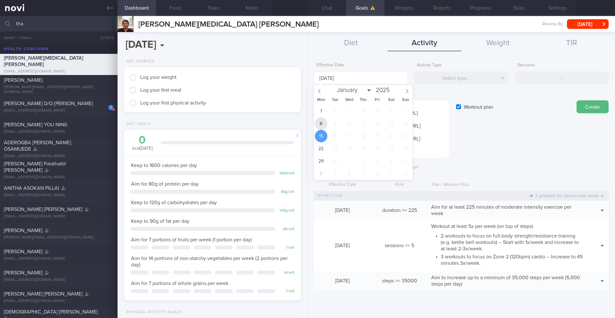
click at [307, 121] on span "8" at bounding box center [321, 123] width 12 height 12
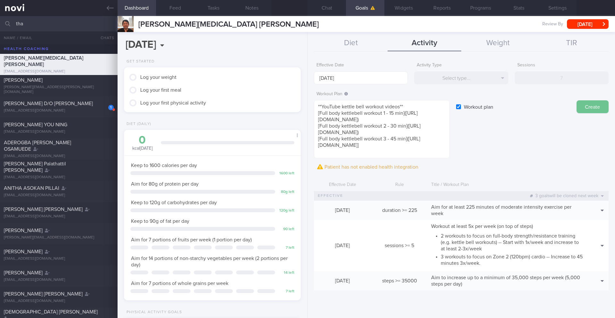
click at [307, 108] on button "Create" at bounding box center [592, 106] width 32 height 13
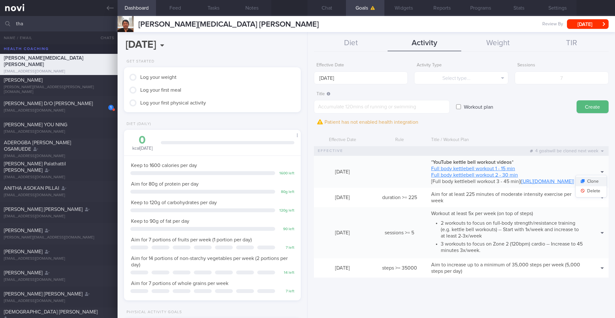
click at [307, 184] on button "Clone" at bounding box center [591, 181] width 31 height 10
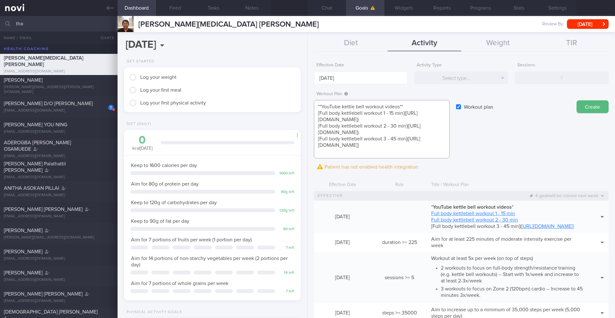
click at [307, 147] on textarea "**YouTube kettle bell workout videos** [Full body kettlebell workout 1 - 15 min…" at bounding box center [382, 129] width 136 height 58
click at [307, 149] on textarea "**YouTube kettle bell workout videos** [Full body kettlebell workout 1 - 15 min…" at bounding box center [382, 129] width 136 height 58
click at [307, 146] on textarea "**YouTube kettle bell workout videos** [Full body kettlebell workout 1 - 15 min…" at bounding box center [382, 129] width 136 height 58
drag, startPoint x: 432, startPoint y: 147, endPoint x: 308, endPoint y: 100, distance: 132.0
click at [307, 100] on div "Effective Date [DATE] Activity Type Select type... Select type... Duration Sess…" at bounding box center [460, 185] width 307 height 263
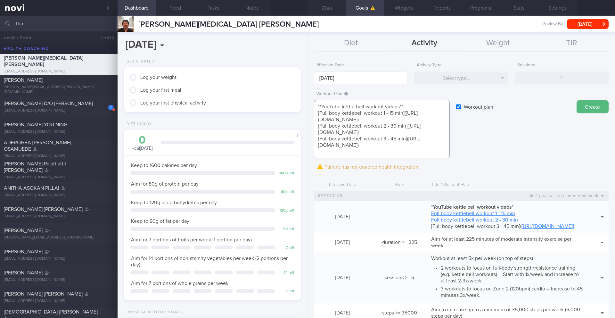
paste textarea "Women:"
click at [307, 225] on button "Delete" at bounding box center [591, 236] width 31 height 10
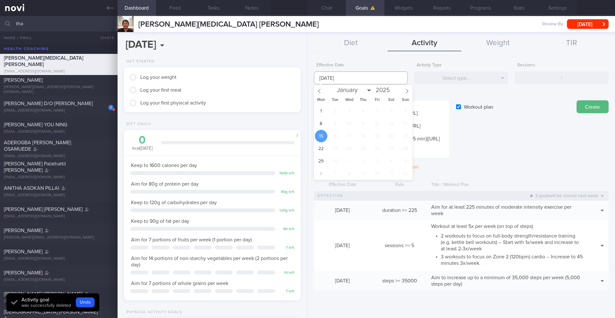
click at [307, 77] on input "[DATE]" at bounding box center [361, 77] width 94 height 13
click at [307, 126] on span "8" at bounding box center [321, 123] width 12 height 12
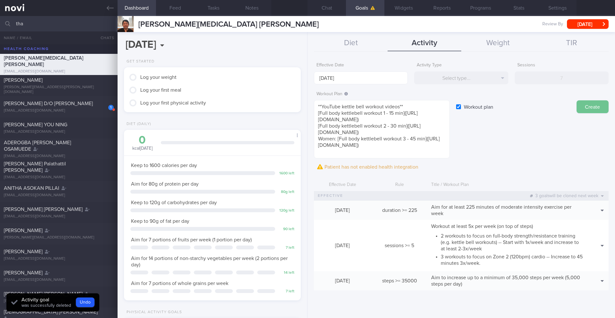
click at [307, 108] on button "Create" at bounding box center [592, 106] width 32 height 13
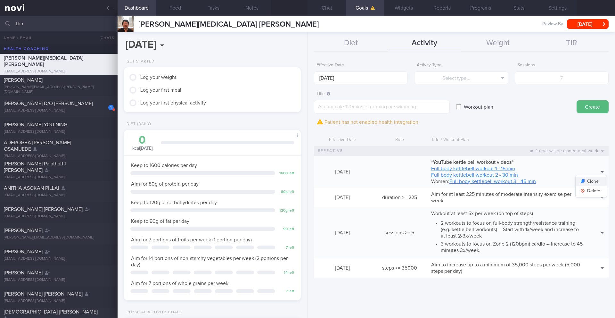
drag, startPoint x: 602, startPoint y: 190, endPoint x: 601, endPoint y: 182, distance: 7.9
click at [307, 182] on div "Clone [GEOGRAPHIC_DATA]" at bounding box center [591, 186] width 32 height 22
click at [307, 182] on button "Clone" at bounding box center [591, 181] width 31 height 10
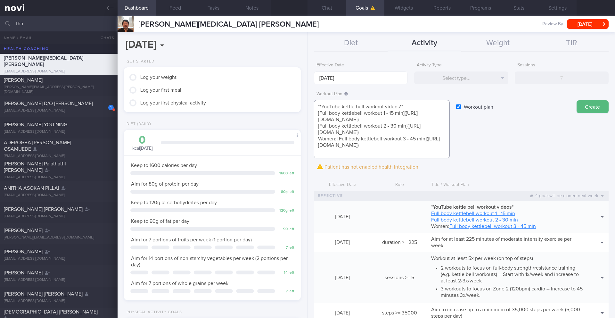
drag, startPoint x: 338, startPoint y: 139, endPoint x: 320, endPoint y: 139, distance: 17.9
click at [307, 139] on textarea "**YouTube kettle bell workout videos** [Full body kettlebell workout 1 - 15 min…" at bounding box center [382, 129] width 136 height 58
click at [307, 225] on button "Delete" at bounding box center [591, 236] width 31 height 10
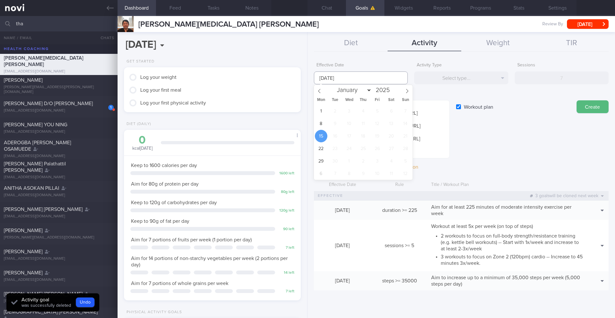
click at [307, 74] on input "[DATE]" at bounding box center [361, 77] width 94 height 13
click at [307, 125] on span "8" at bounding box center [321, 123] width 12 height 12
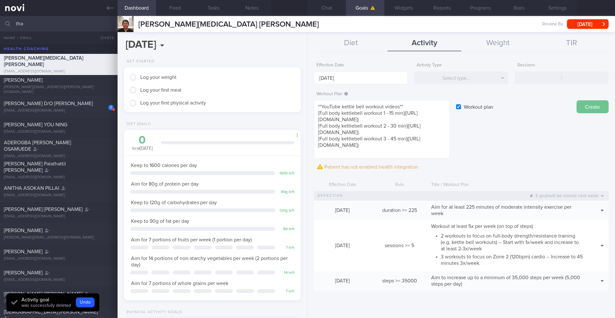
click at [307, 110] on button "Create" at bounding box center [592, 106] width 32 height 13
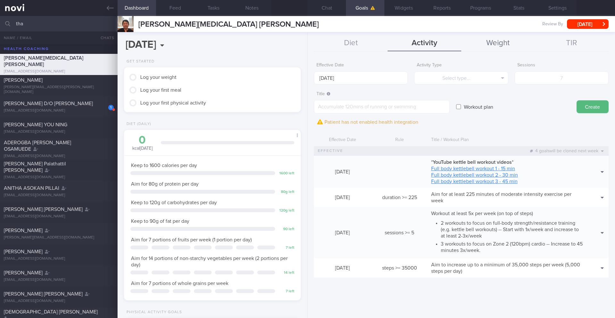
click at [307, 47] on button "Weight" at bounding box center [498, 43] width 74 height 16
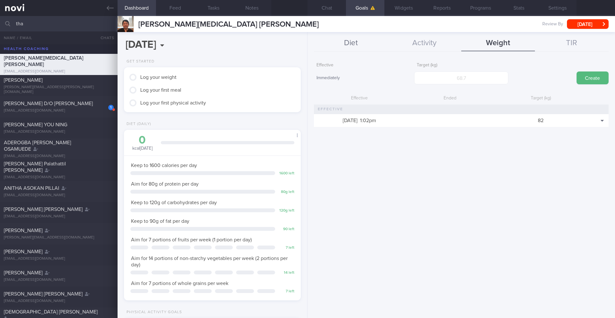
click at [307, 44] on button "Diet" at bounding box center [351, 43] width 74 height 16
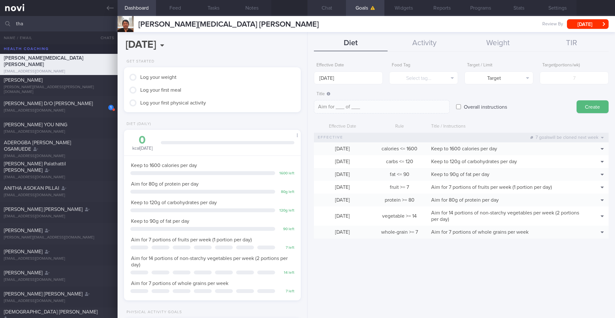
click at [307, 8] on button "Chat" at bounding box center [326, 8] width 38 height 16
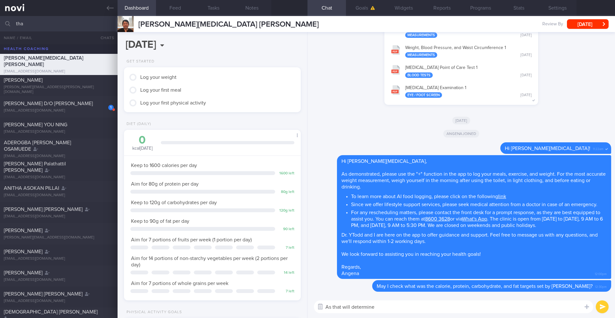
drag, startPoint x: 376, startPoint y: 308, endPoint x: 318, endPoint y: 307, distance: 58.3
click at [307, 225] on div "Chat Templates Admin [MEDICAL_DATA] Weight Nutrition Physical Activity Infograp…" at bounding box center [460, 306] width 307 height 22
click at [307, 225] on textarea at bounding box center [453, 306] width 279 height 13
paste textarea "To start off, we have set the following targets for you: *Glucose, Lipids, [MED…"
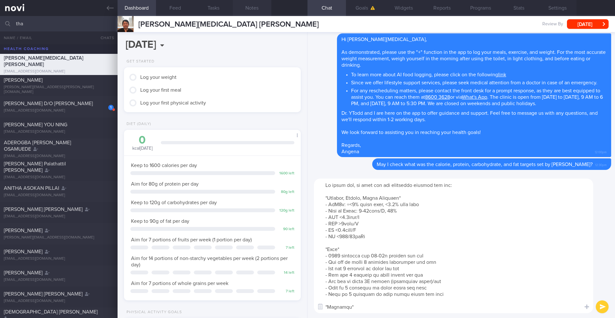
click at [256, 9] on button "Notes" at bounding box center [252, 8] width 38 height 16
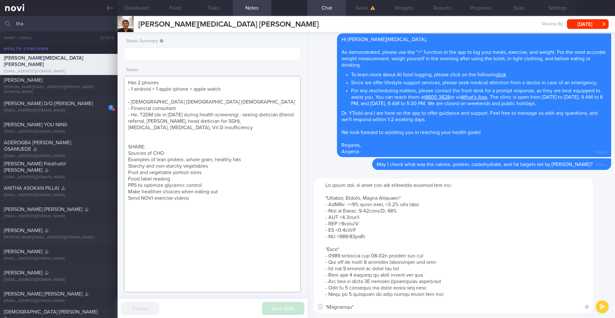
click at [158, 138] on textarea "Has 2 phones - 1 android + 1 apple iphone + apple watch - [DEMOGRAPHIC_DATA] [D…" at bounding box center [212, 184] width 177 height 216
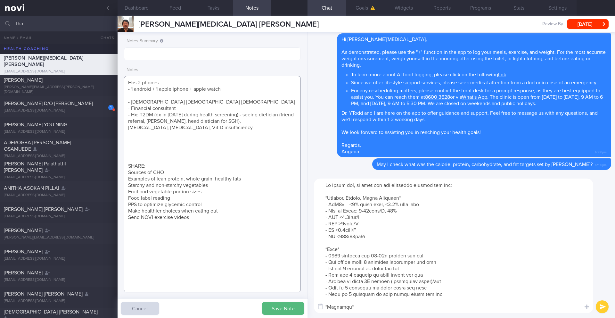
paste textarea "Goal/Target: [MEDICAL_DATA]: =< 7% short term, <6.5% long term aim T2DM remissi…"
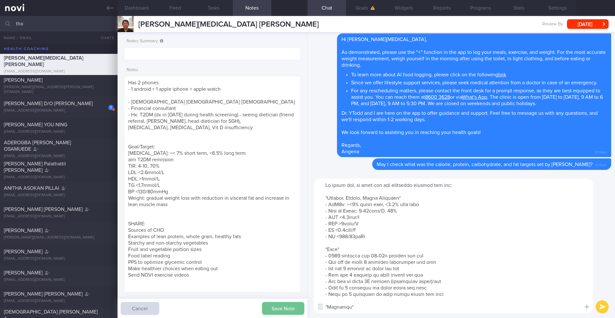
click at [289, 225] on button "Save Note" at bounding box center [283, 308] width 42 height 13
